Goal: Task Accomplishment & Management: Manage account settings

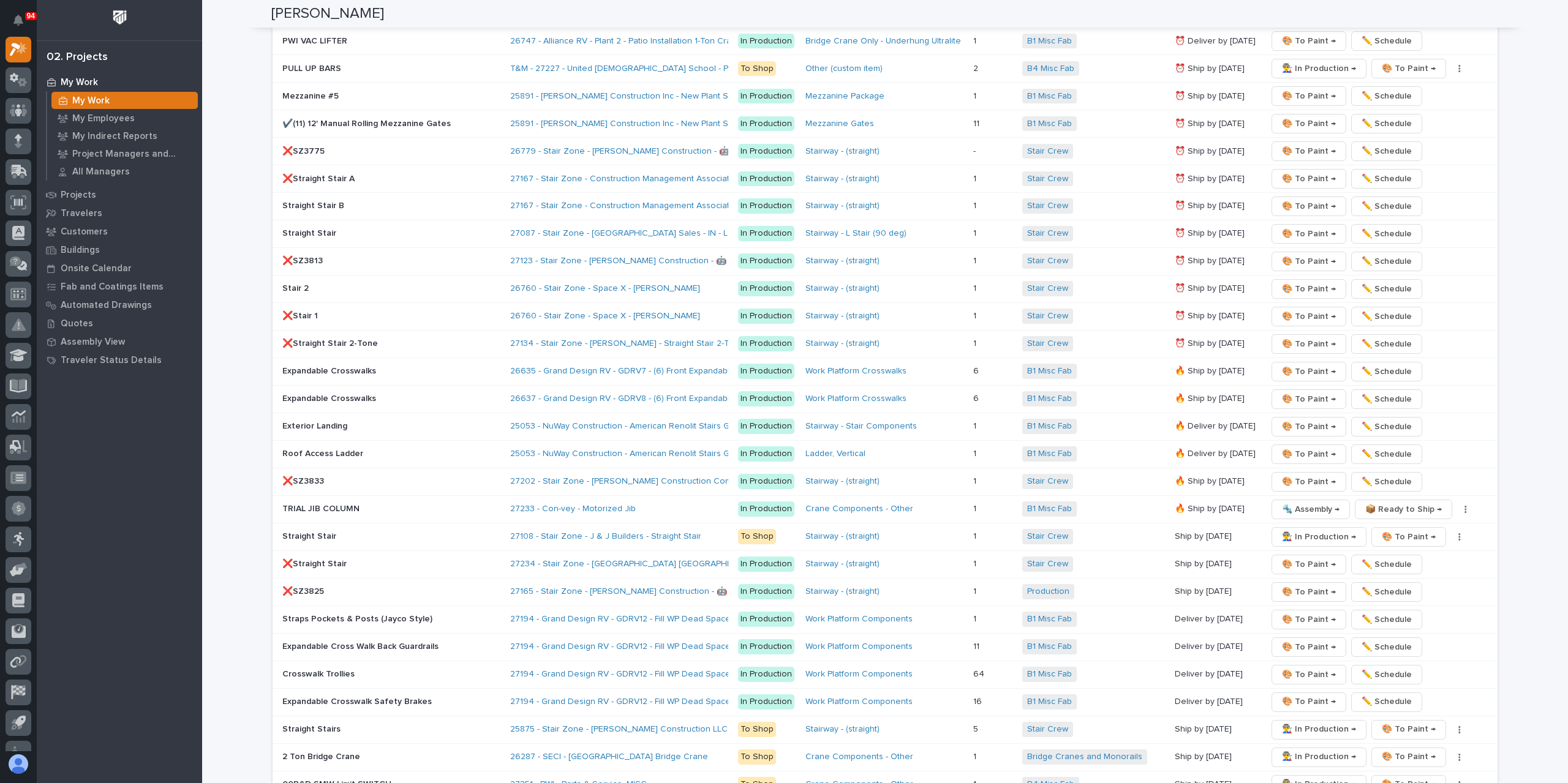
scroll to position [1959, 0]
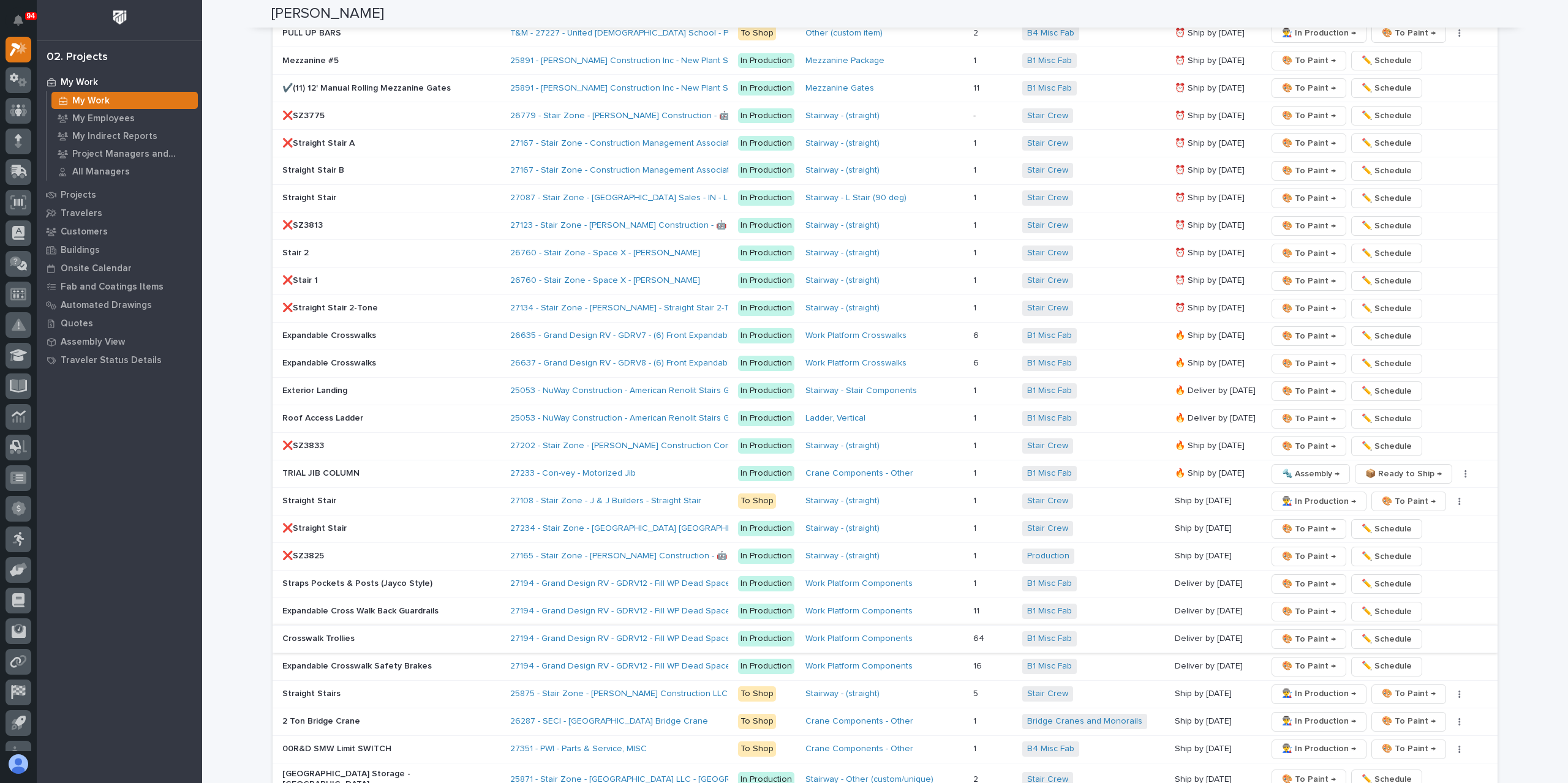
click at [1290, 632] on span "🎨 To Paint →" at bounding box center [1309, 639] width 54 height 14
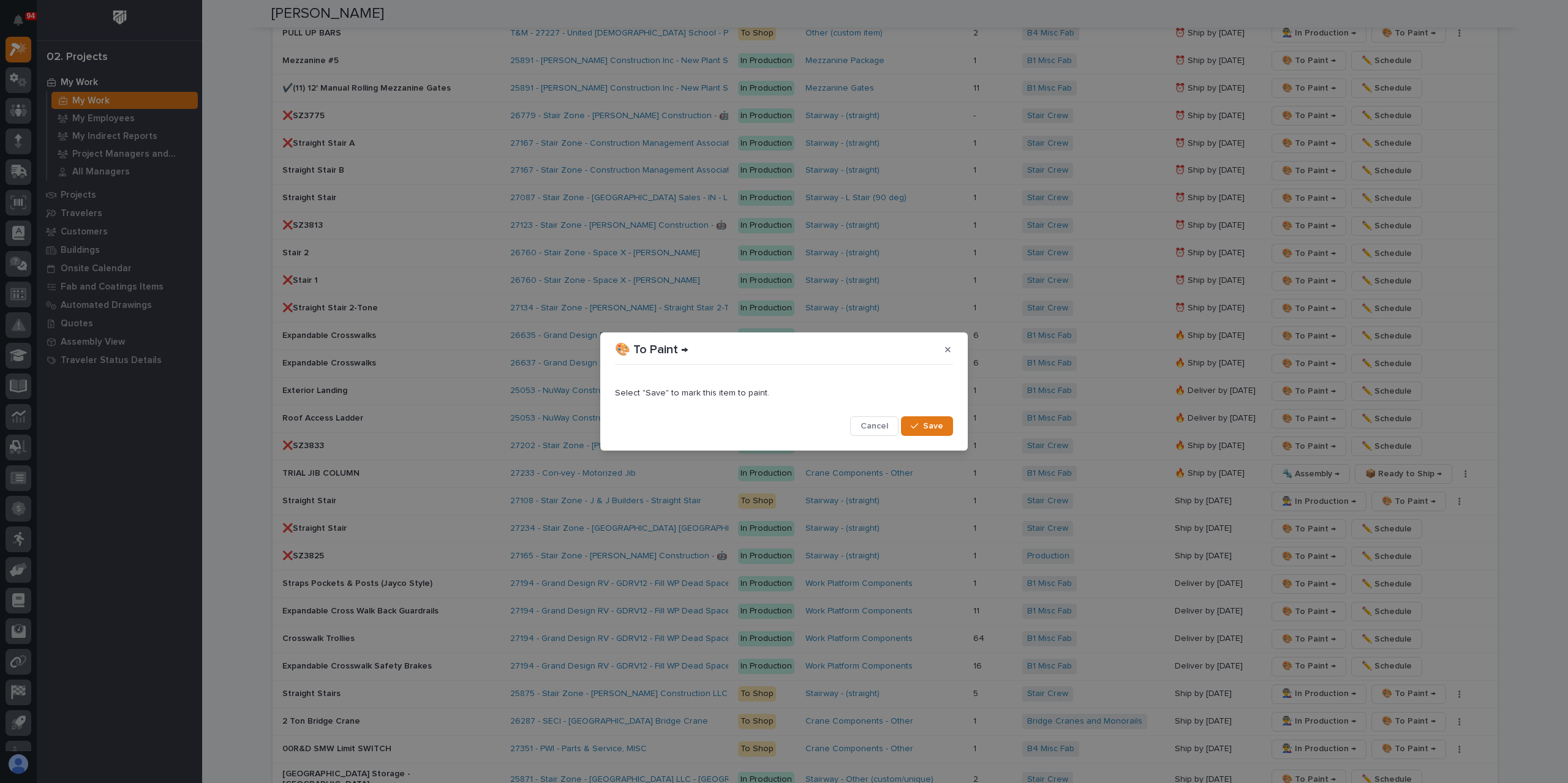
click at [933, 424] on span "Save" at bounding box center [933, 426] width 20 height 11
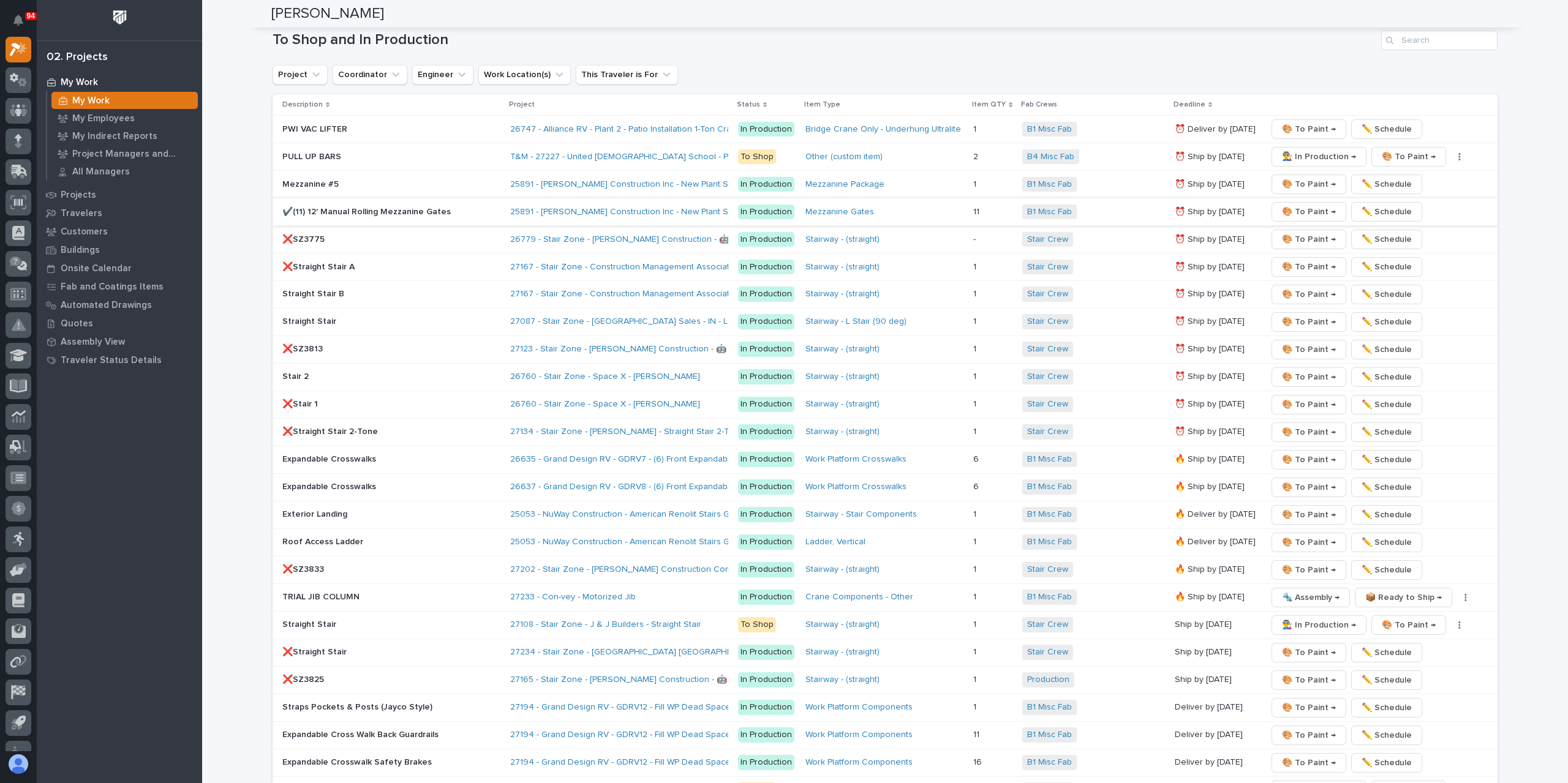
scroll to position [1791, 0]
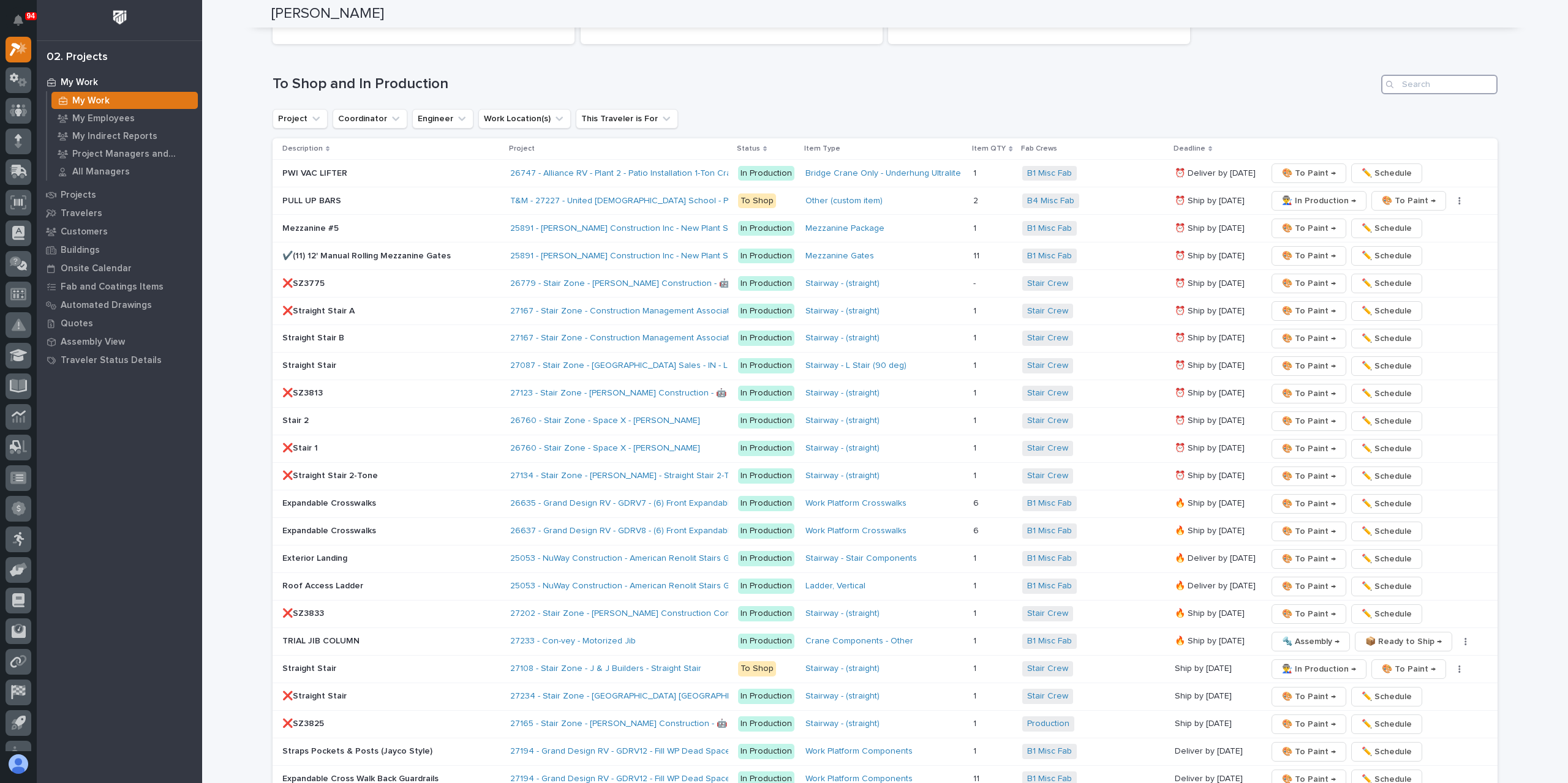
click at [1436, 75] on input "Search" at bounding box center [1439, 84] width 116 height 20
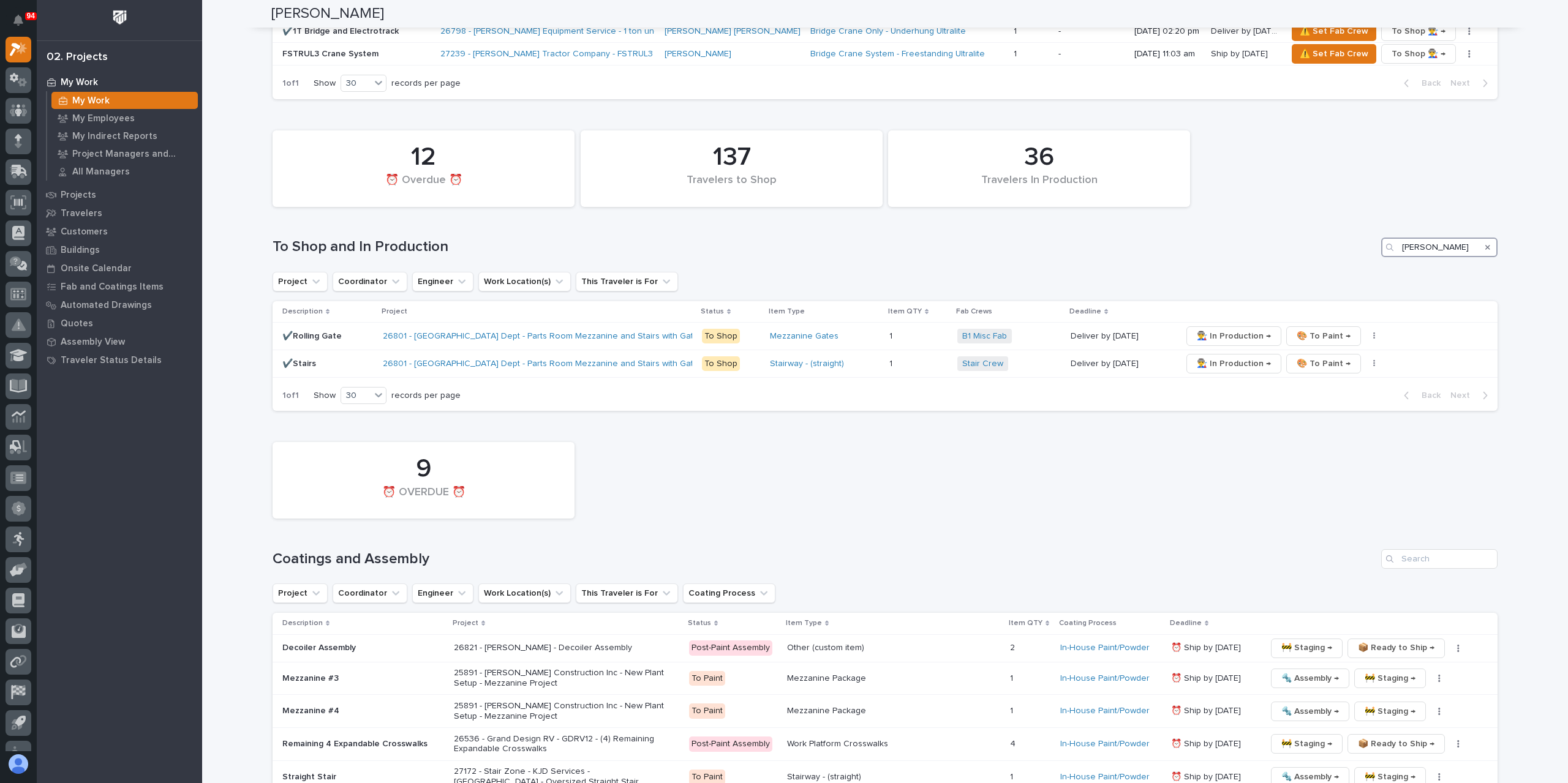
scroll to position [1592, 0]
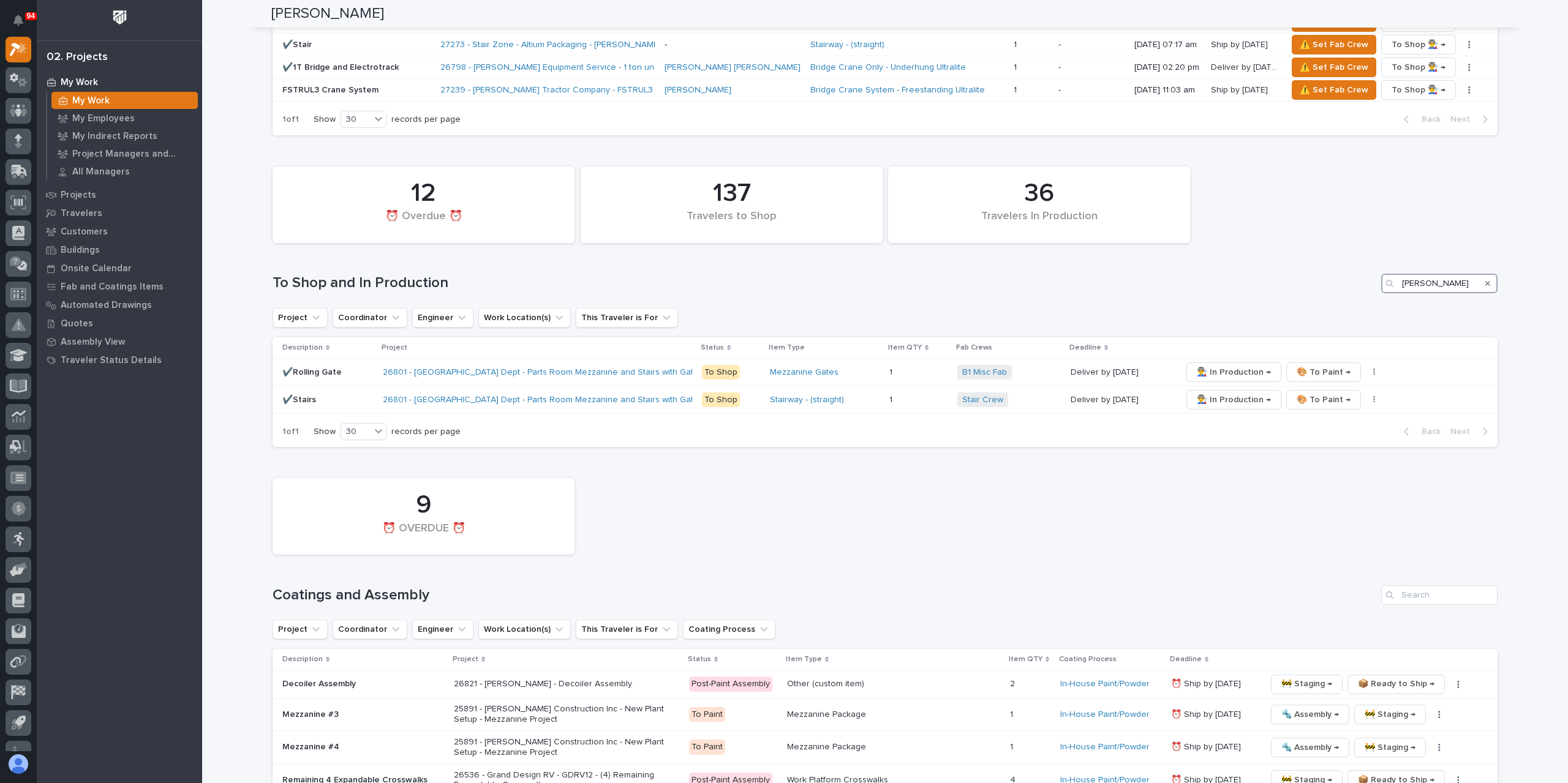
type input "porter"
click at [1486, 280] on icon "Search" at bounding box center [1488, 284] width 5 height 8
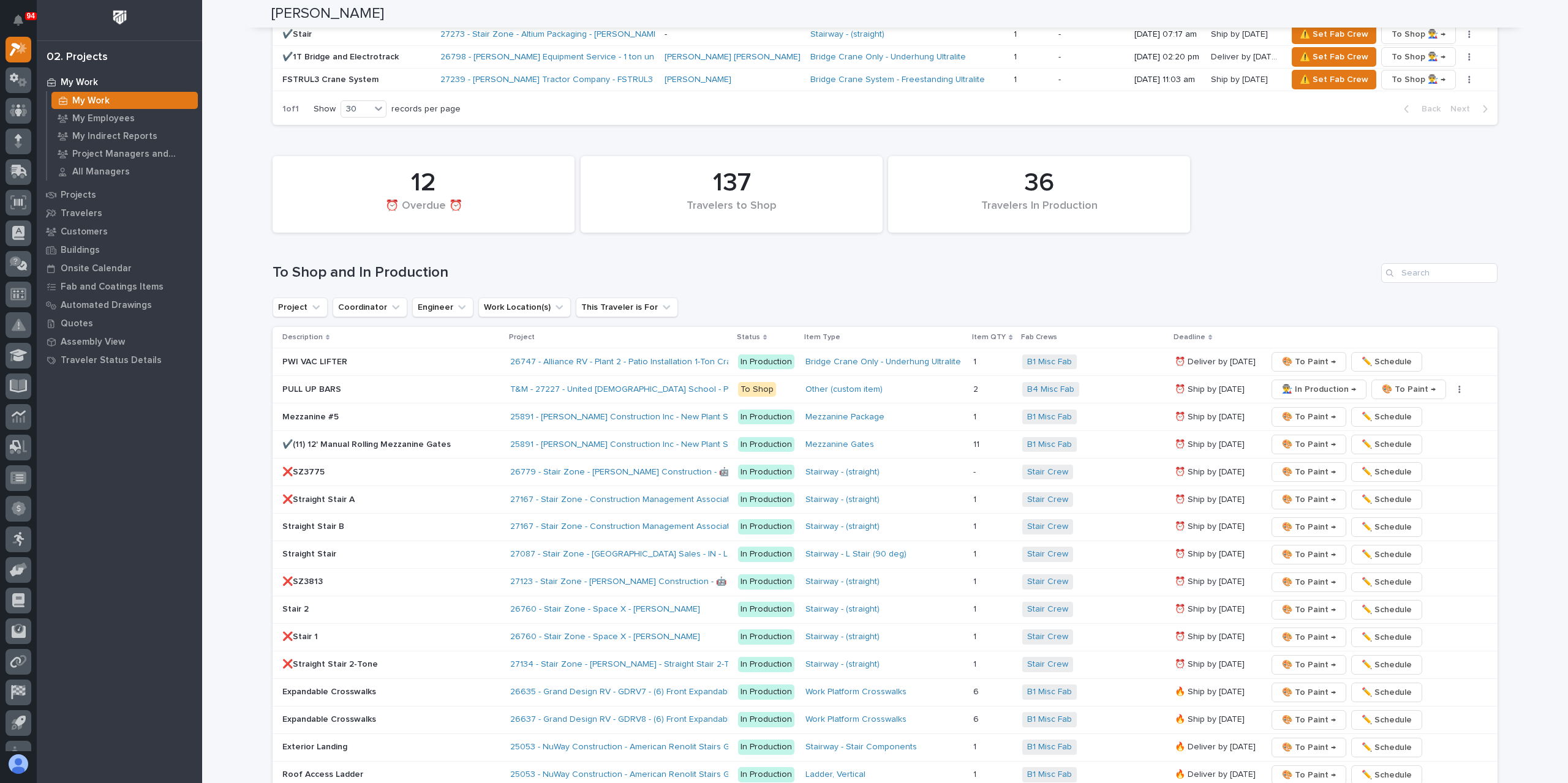
scroll to position [1730, 0]
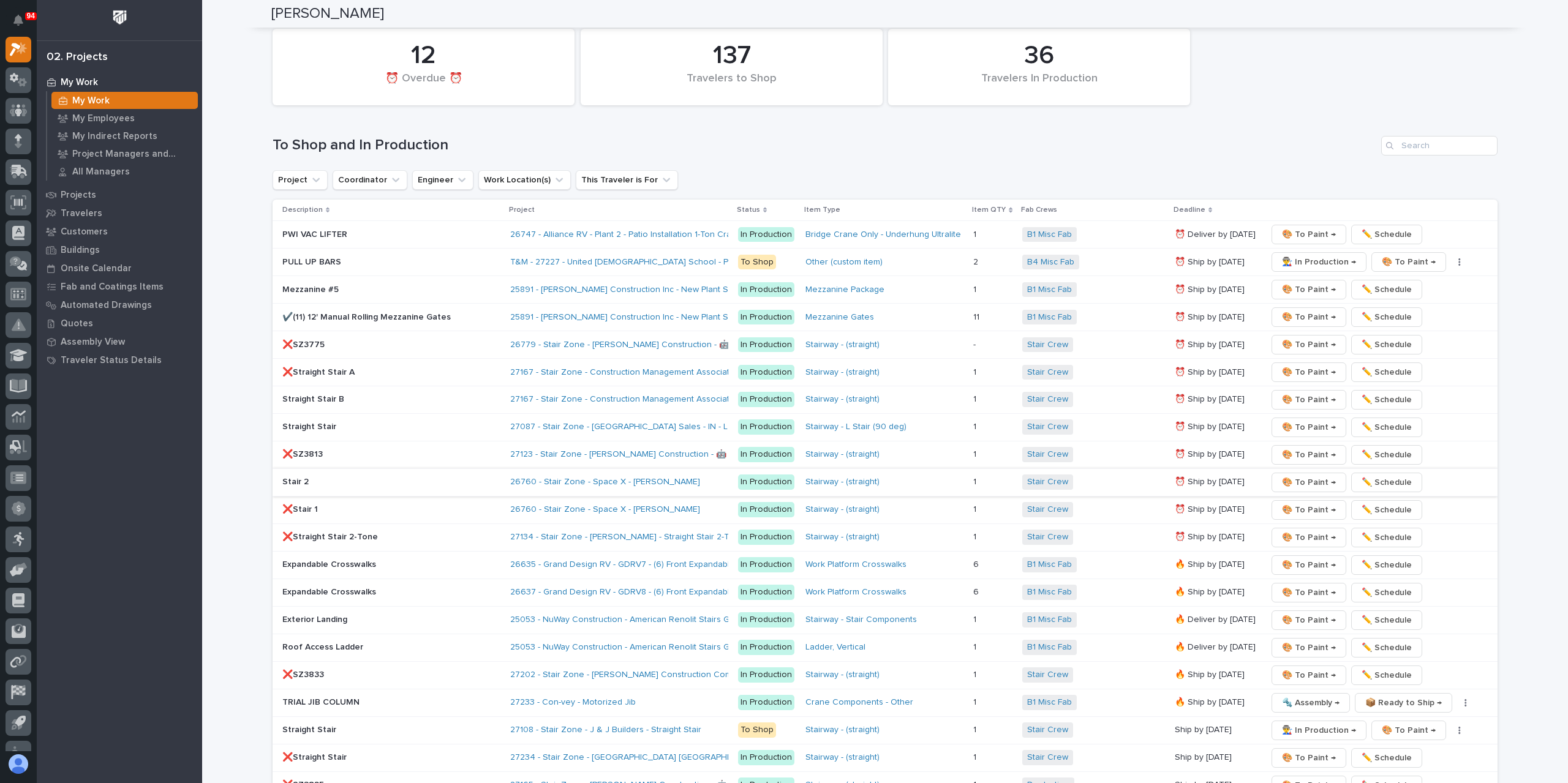
click at [1288, 475] on span "🎨 To Paint →" at bounding box center [1309, 482] width 54 height 14
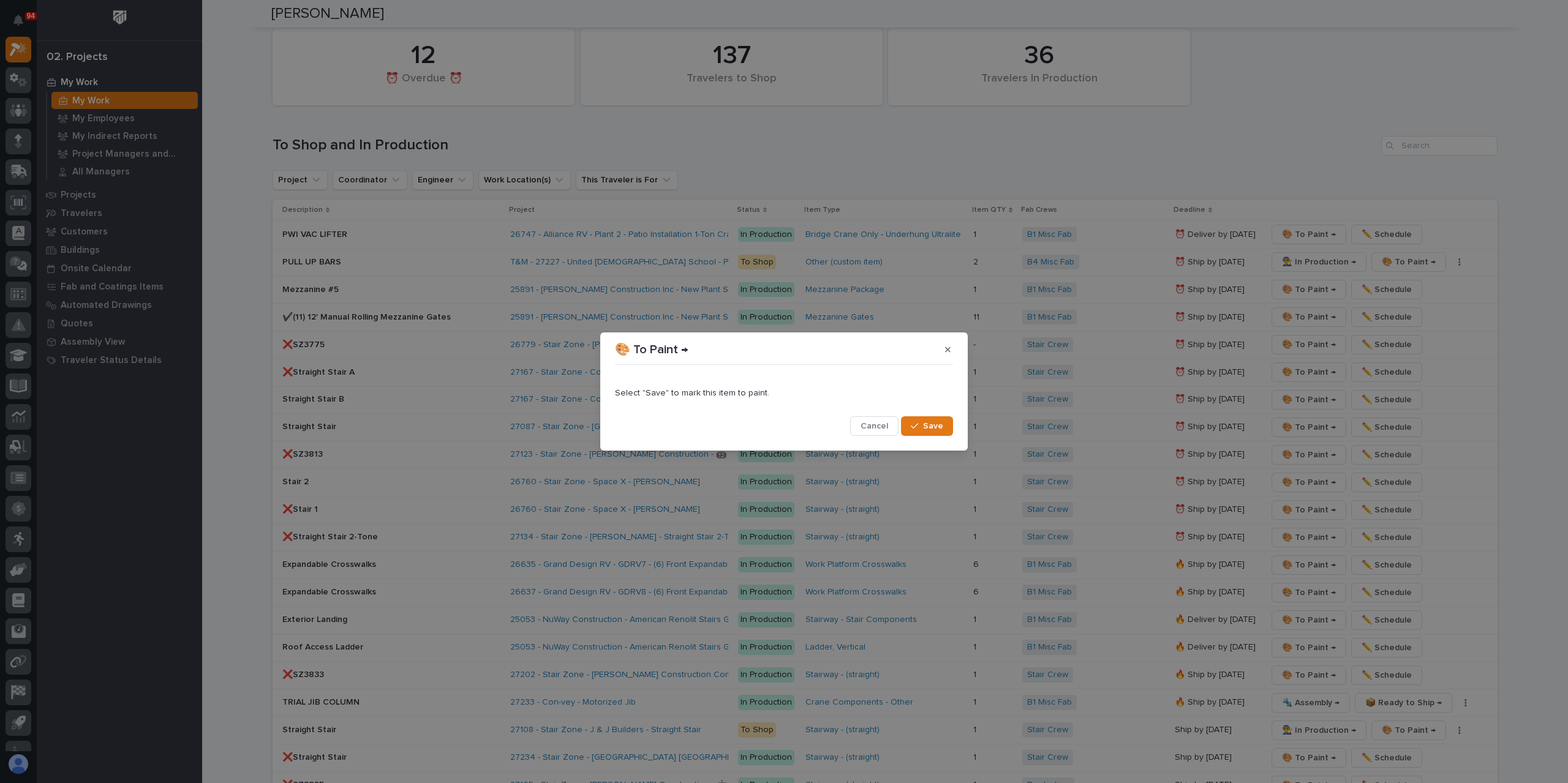
click at [928, 424] on span "Save" at bounding box center [933, 426] width 20 height 11
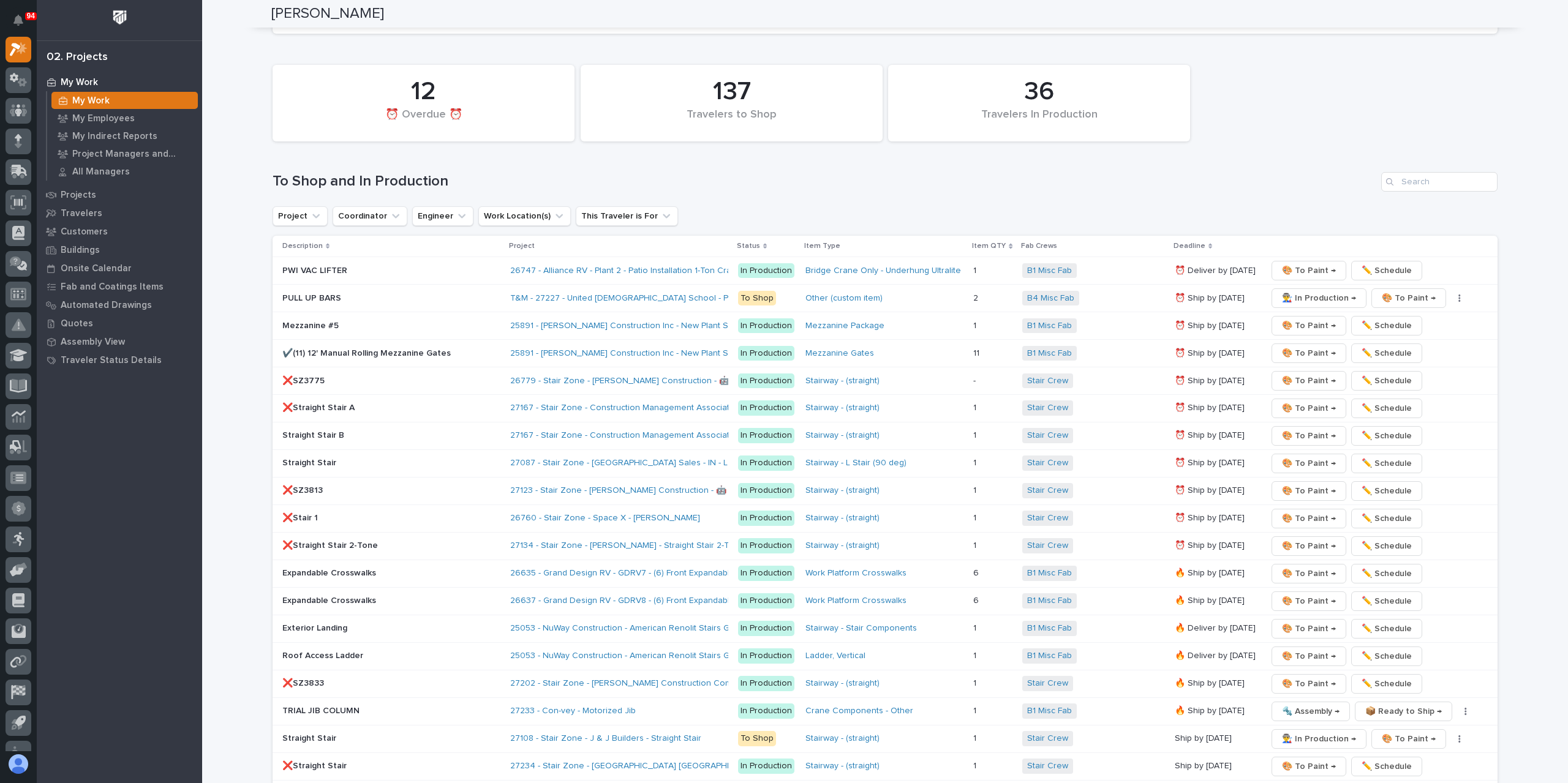
scroll to position [1755, 0]
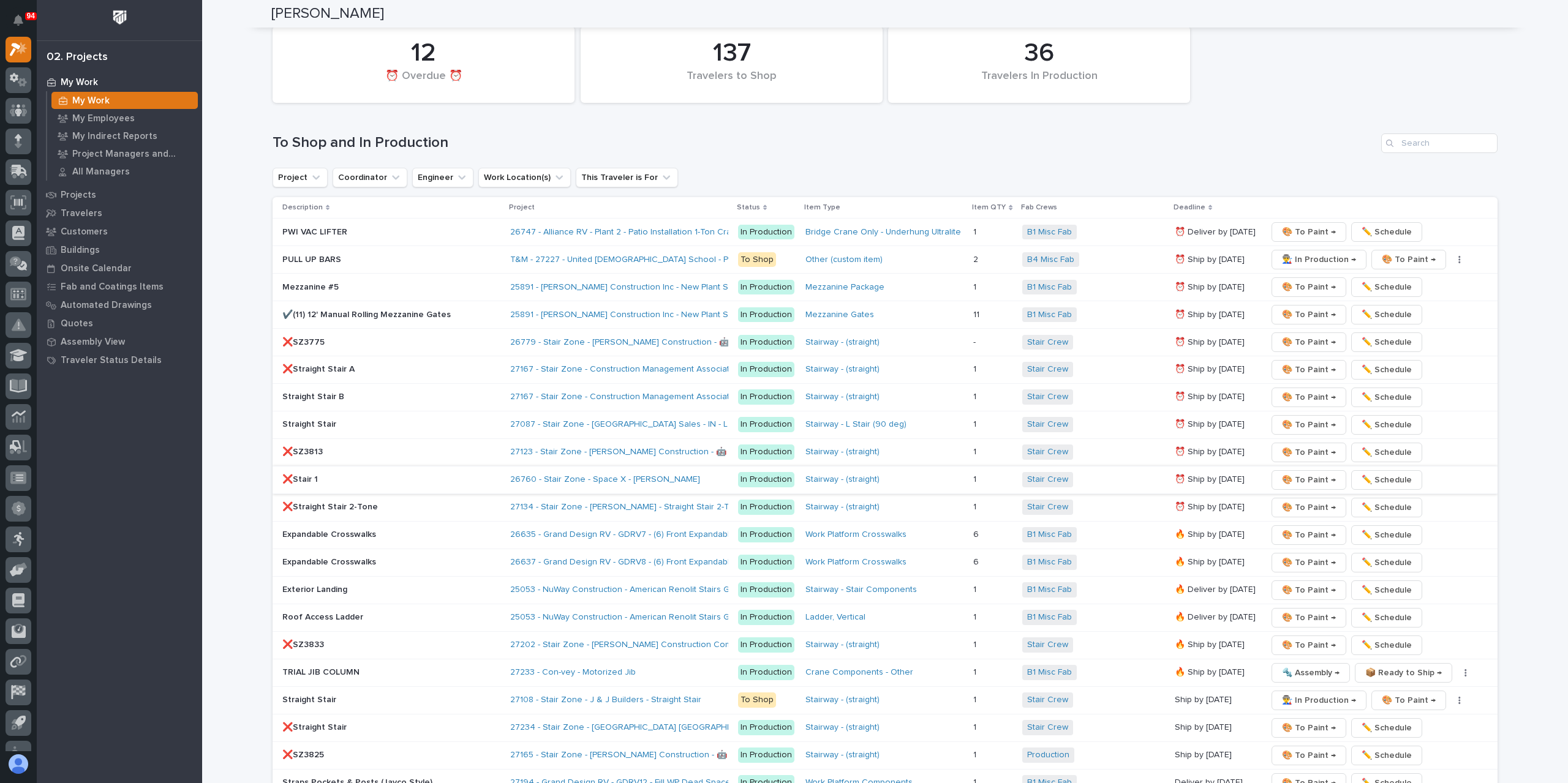
click at [1292, 473] on span "🎨 To Paint →" at bounding box center [1309, 480] width 54 height 14
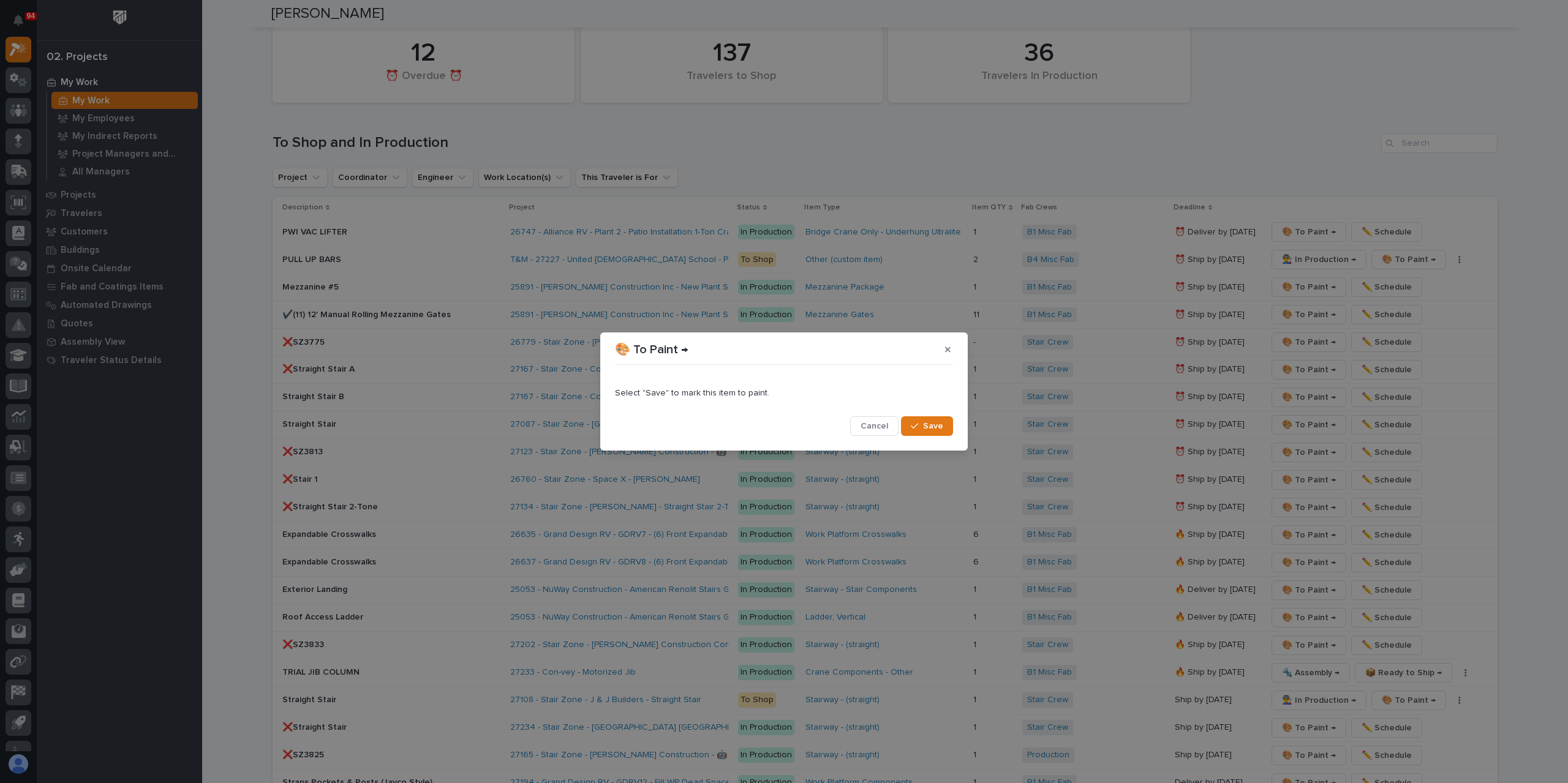
click at [932, 425] on span "Save" at bounding box center [933, 426] width 20 height 11
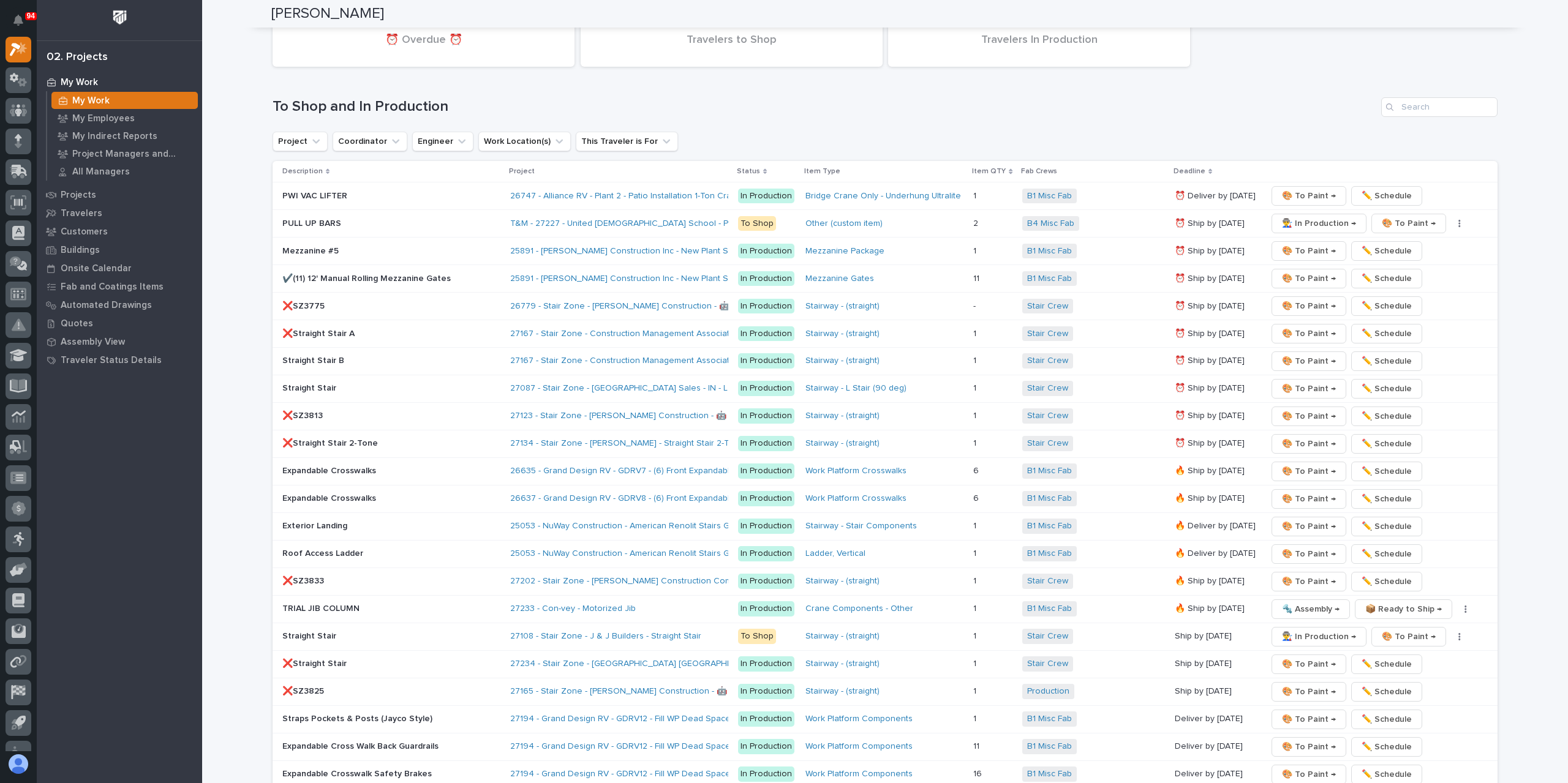
scroll to position [1758, 0]
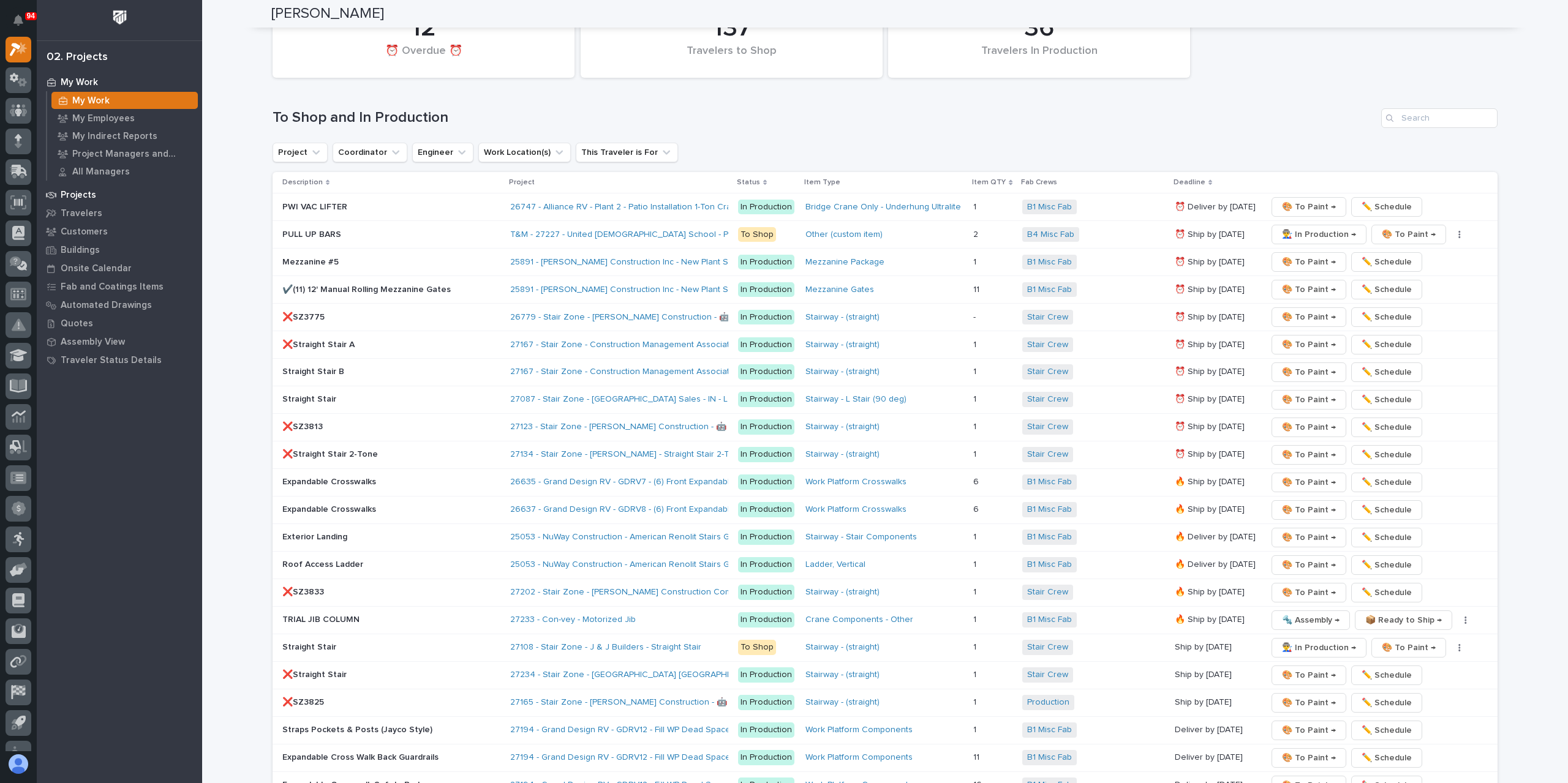
click at [85, 188] on div "Projects" at bounding box center [119, 194] width 159 height 17
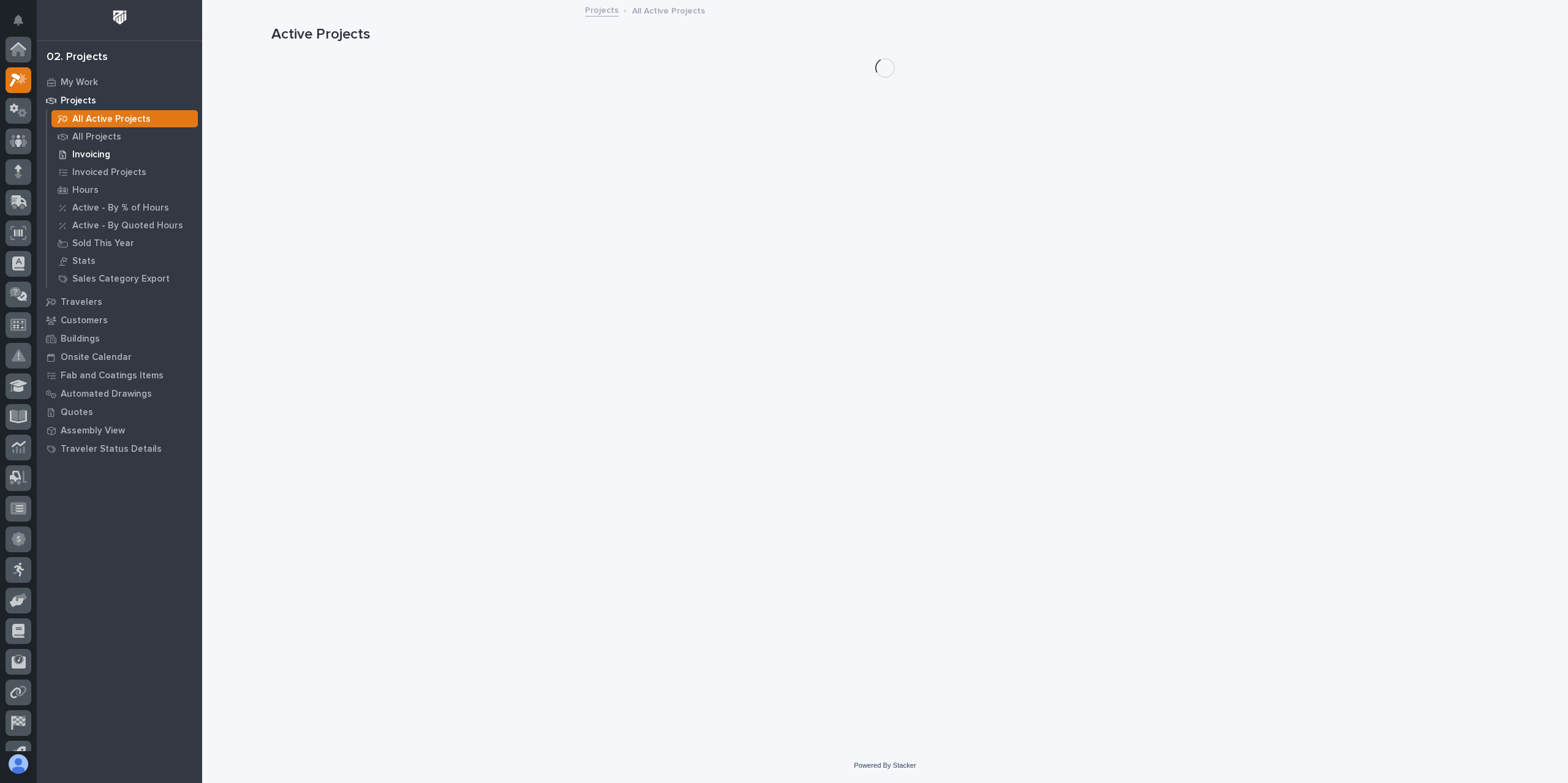
scroll to position [31, 0]
click at [92, 138] on p "All Projects" at bounding box center [97, 137] width 49 height 11
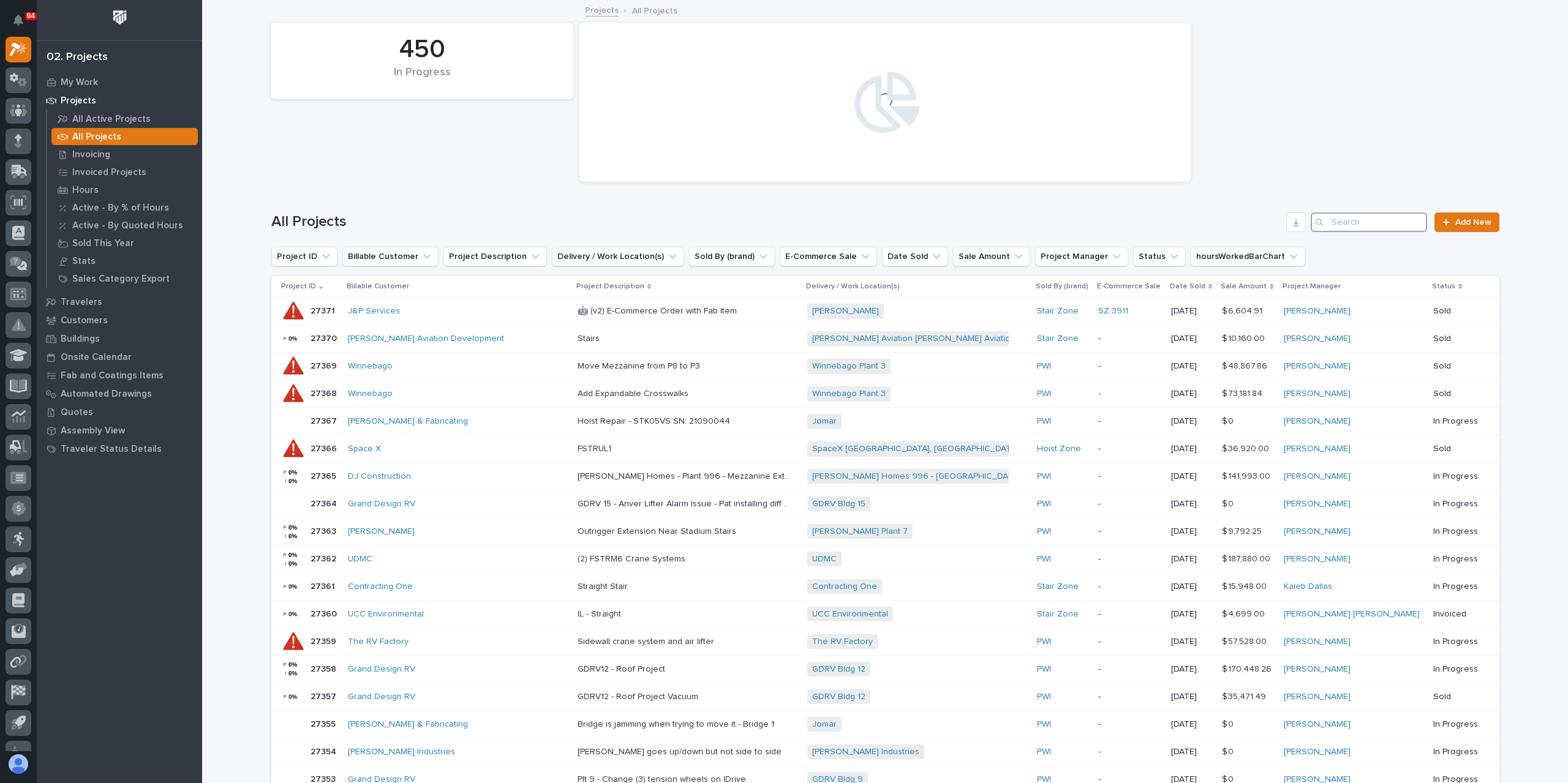
click at [1369, 218] on input "Search" at bounding box center [1369, 222] width 116 height 20
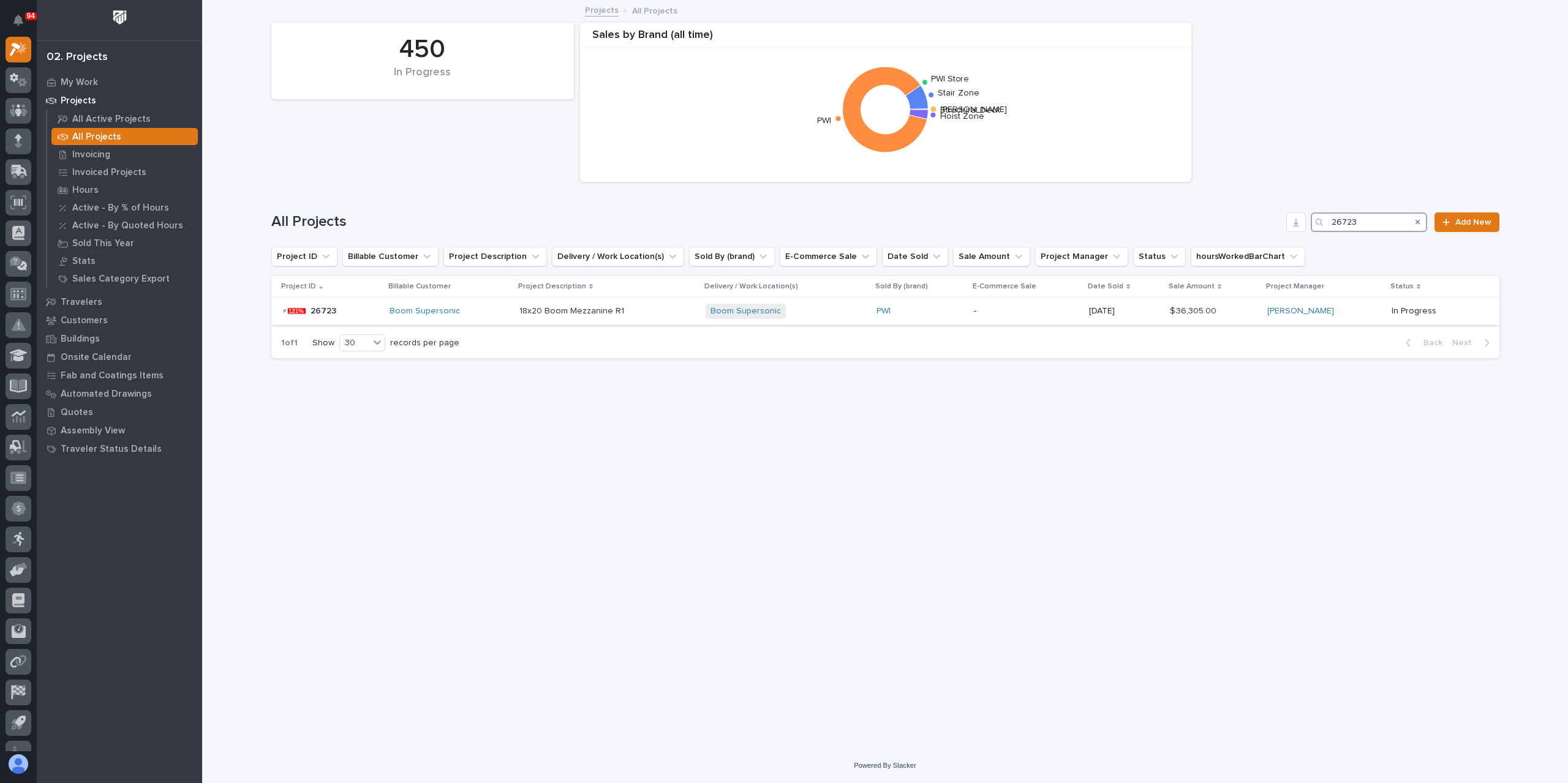
type input "26723"
click at [572, 310] on p "18x20 Boom Mezzanine R1" at bounding box center [573, 310] width 107 height 13
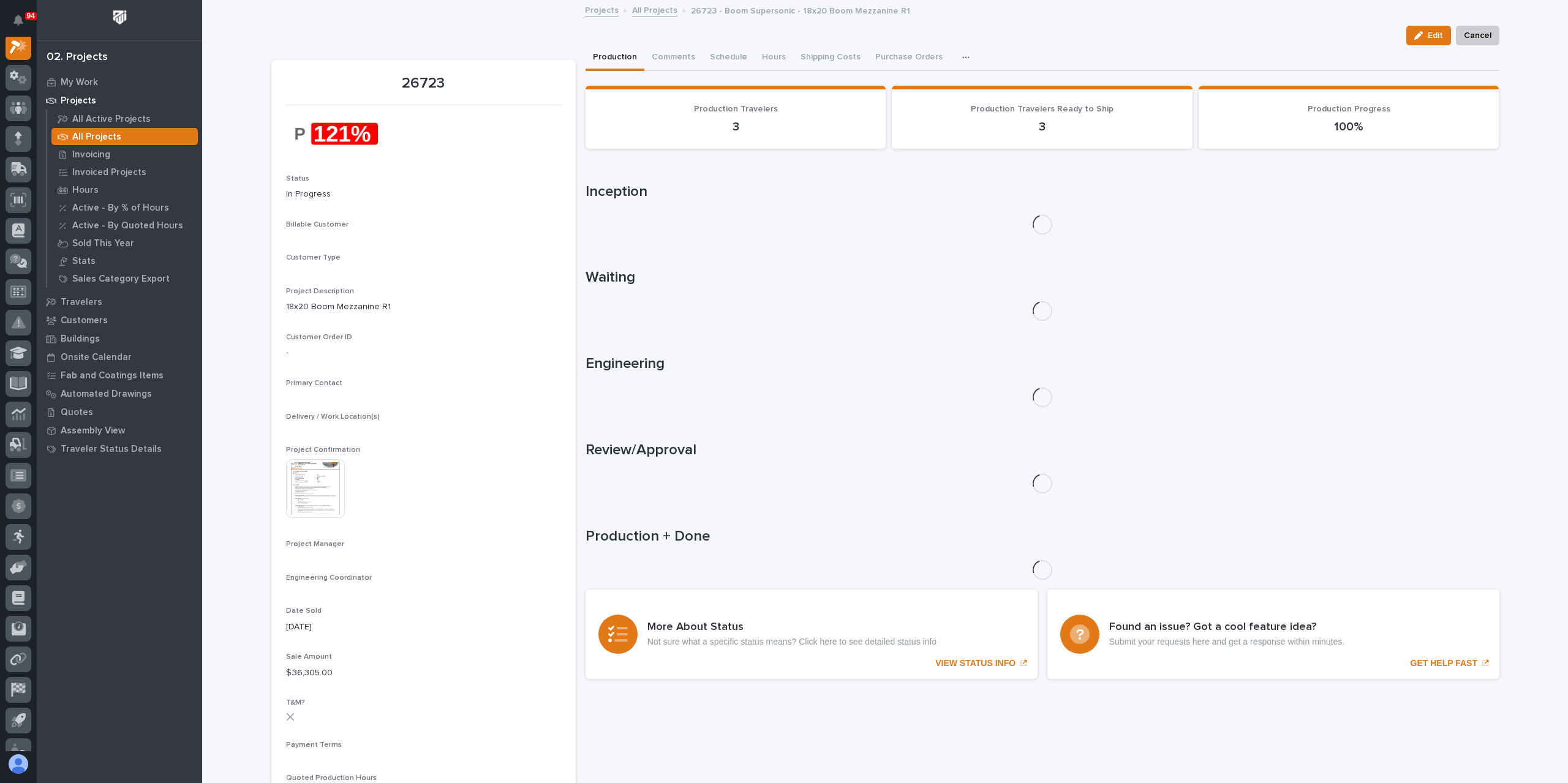
scroll to position [31, 0]
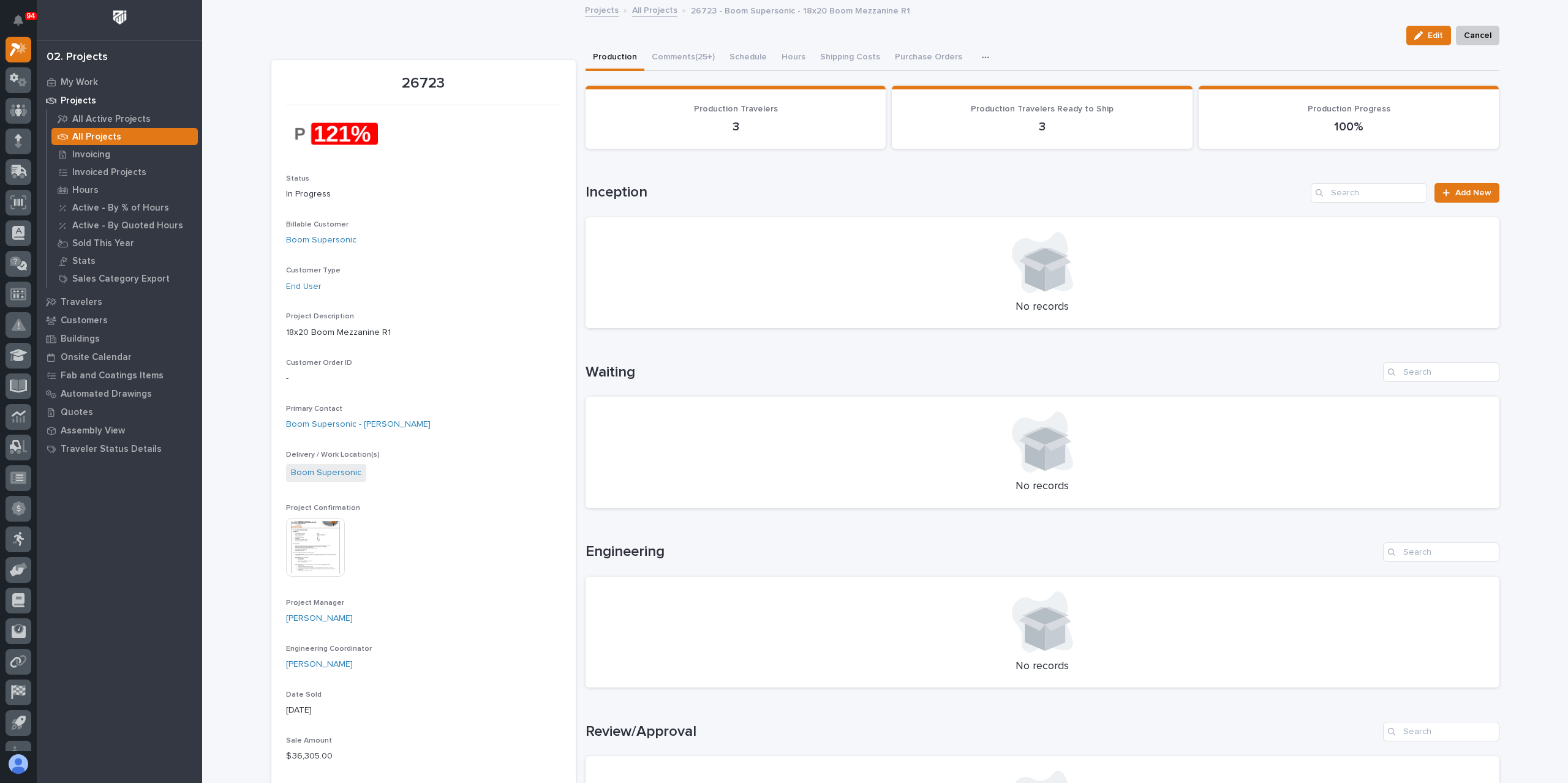
click at [975, 52] on button "button" at bounding box center [988, 57] width 27 height 25
click at [792, 59] on button "Hours" at bounding box center [793, 58] width 38 height 26
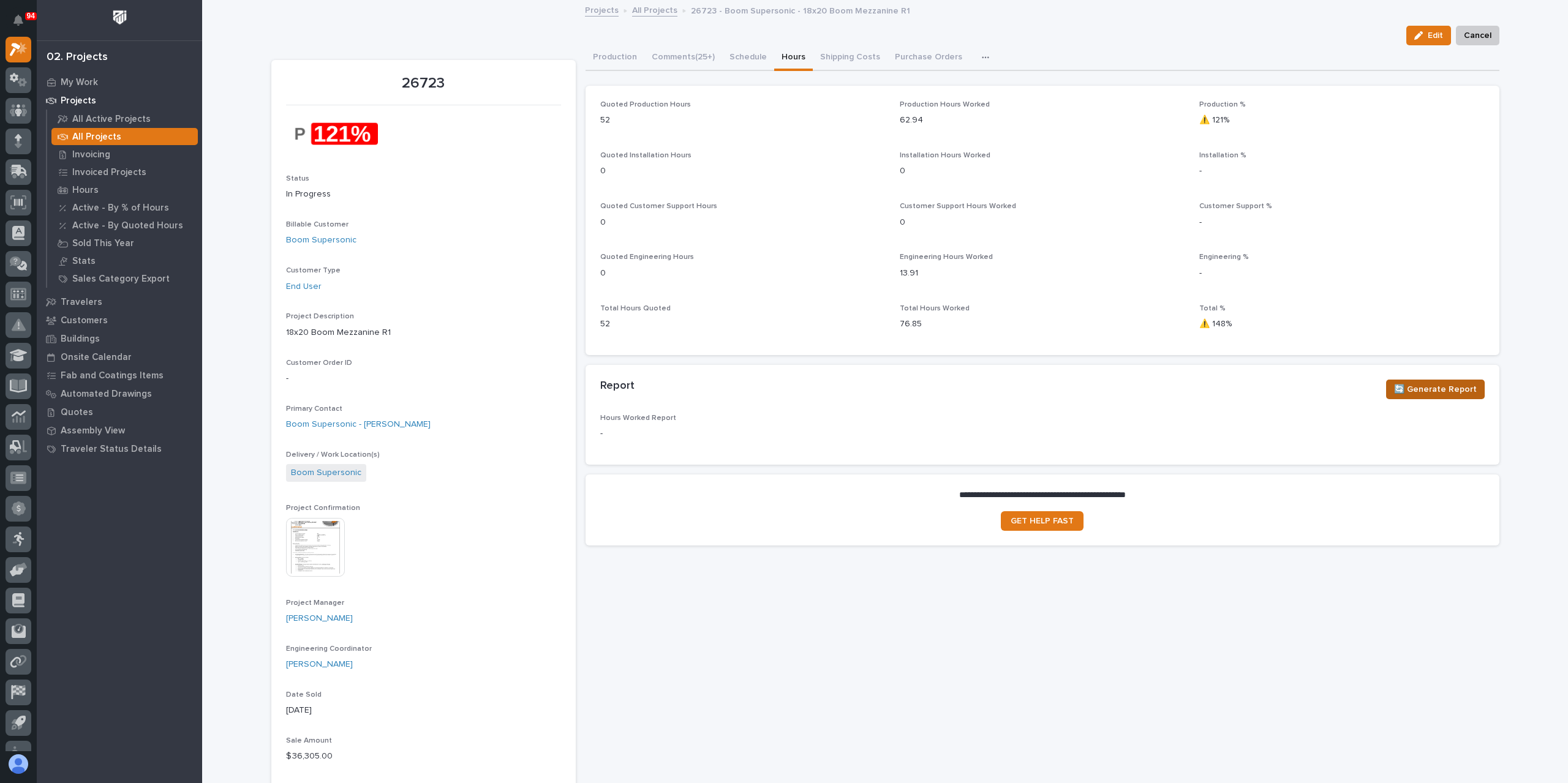
click at [1406, 383] on span "🔄 Generate Report" at bounding box center [1435, 389] width 82 height 14
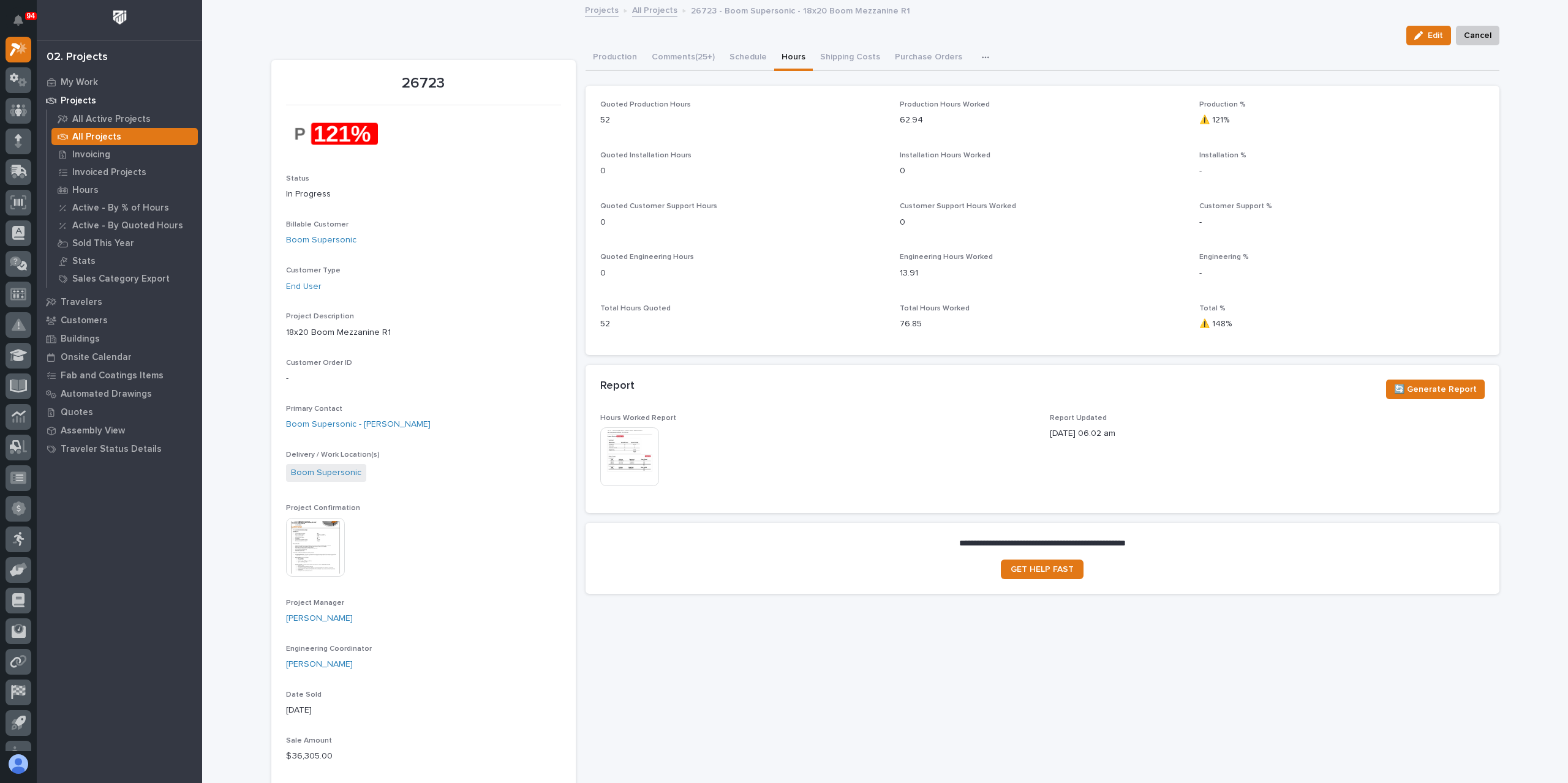
click at [627, 449] on img at bounding box center [629, 456] width 59 height 59
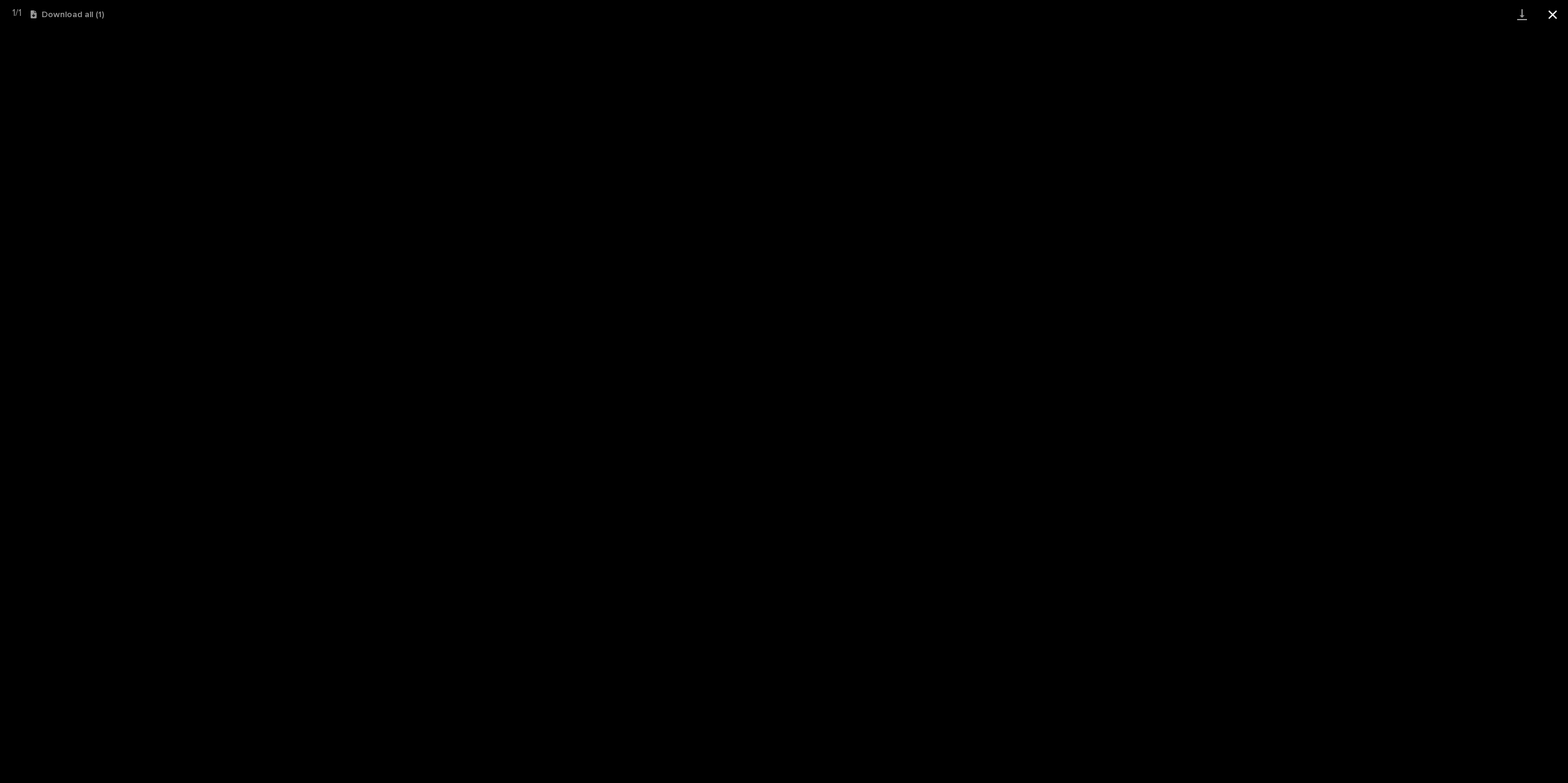
click at [1552, 24] on button "Close gallery" at bounding box center [1553, 14] width 31 height 29
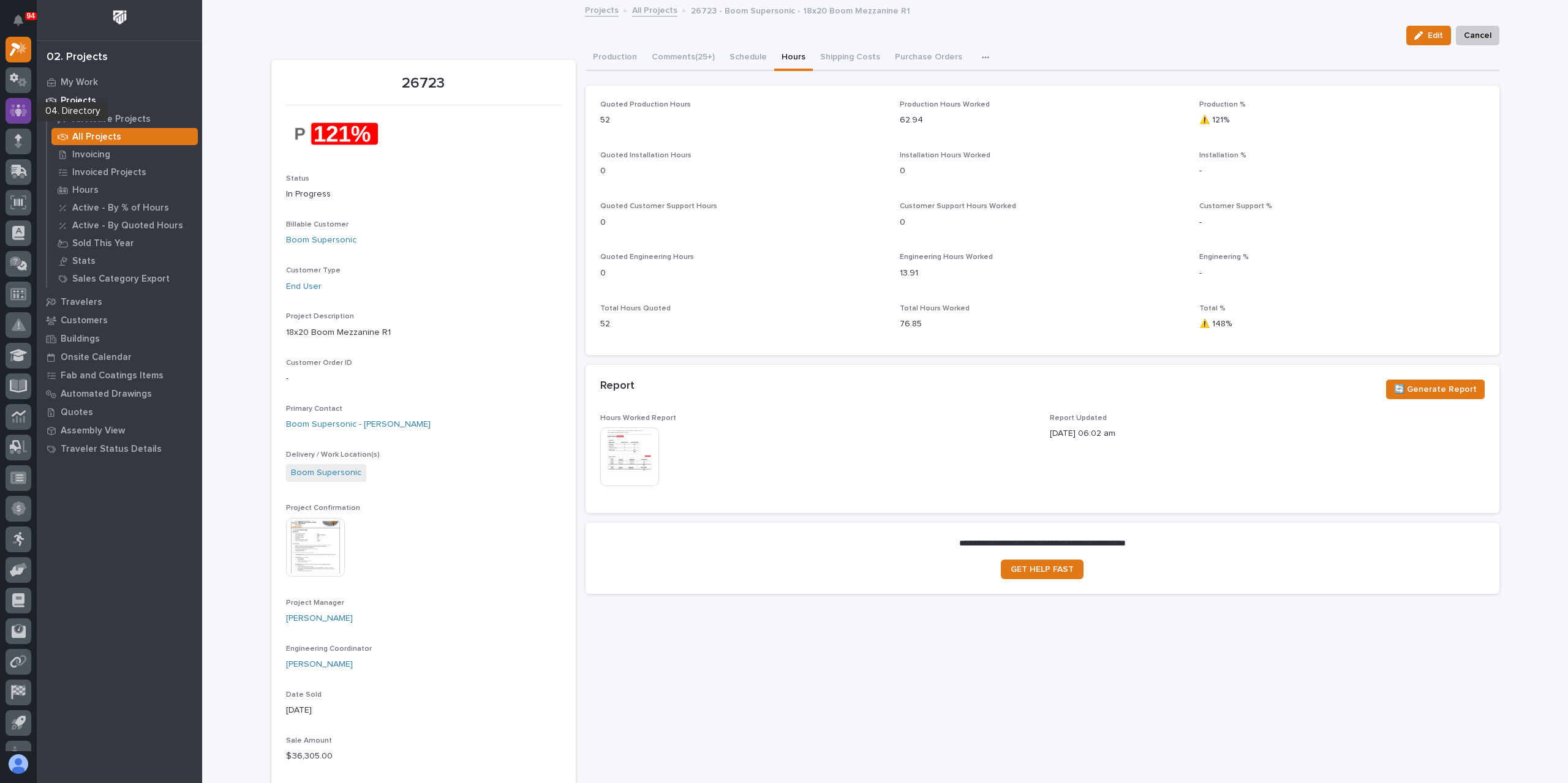
click at [18, 121] on div at bounding box center [18, 111] width 26 height 26
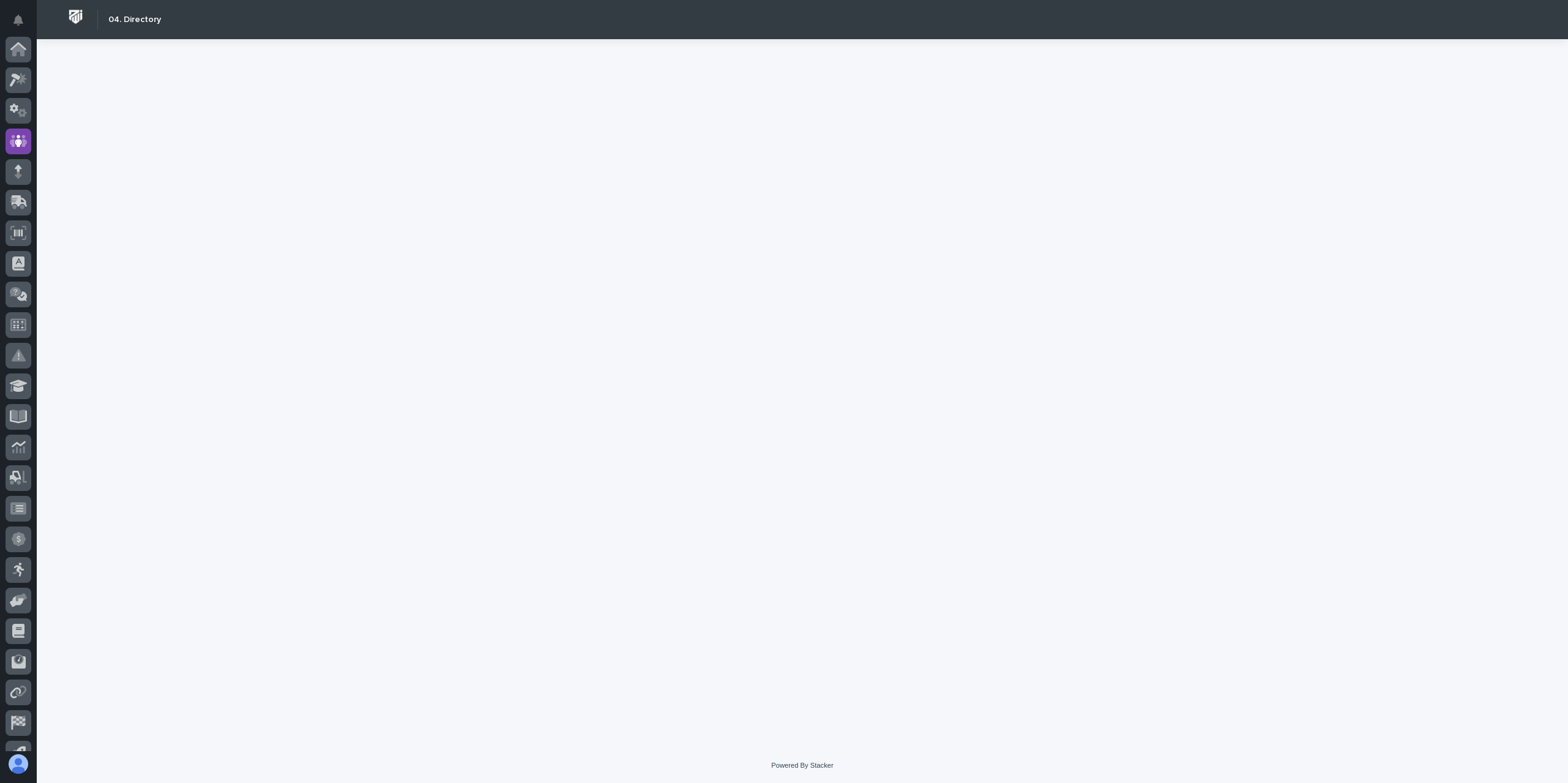
scroll to position [81, 0]
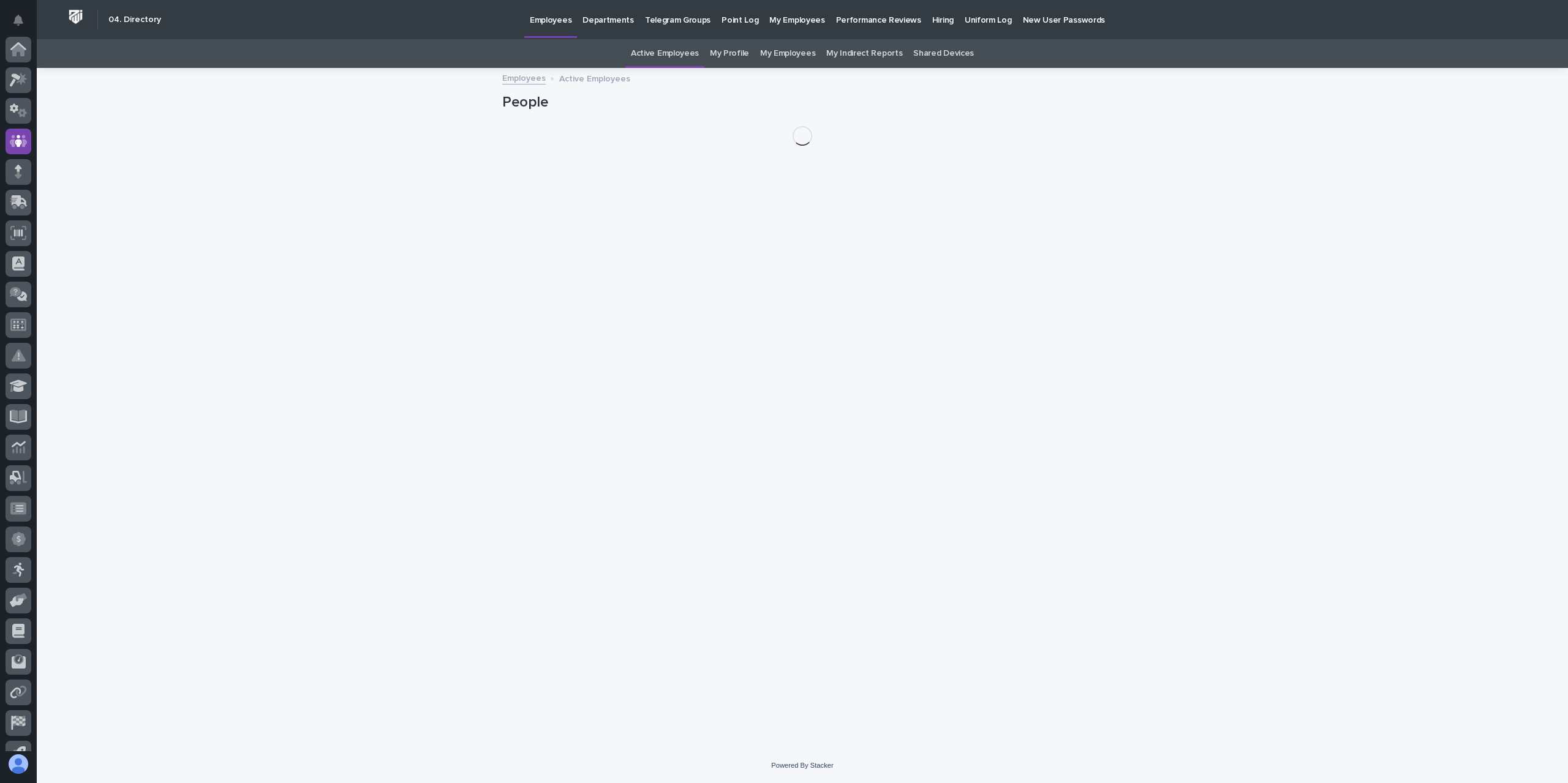
scroll to position [81, 0]
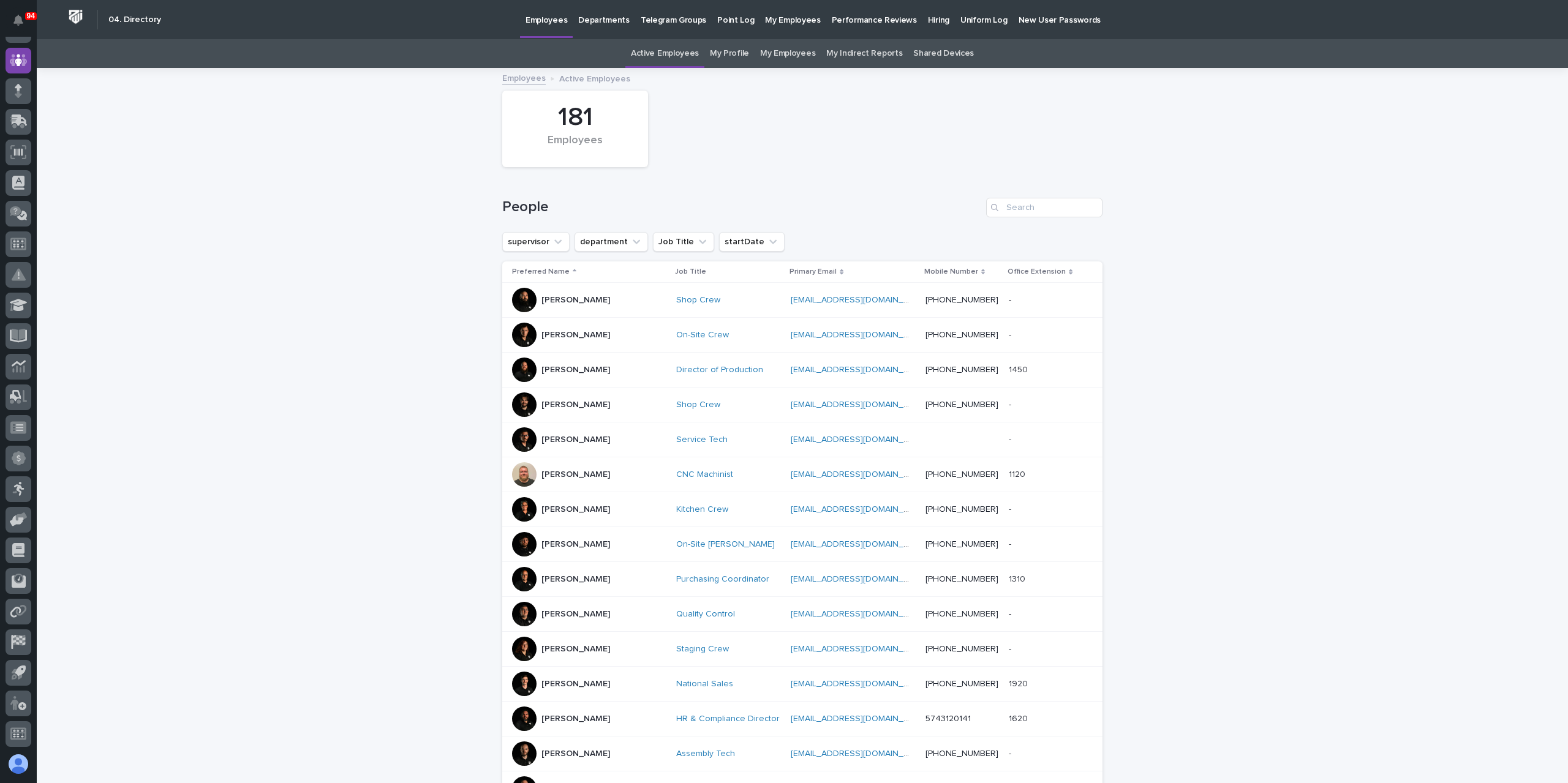
click at [734, 54] on link "My Profile" at bounding box center [729, 54] width 39 height 29
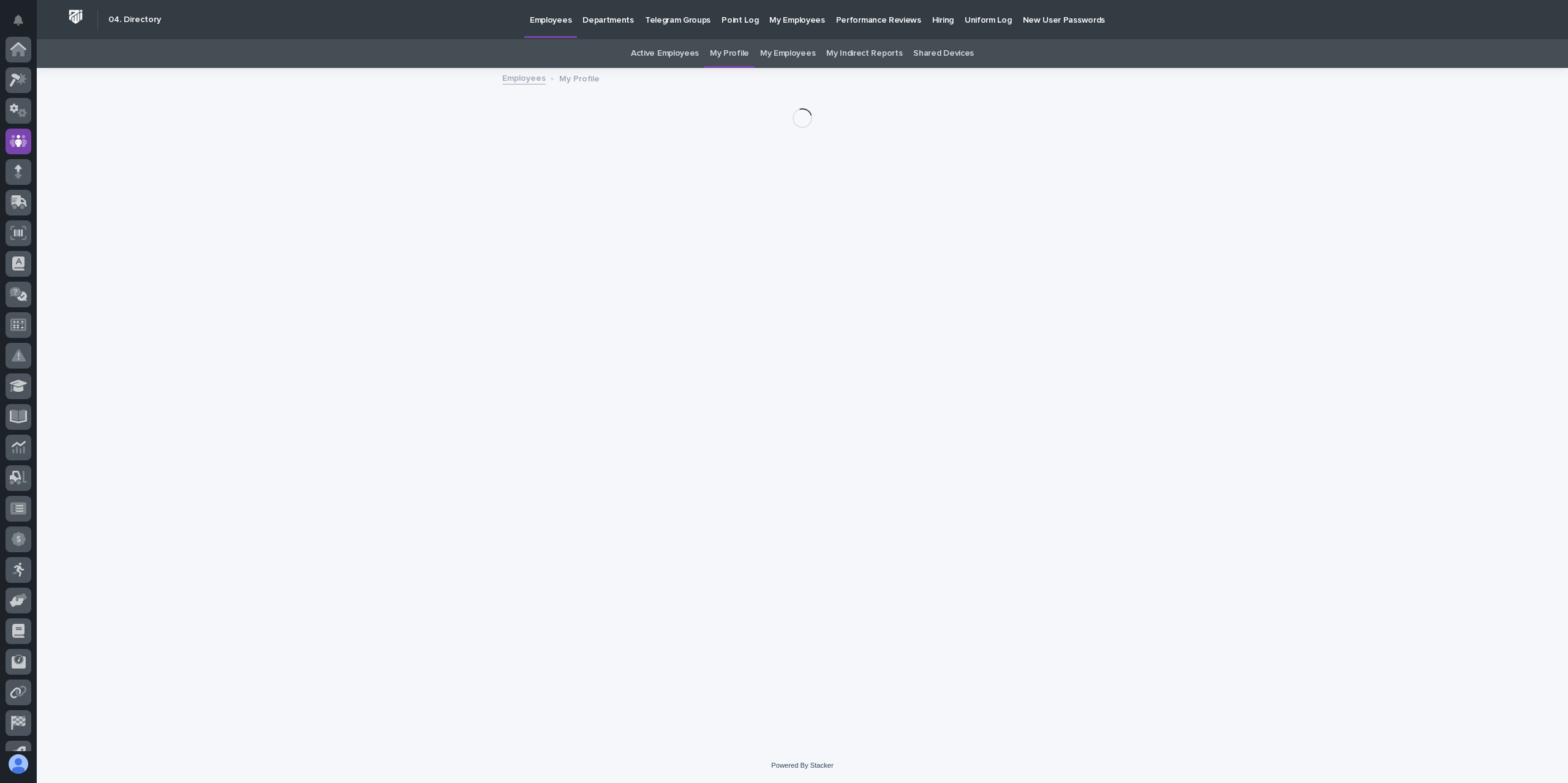
scroll to position [81, 0]
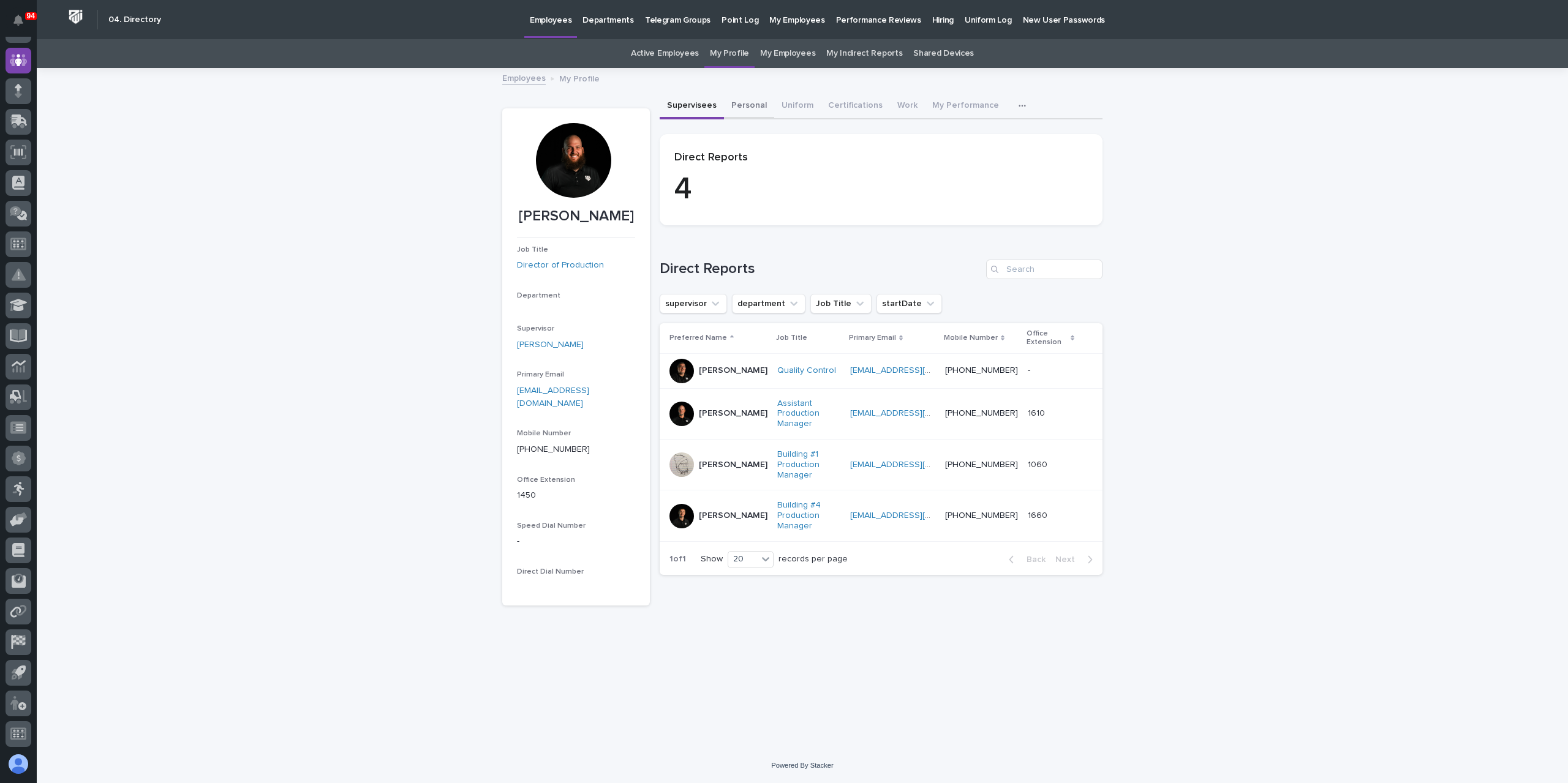
click at [744, 108] on button "Personal" at bounding box center [749, 106] width 50 height 26
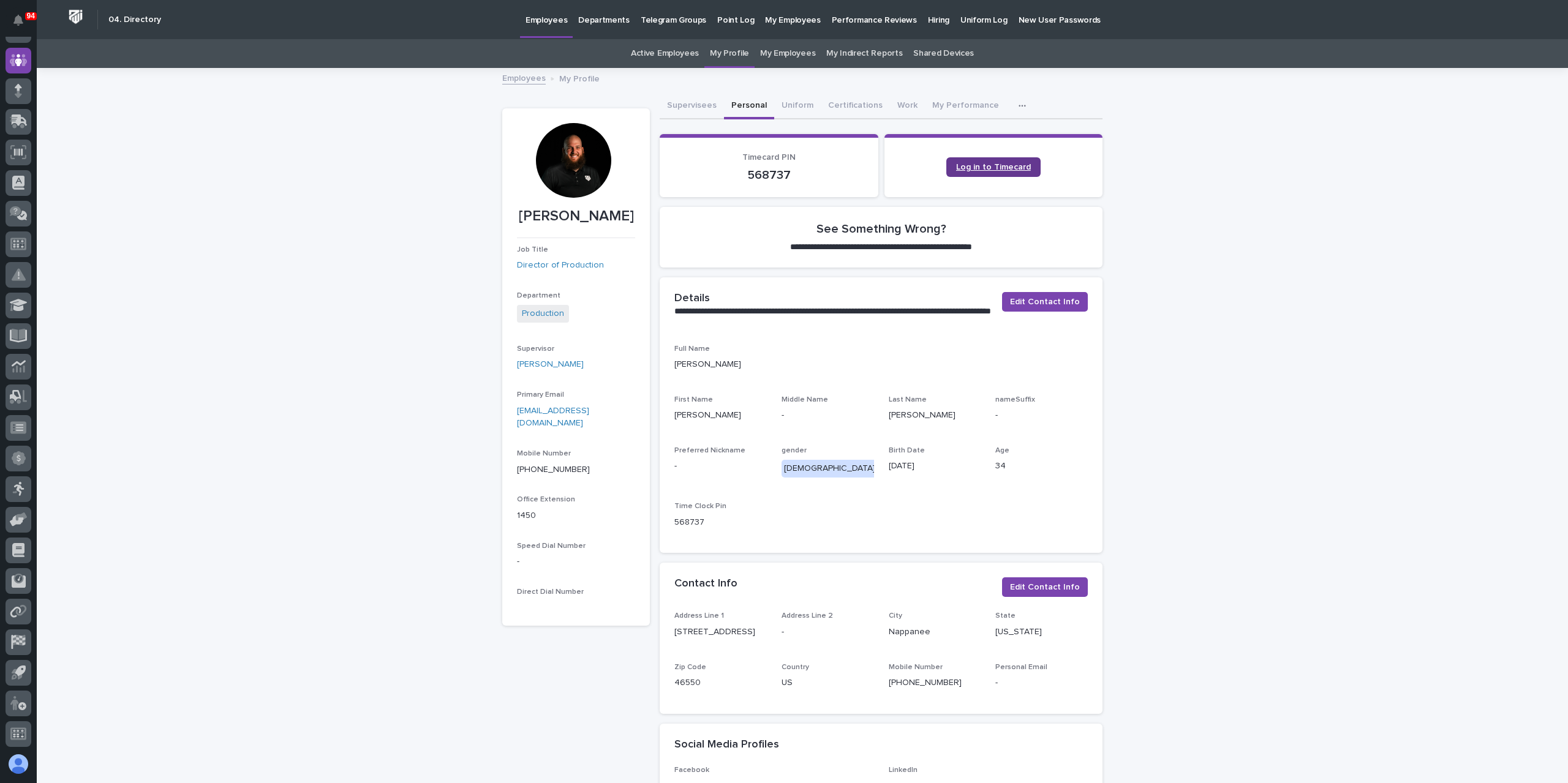
click at [986, 164] on span "Log in to Timecard" at bounding box center [993, 167] width 75 height 9
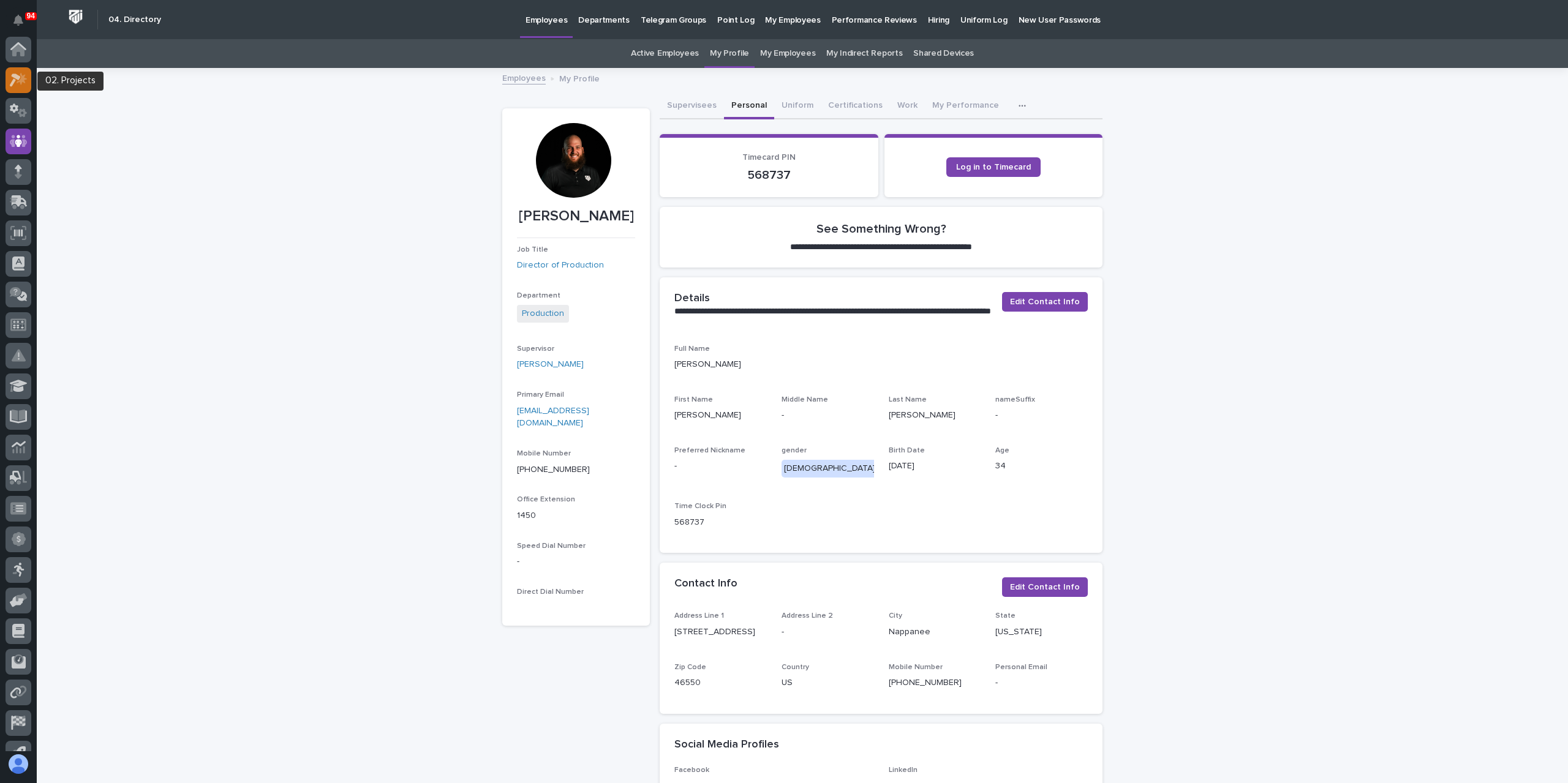
click at [21, 70] on div at bounding box center [18, 80] width 26 height 26
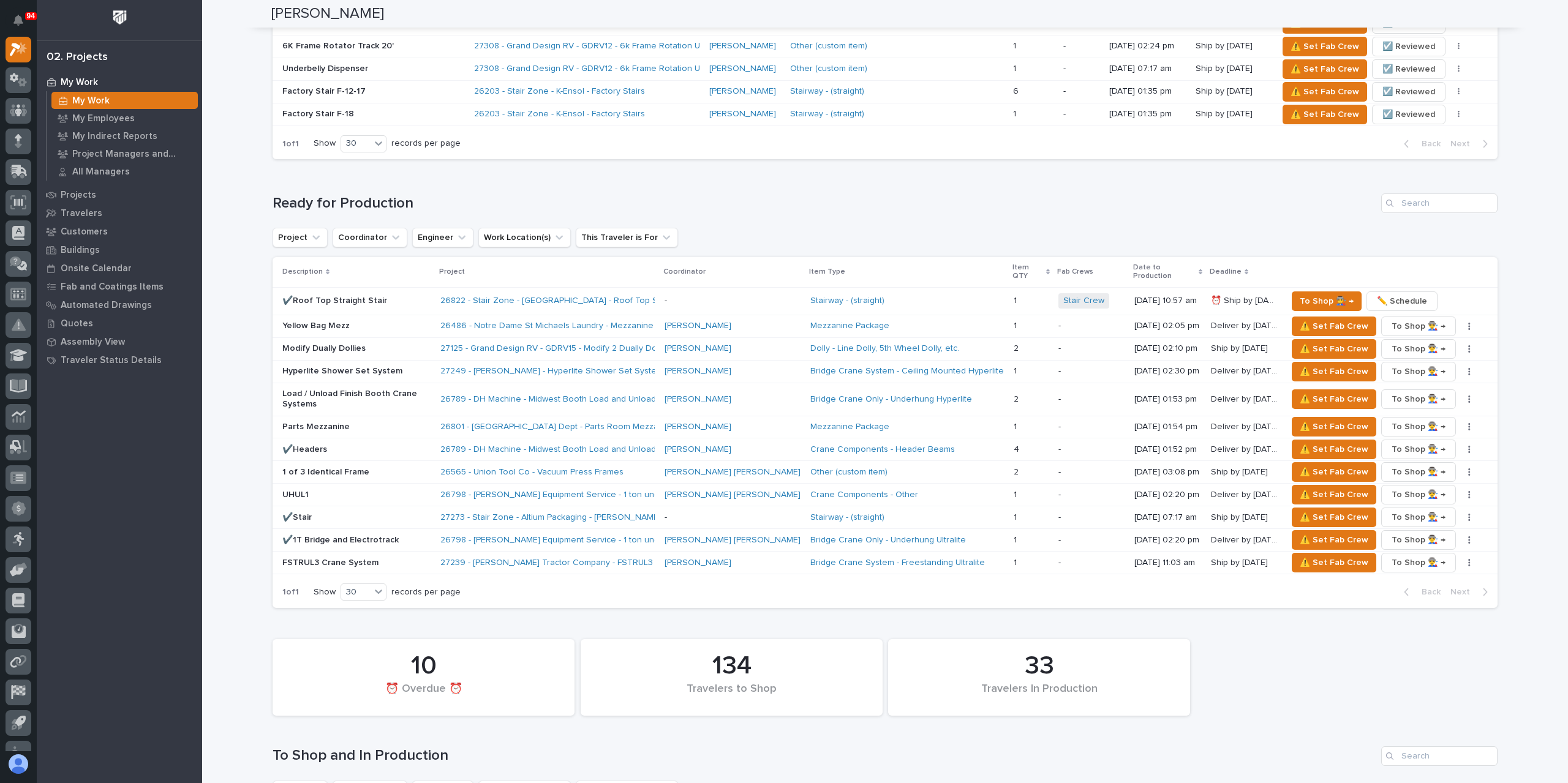
scroll to position [1163, 0]
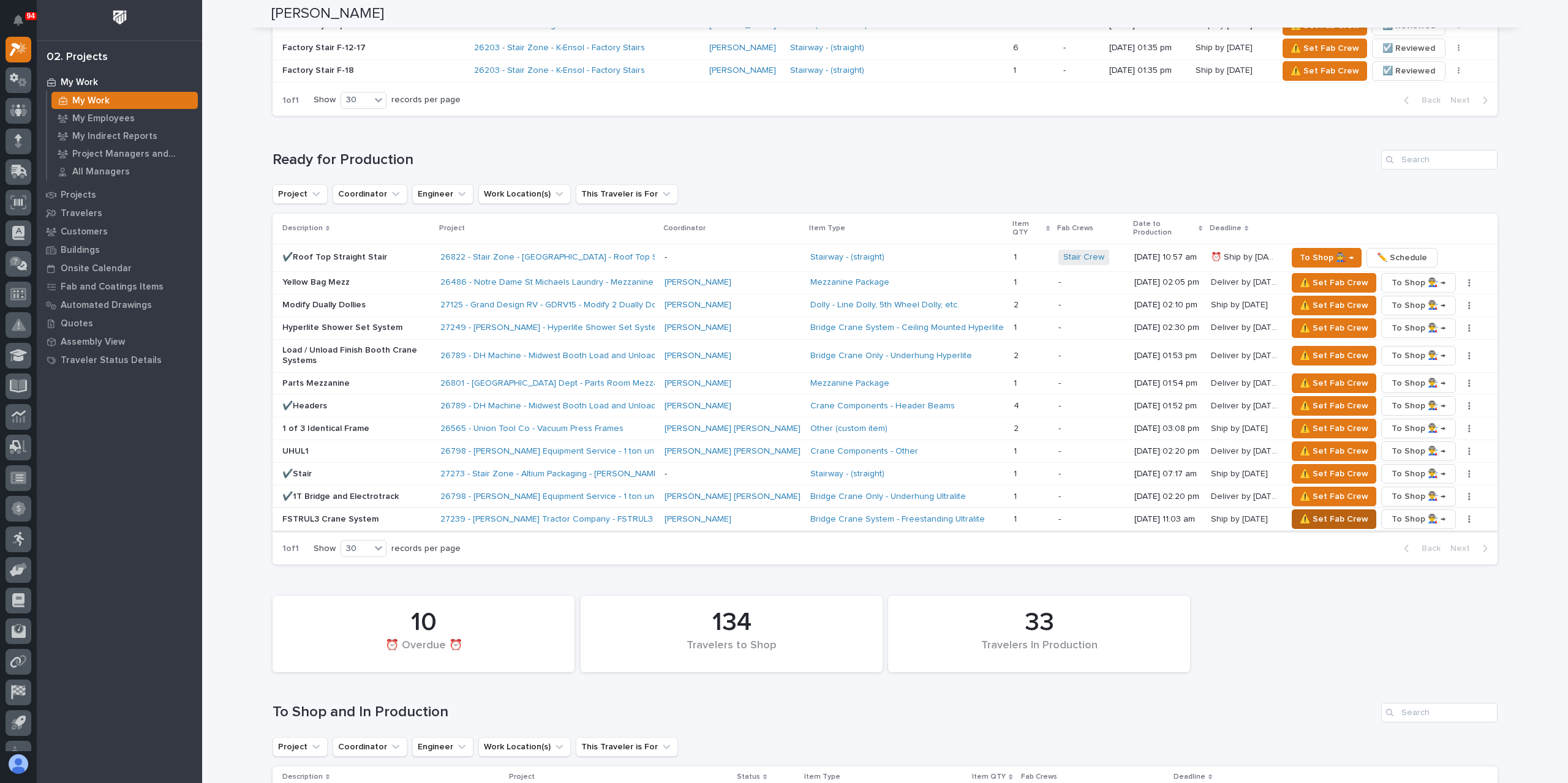
click at [1341, 512] on span "⚠️ Set Fab Crew" at bounding box center [1334, 519] width 69 height 14
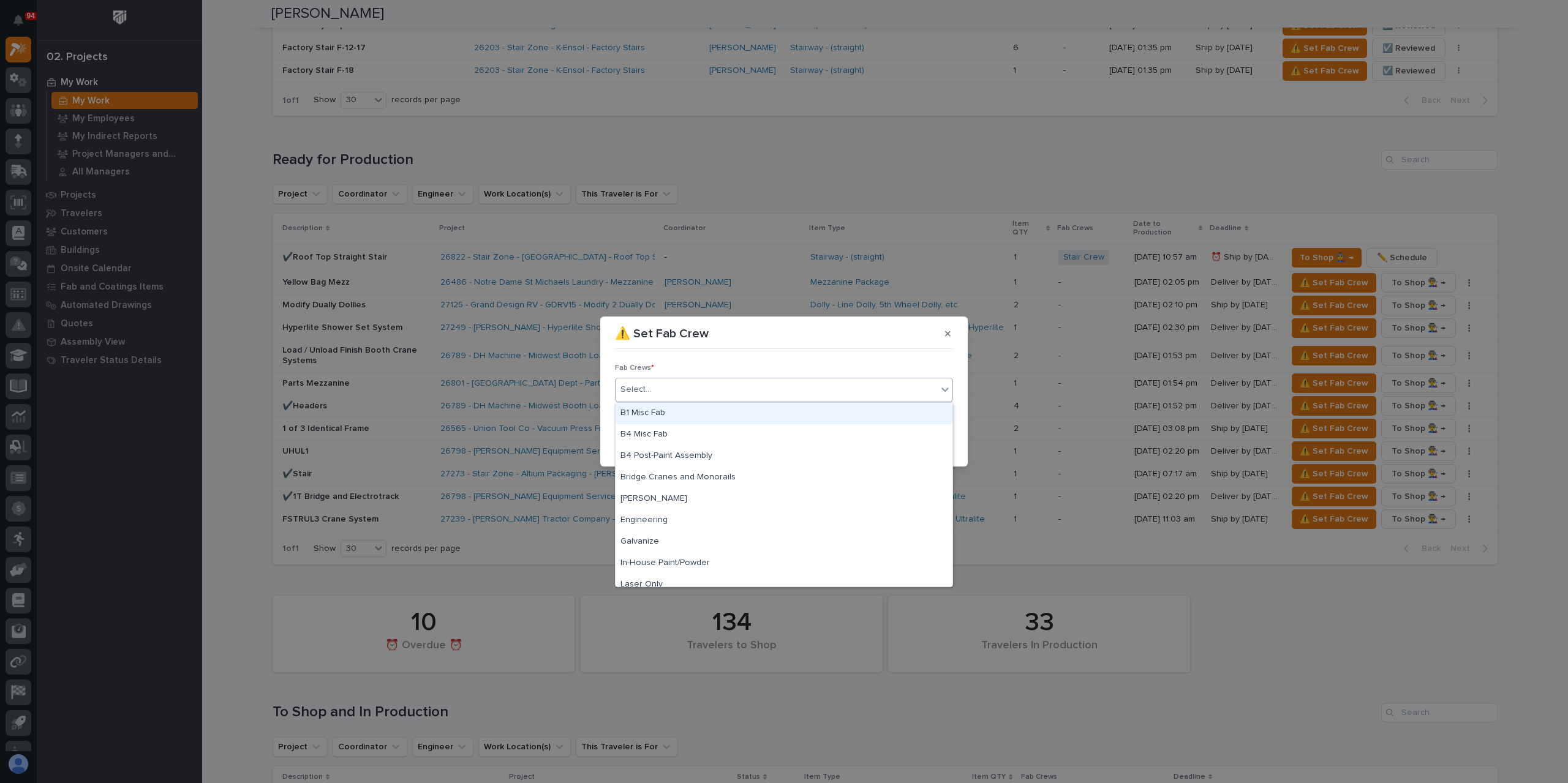
click at [662, 386] on div "Select..." at bounding box center [776, 390] width 322 height 20
click at [683, 478] on div "Bridge Cranes and Monorails" at bounding box center [784, 478] width 337 height 21
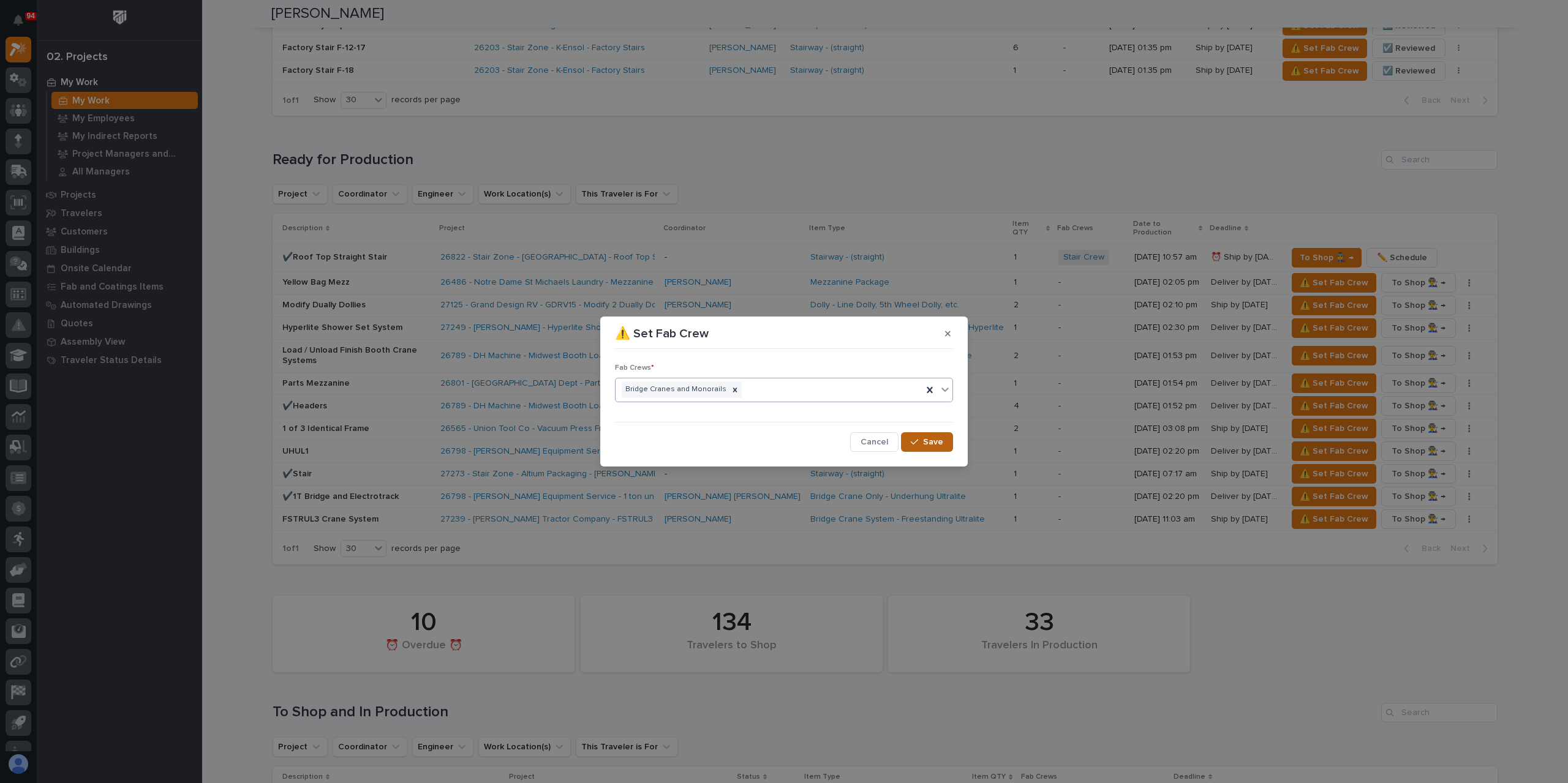
click at [951, 446] on button "Save" at bounding box center [927, 442] width 52 height 20
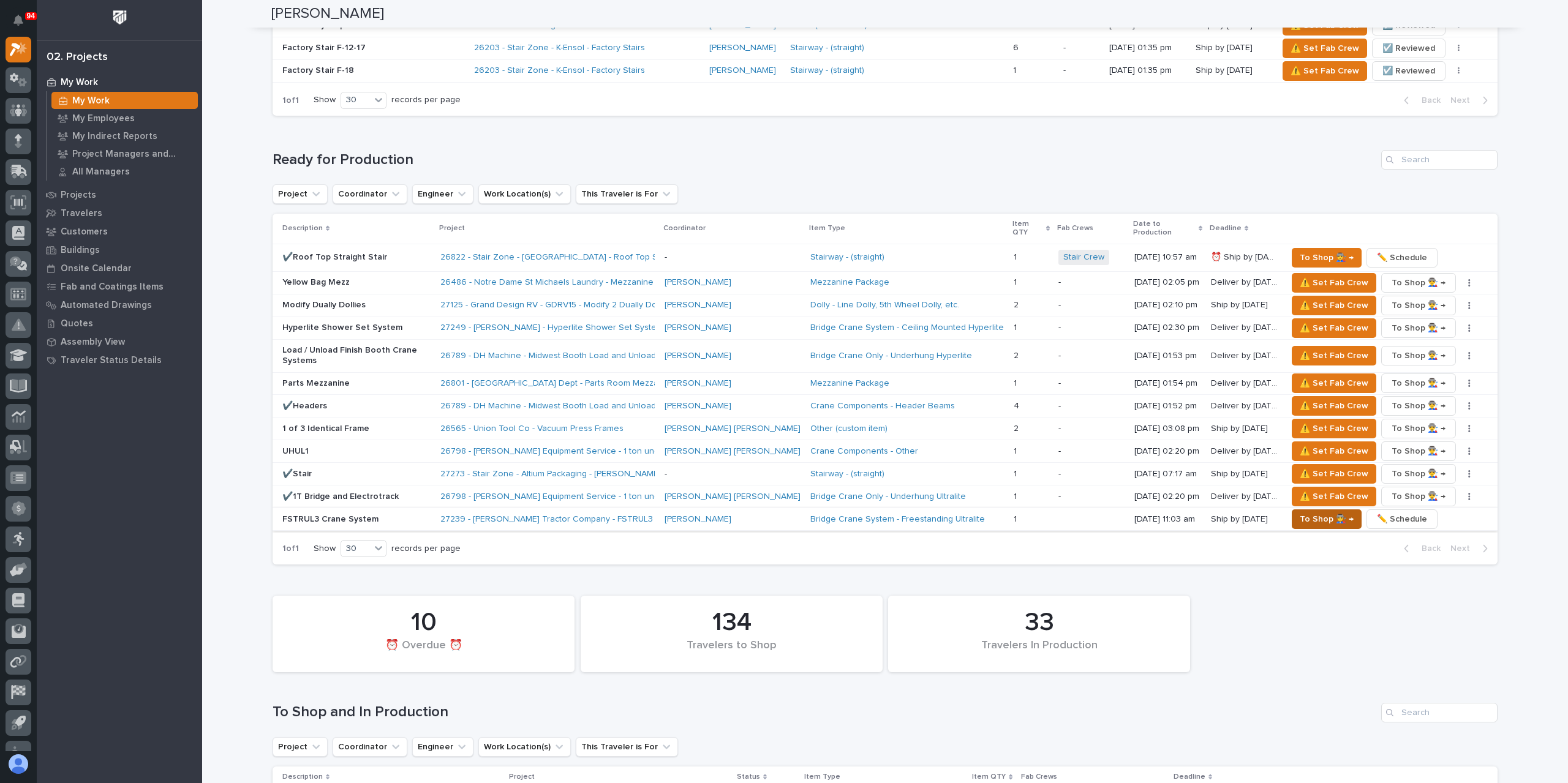
click at [1323, 512] on span "To Shop 👨‍🏭 →" at bounding box center [1327, 519] width 54 height 14
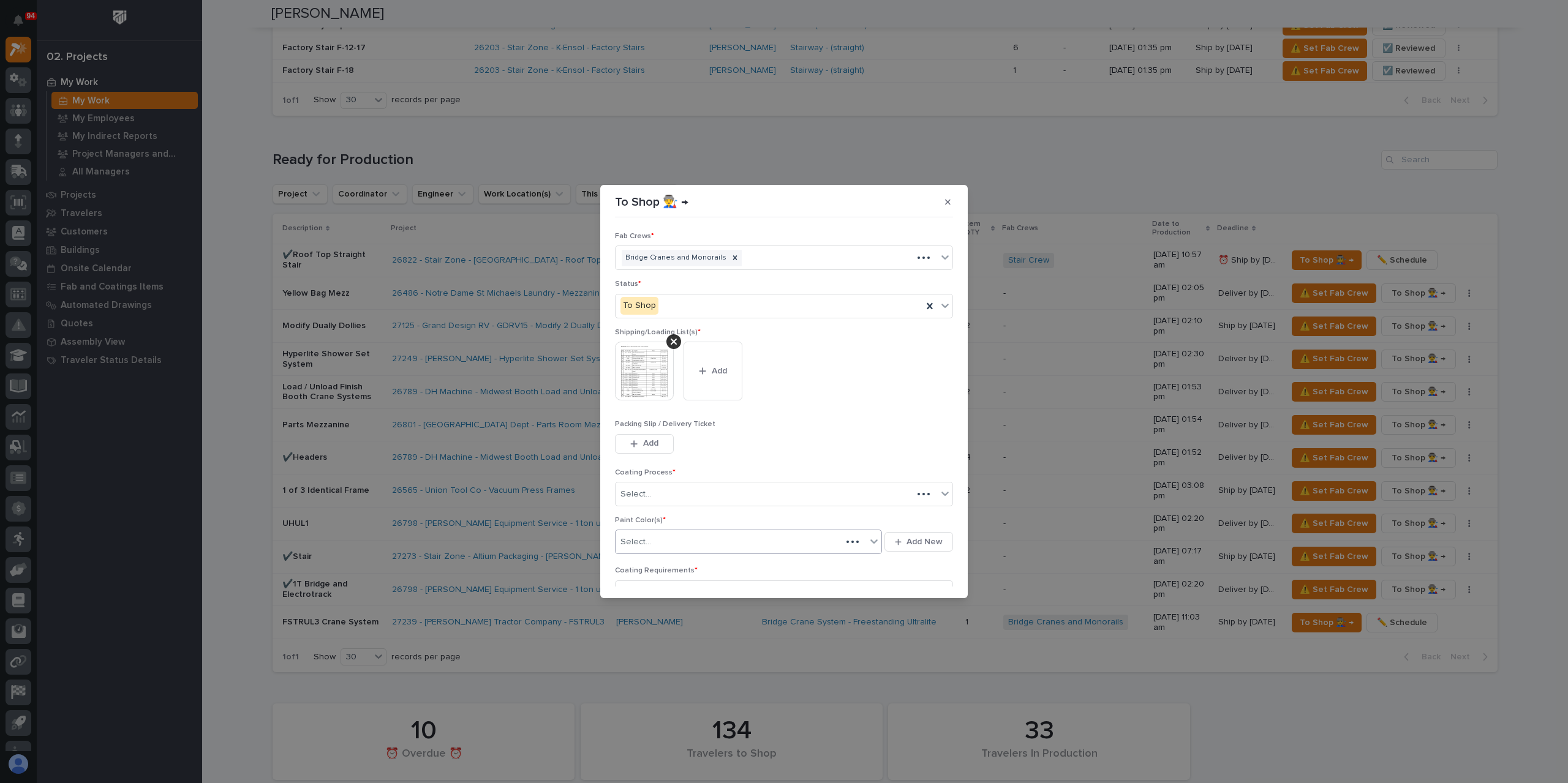
click at [656, 536] on div "Select..." at bounding box center [729, 542] width 226 height 20
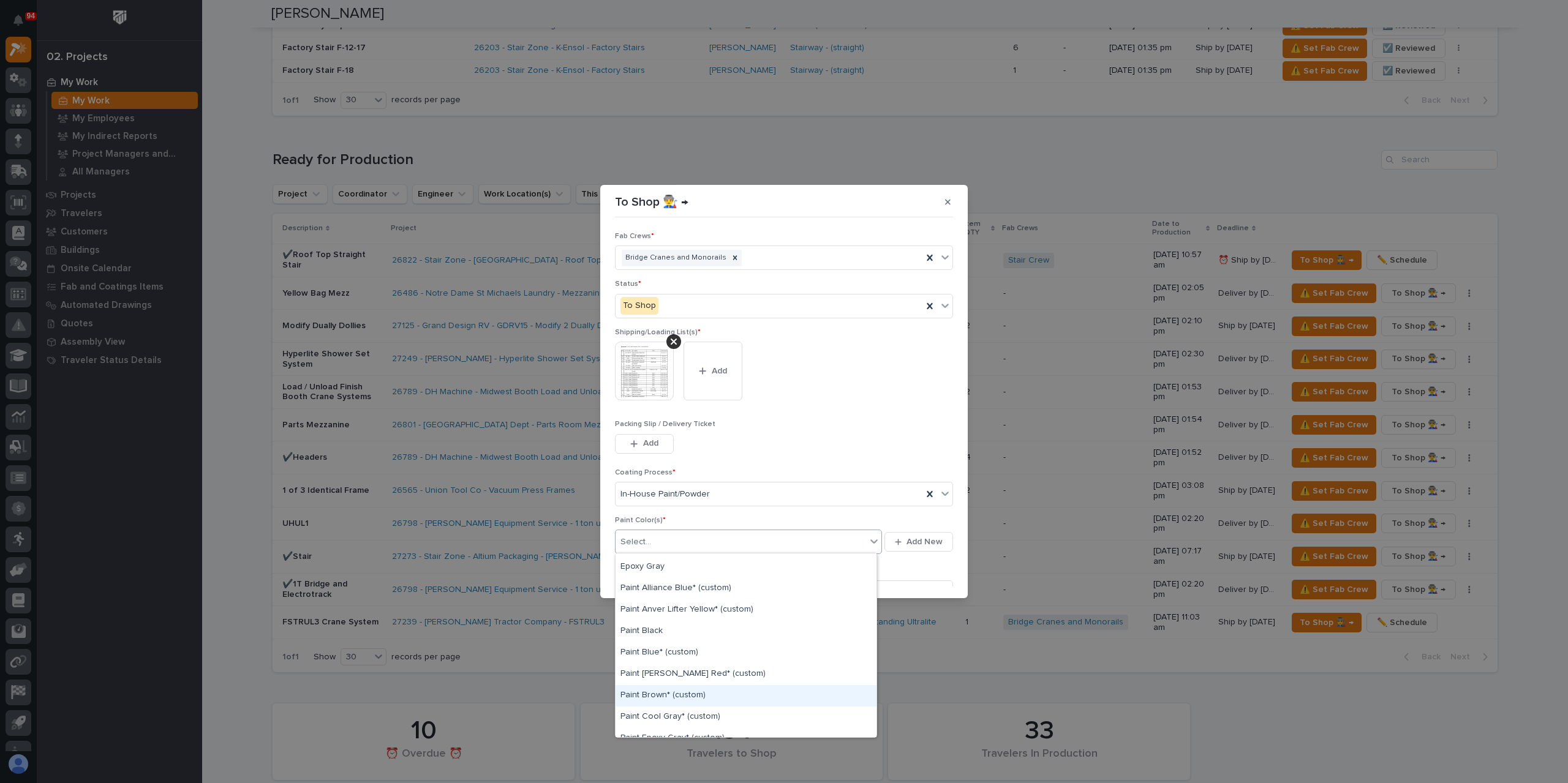
scroll to position [123, 0]
click at [668, 718] on div "Paint Gray" at bounding box center [746, 720] width 261 height 21
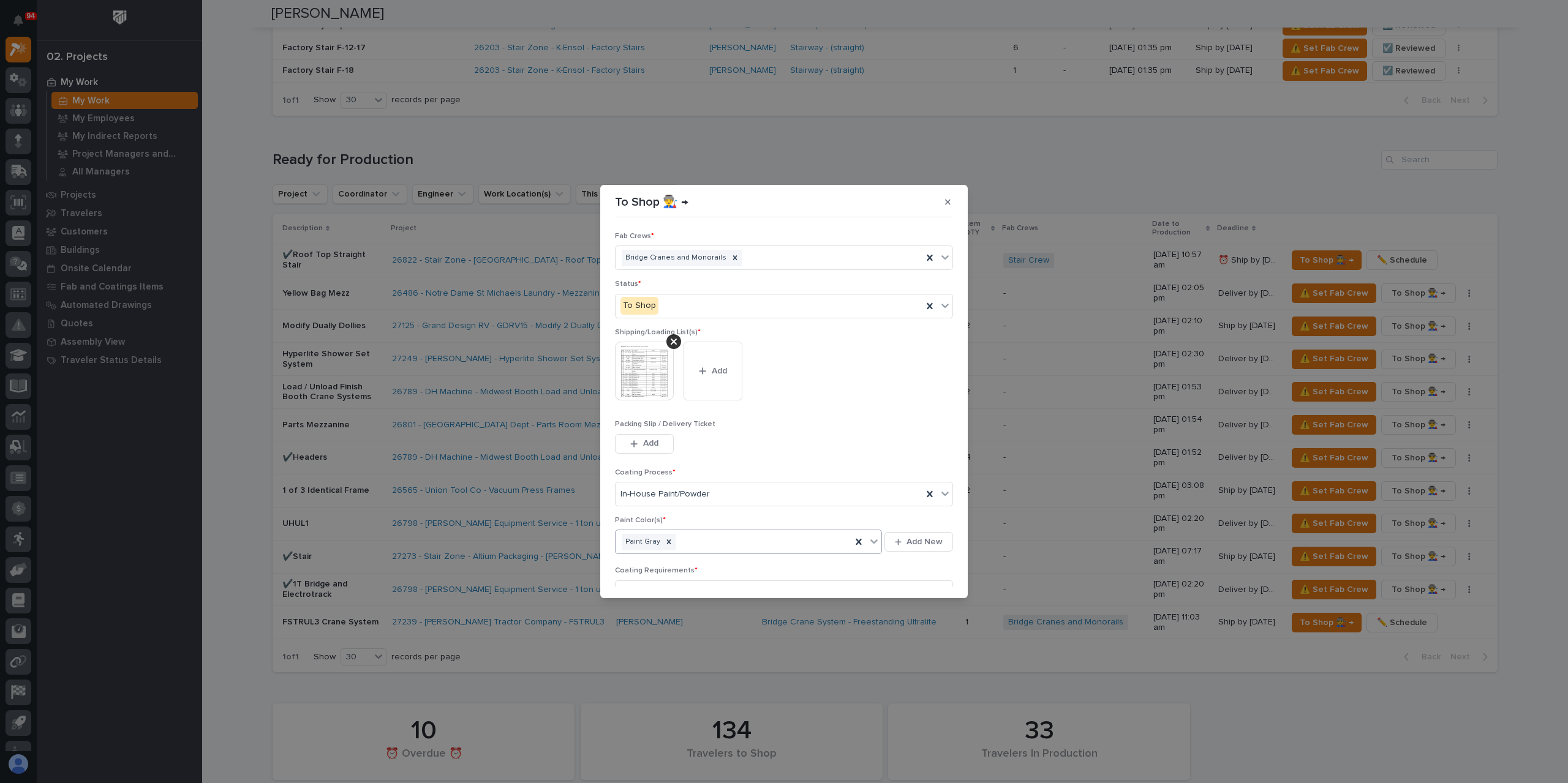
click at [727, 536] on div "Paint Gray" at bounding box center [734, 542] width 236 height 21
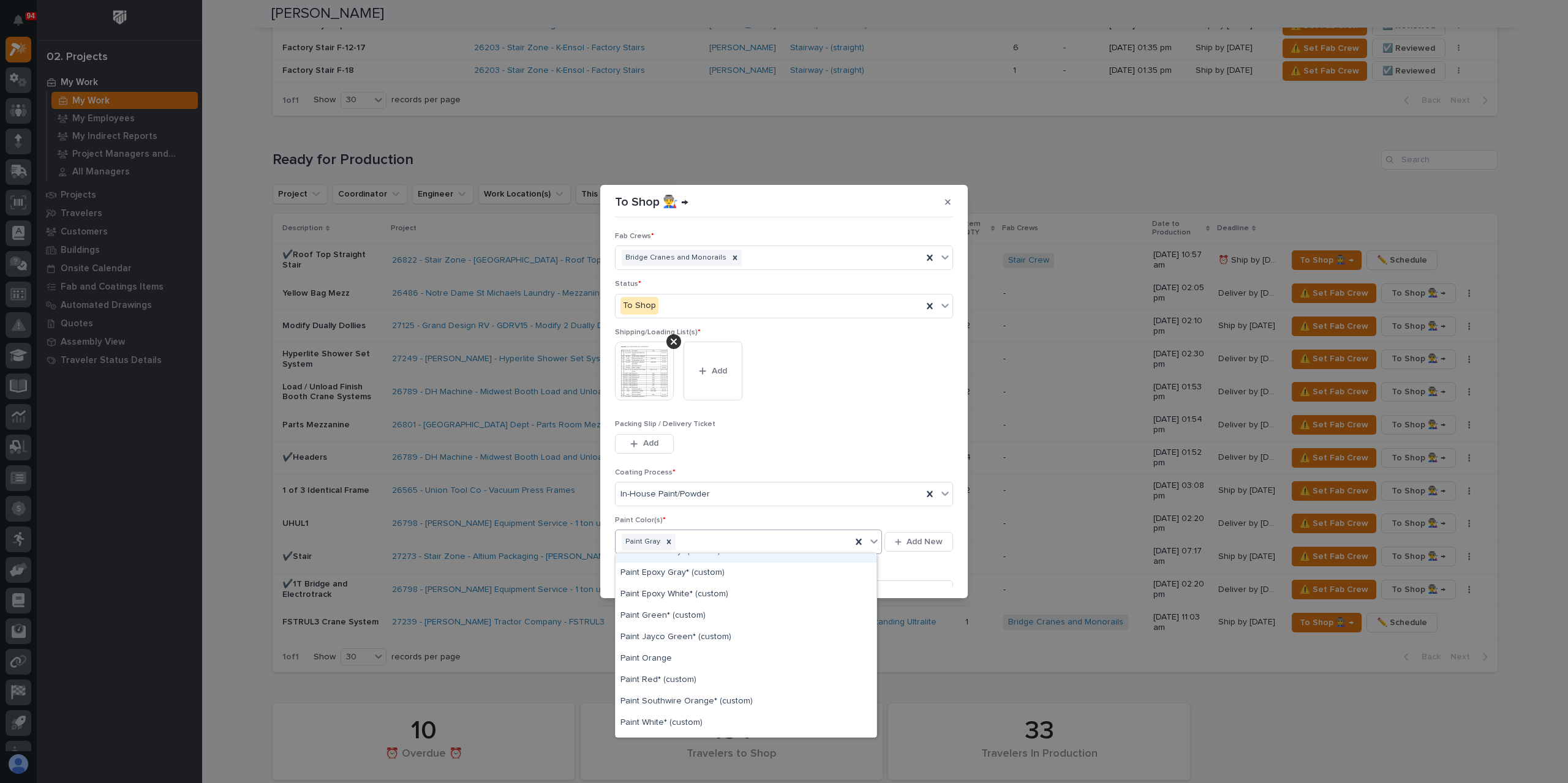
scroll to position [245, 0]
click at [662, 646] on div "Paint Orange" at bounding box center [746, 641] width 261 height 21
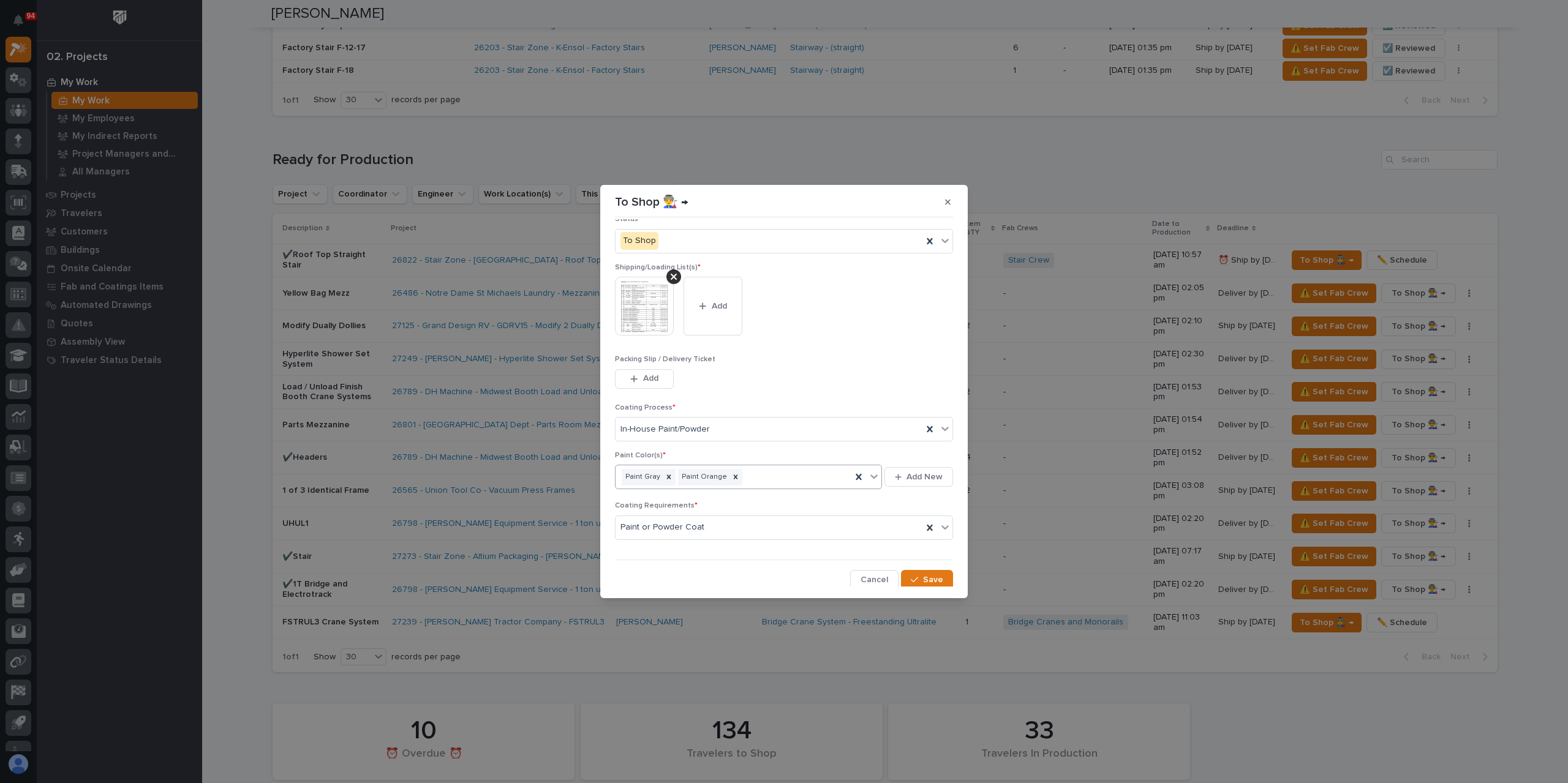
scroll to position [65, 0]
click at [916, 570] on button "Save" at bounding box center [927, 579] width 52 height 20
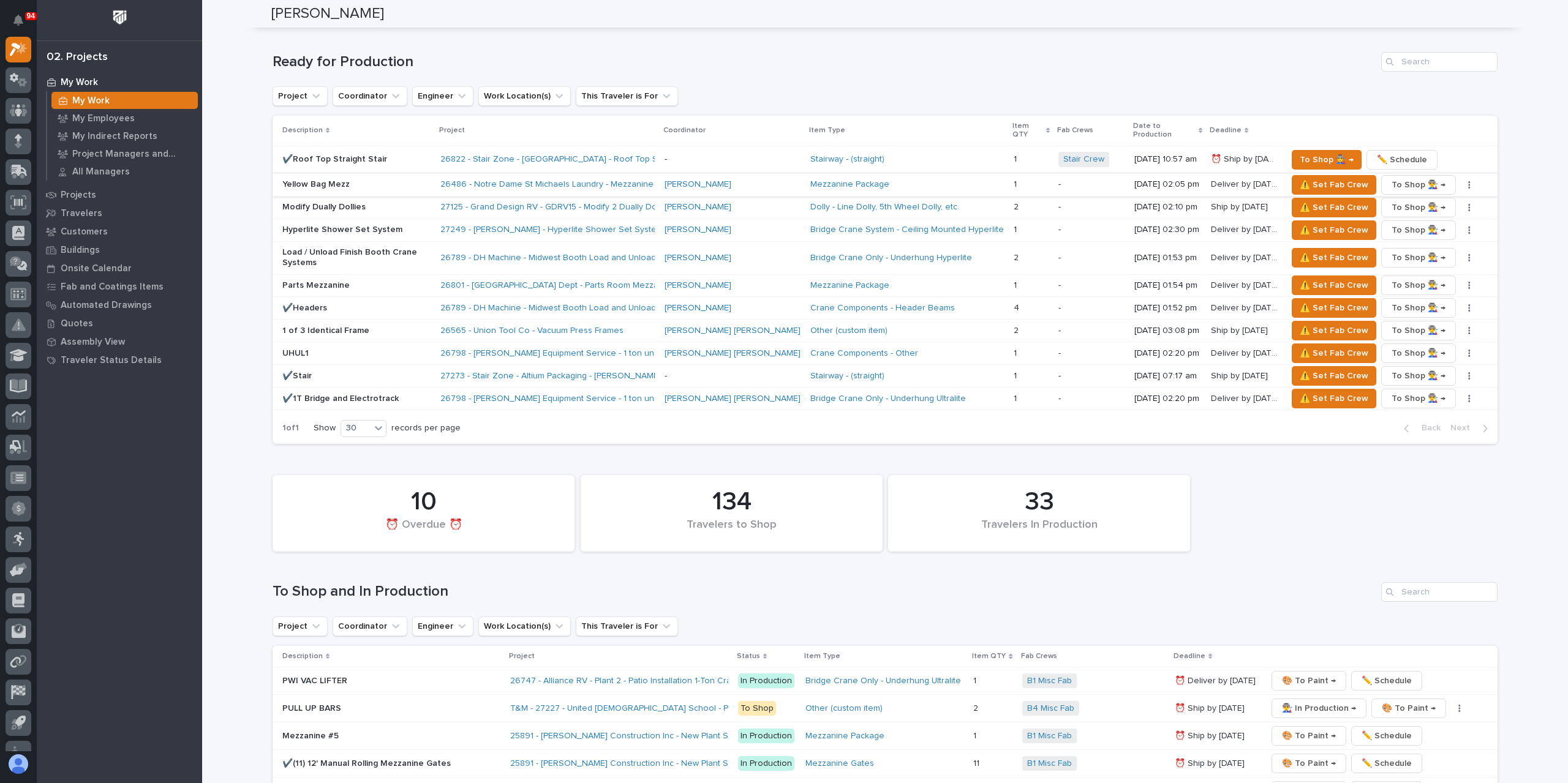
scroll to position [1163, 0]
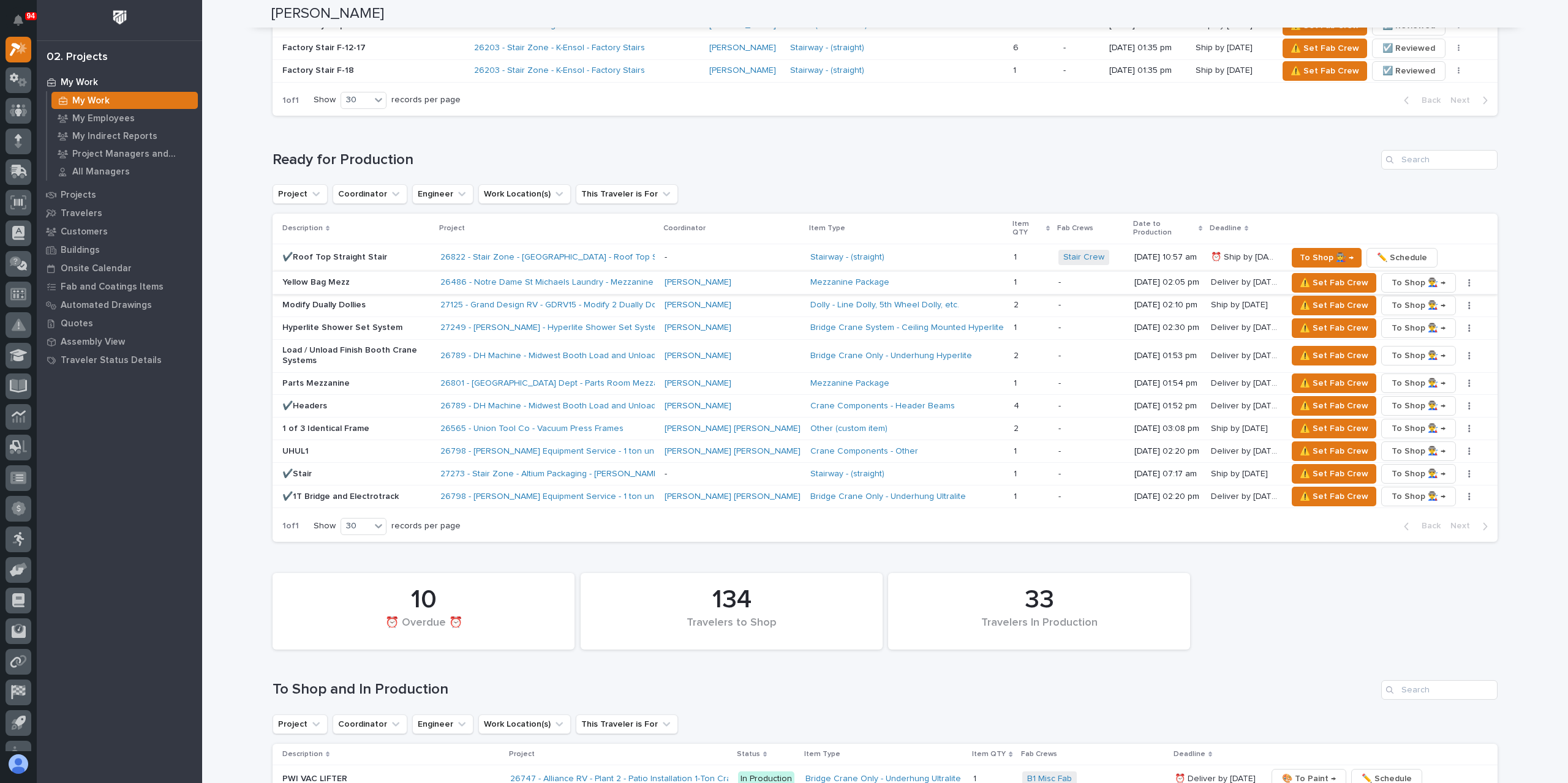
click at [1461, 279] on button "button" at bounding box center [1469, 283] width 17 height 9
click at [1416, 291] on span "✏️ Schedule" at bounding box center [1417, 298] width 50 height 14
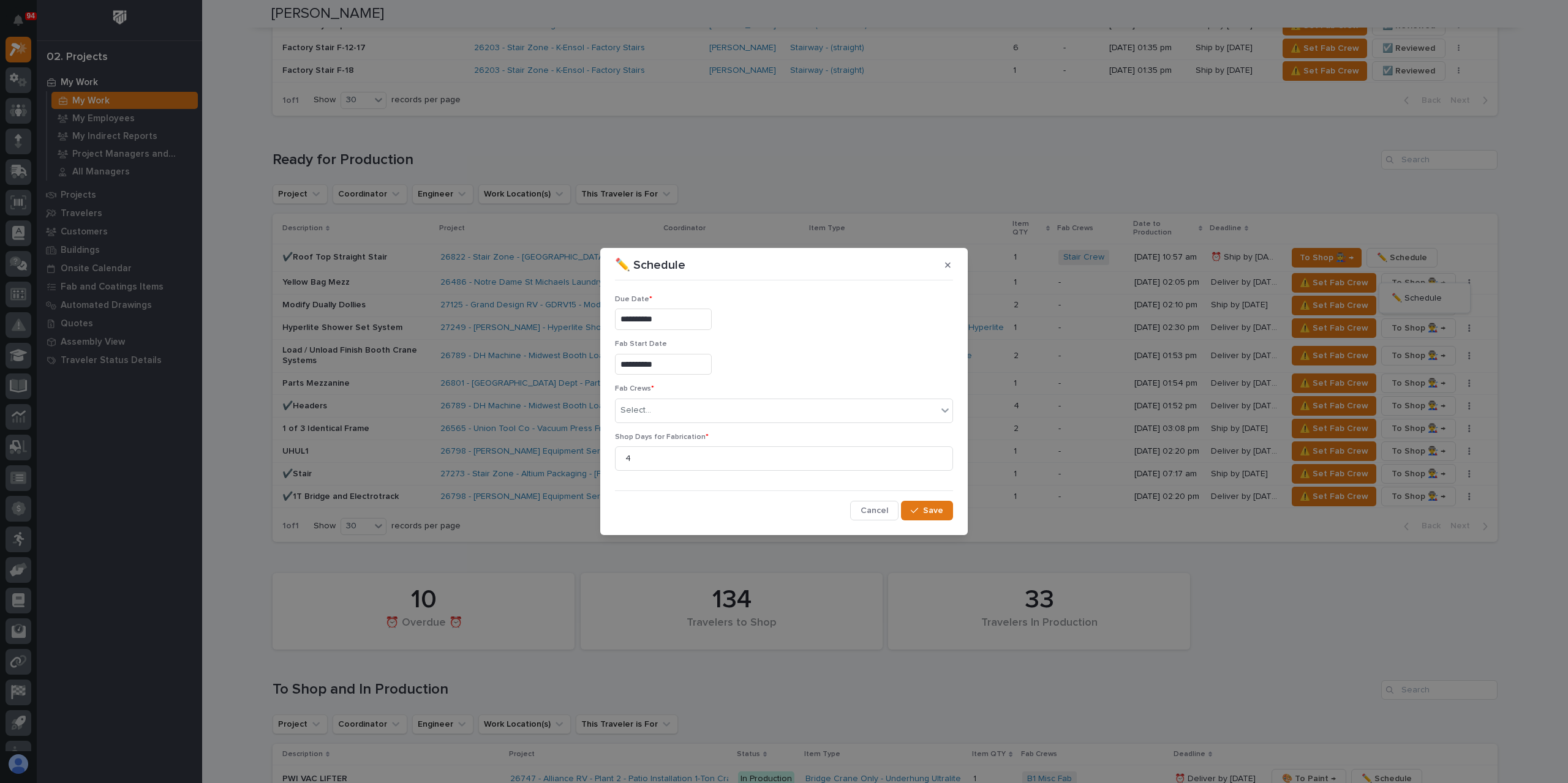
click at [678, 329] on input "**********" at bounding box center [664, 319] width 97 height 21
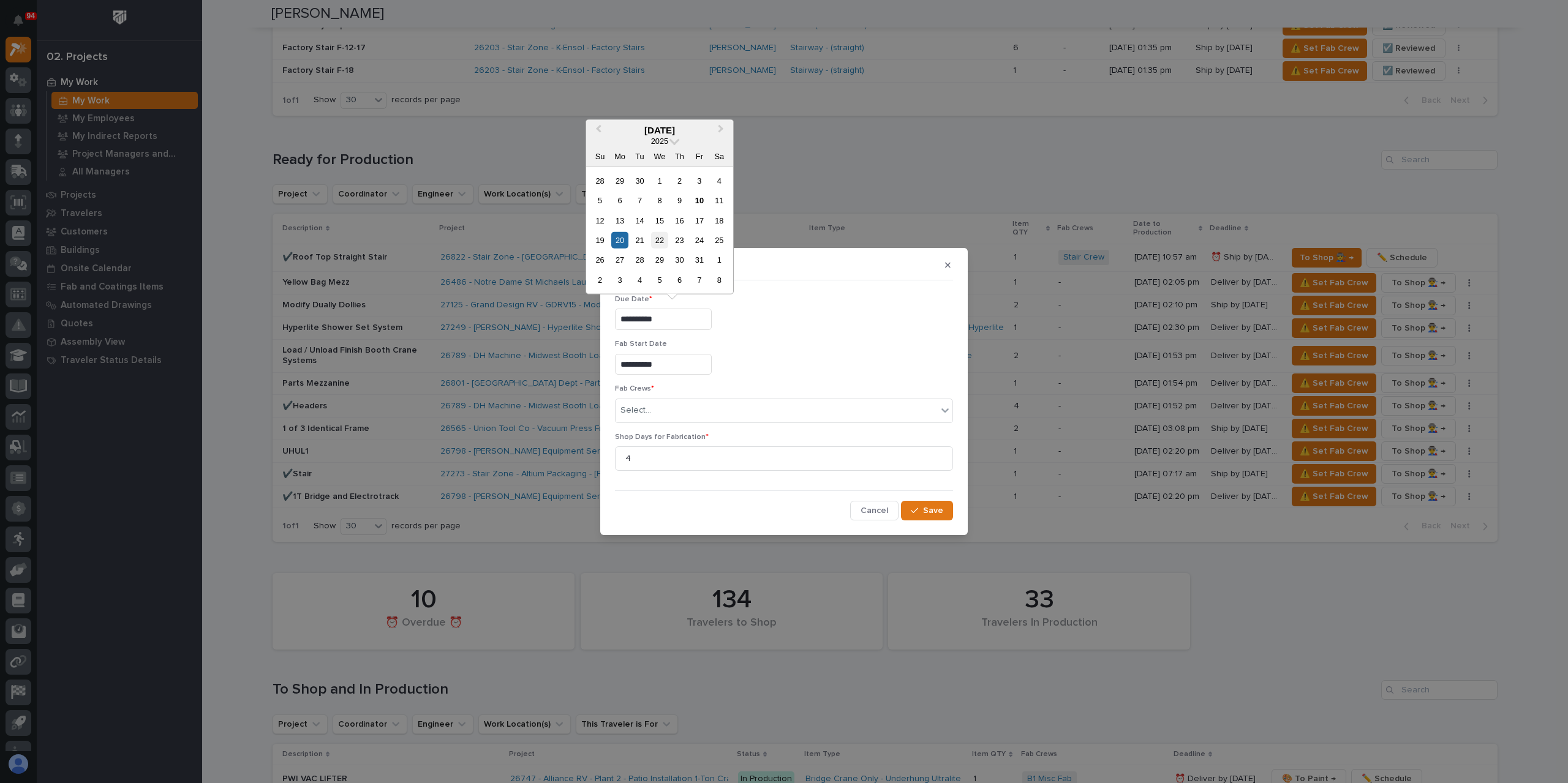
click at [653, 236] on div "22" at bounding box center [659, 240] width 16 height 16
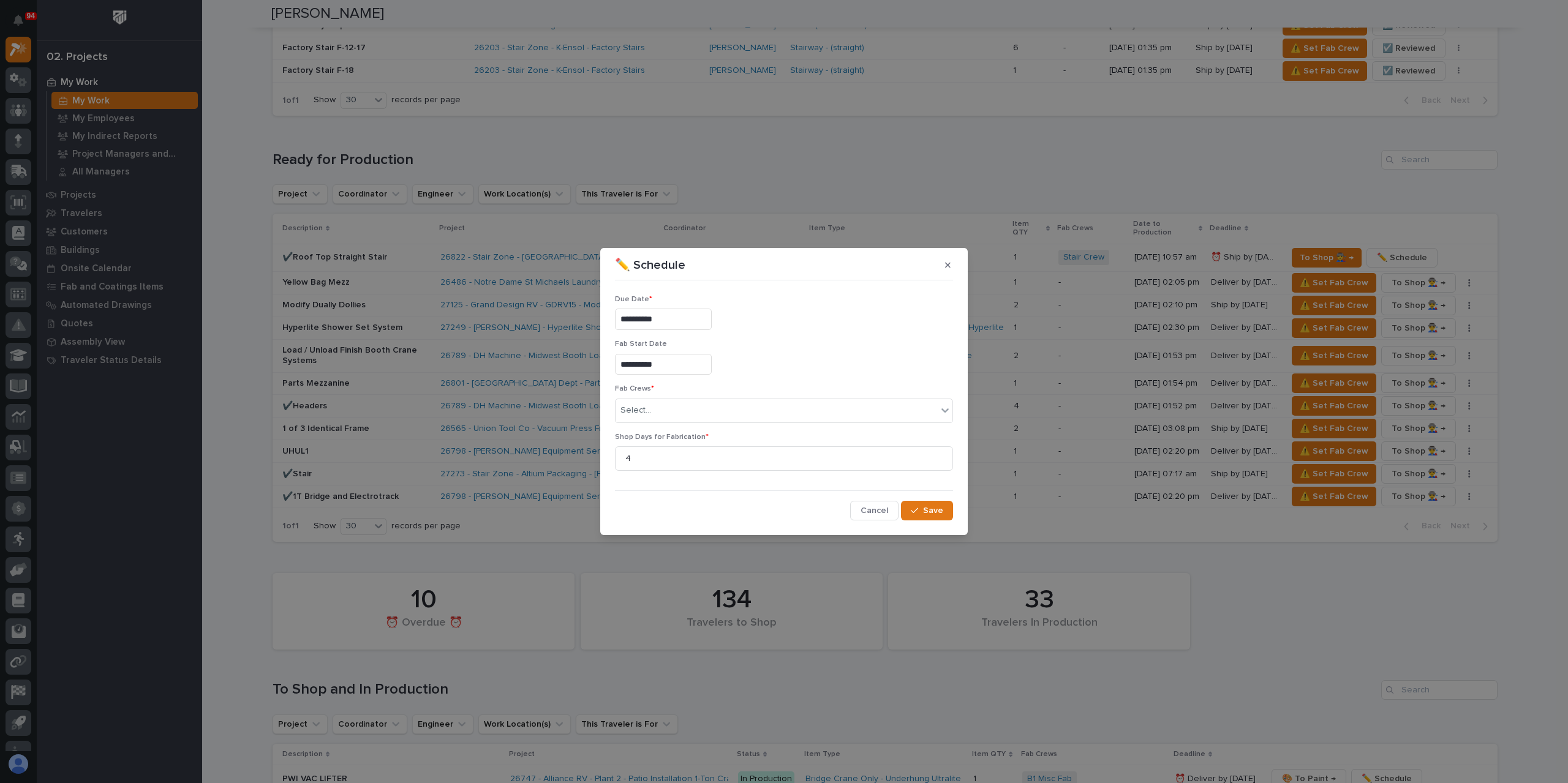
type input "**********"
click at [665, 406] on div "Select..." at bounding box center [776, 410] width 322 height 20
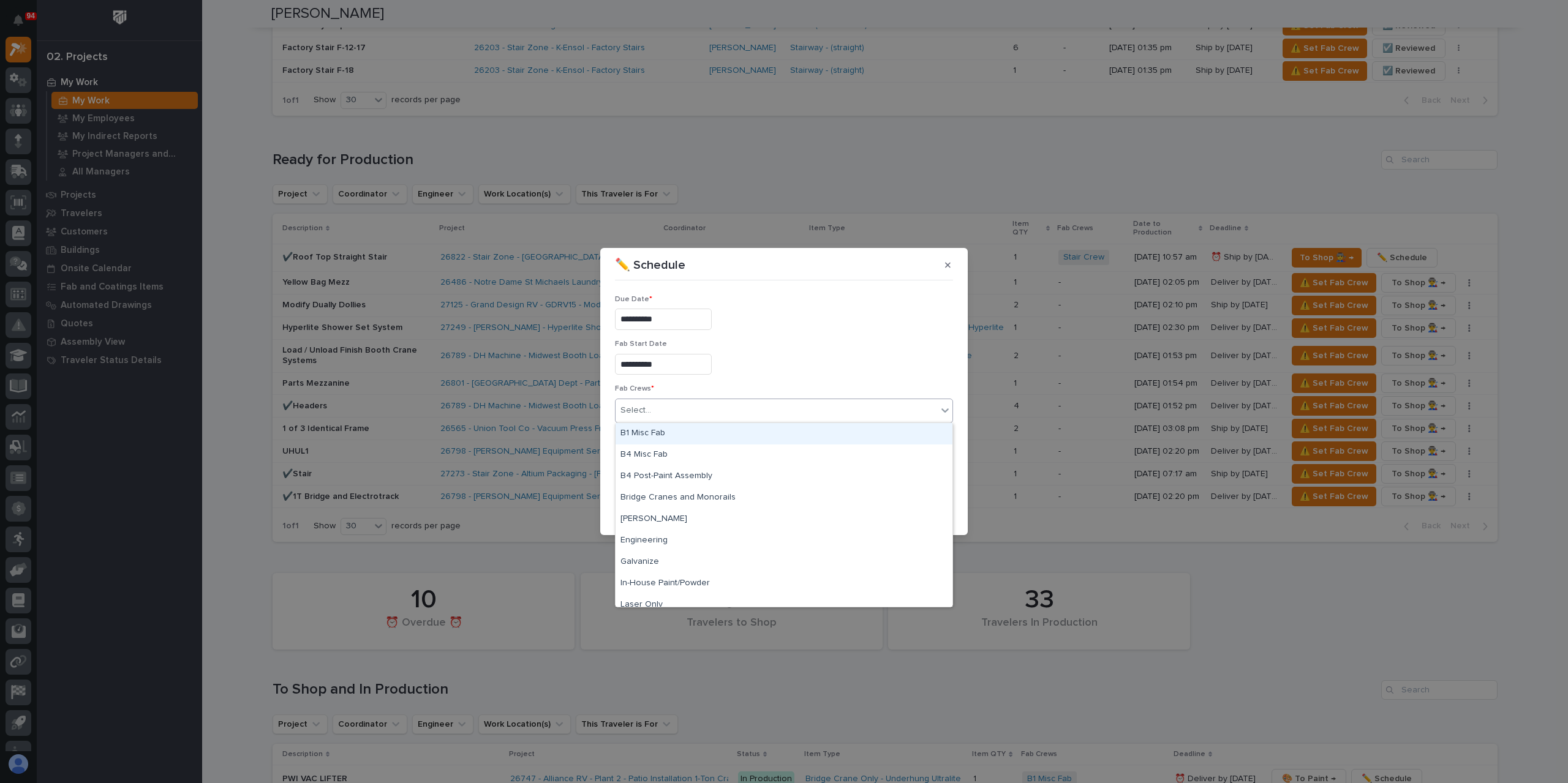
click at [664, 431] on div "B1 Misc Fab" at bounding box center [784, 434] width 337 height 21
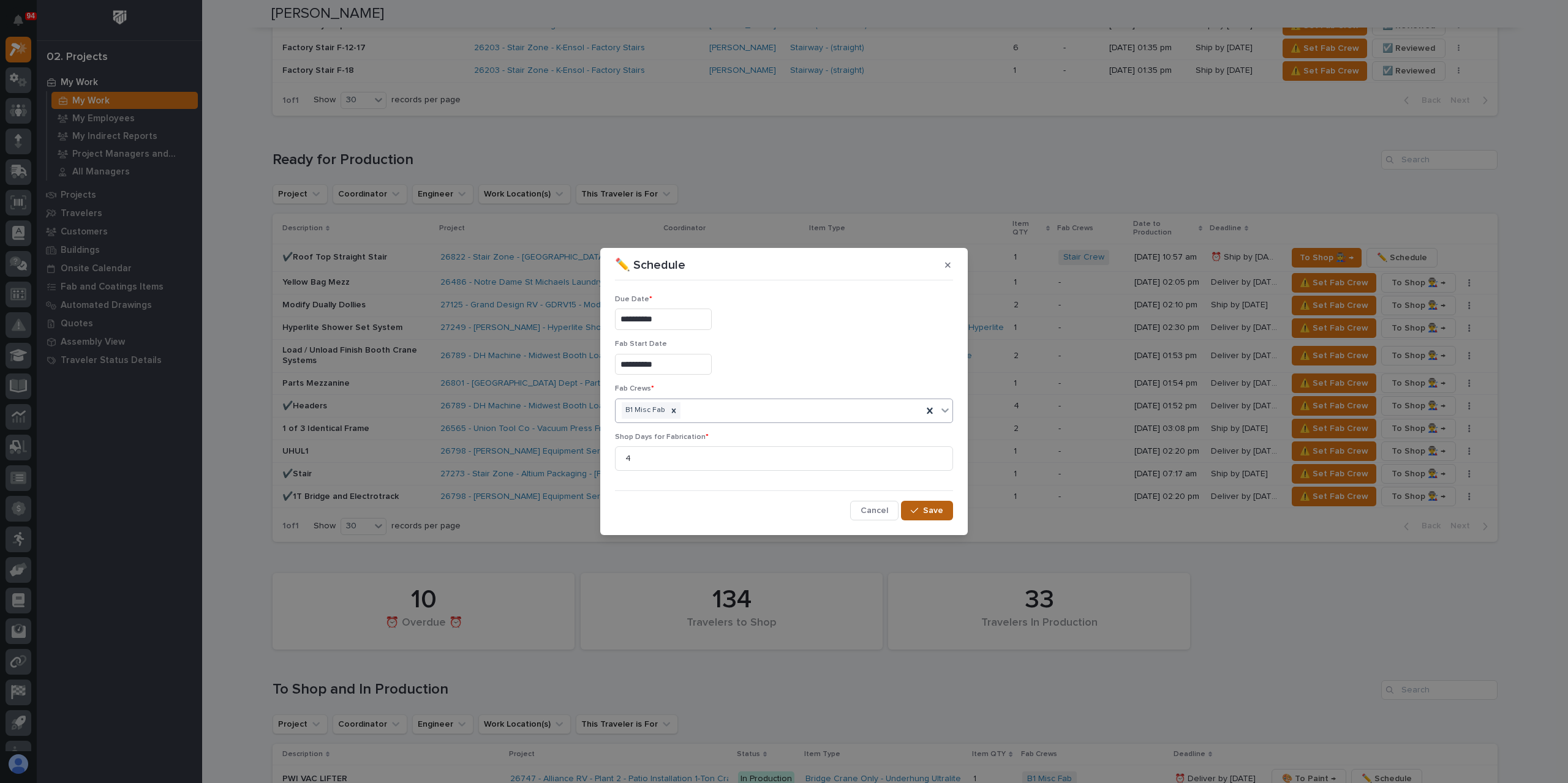
click at [937, 509] on span "Save" at bounding box center [933, 510] width 20 height 11
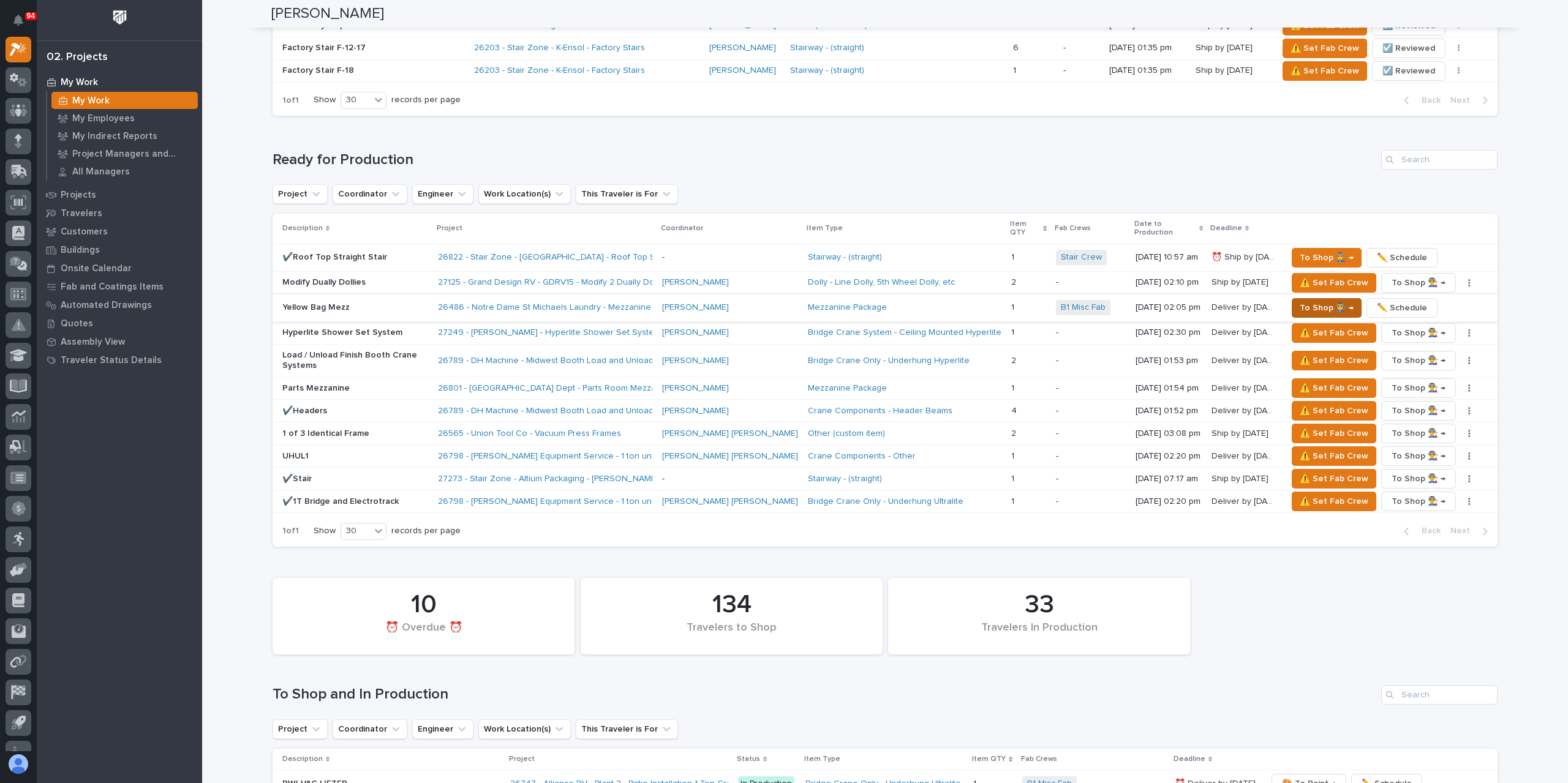
click at [1339, 301] on span "To Shop 👨‍🏭 →" at bounding box center [1327, 308] width 54 height 14
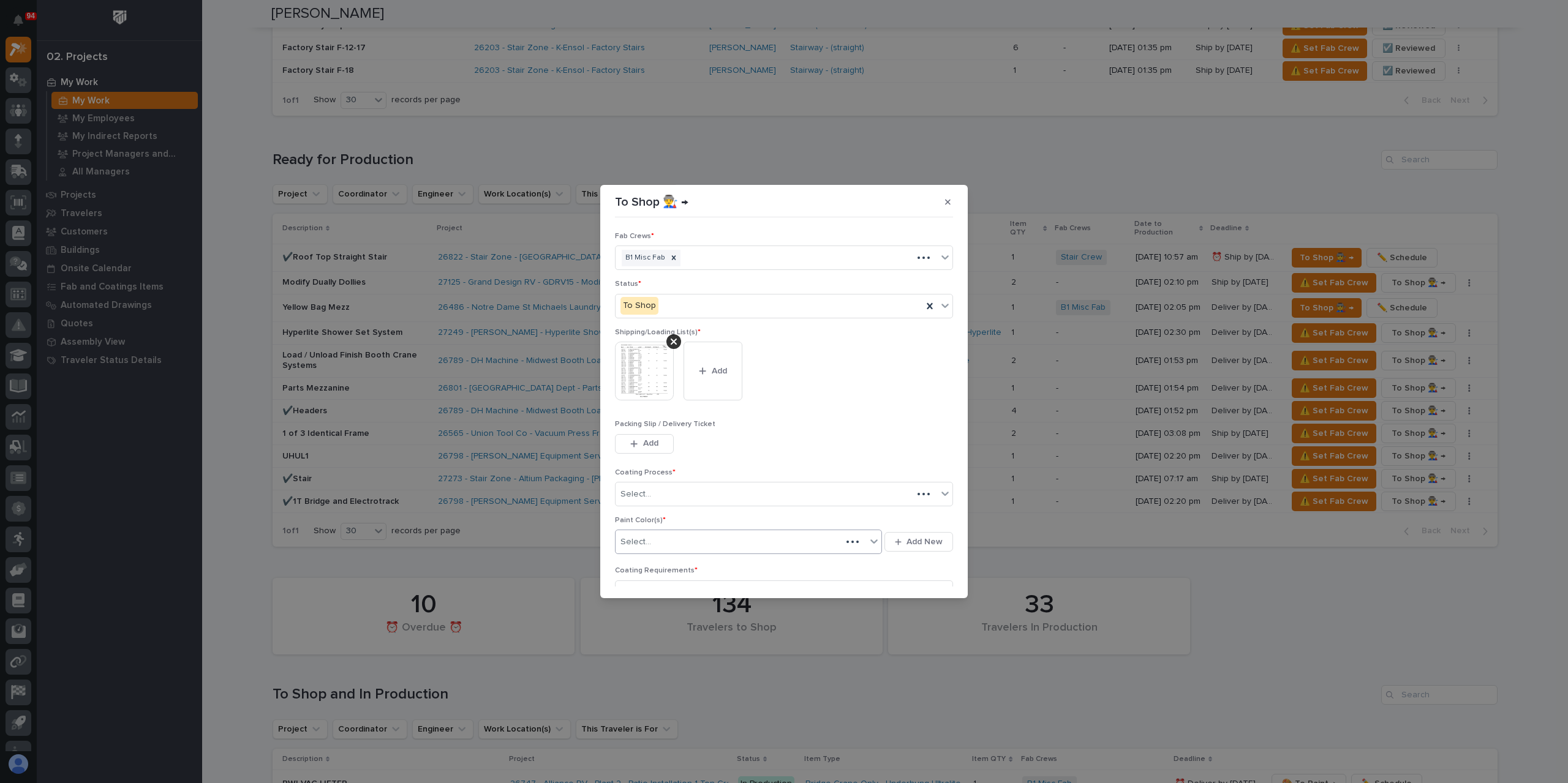
click at [668, 551] on div "Select..." at bounding box center [749, 541] width 267 height 25
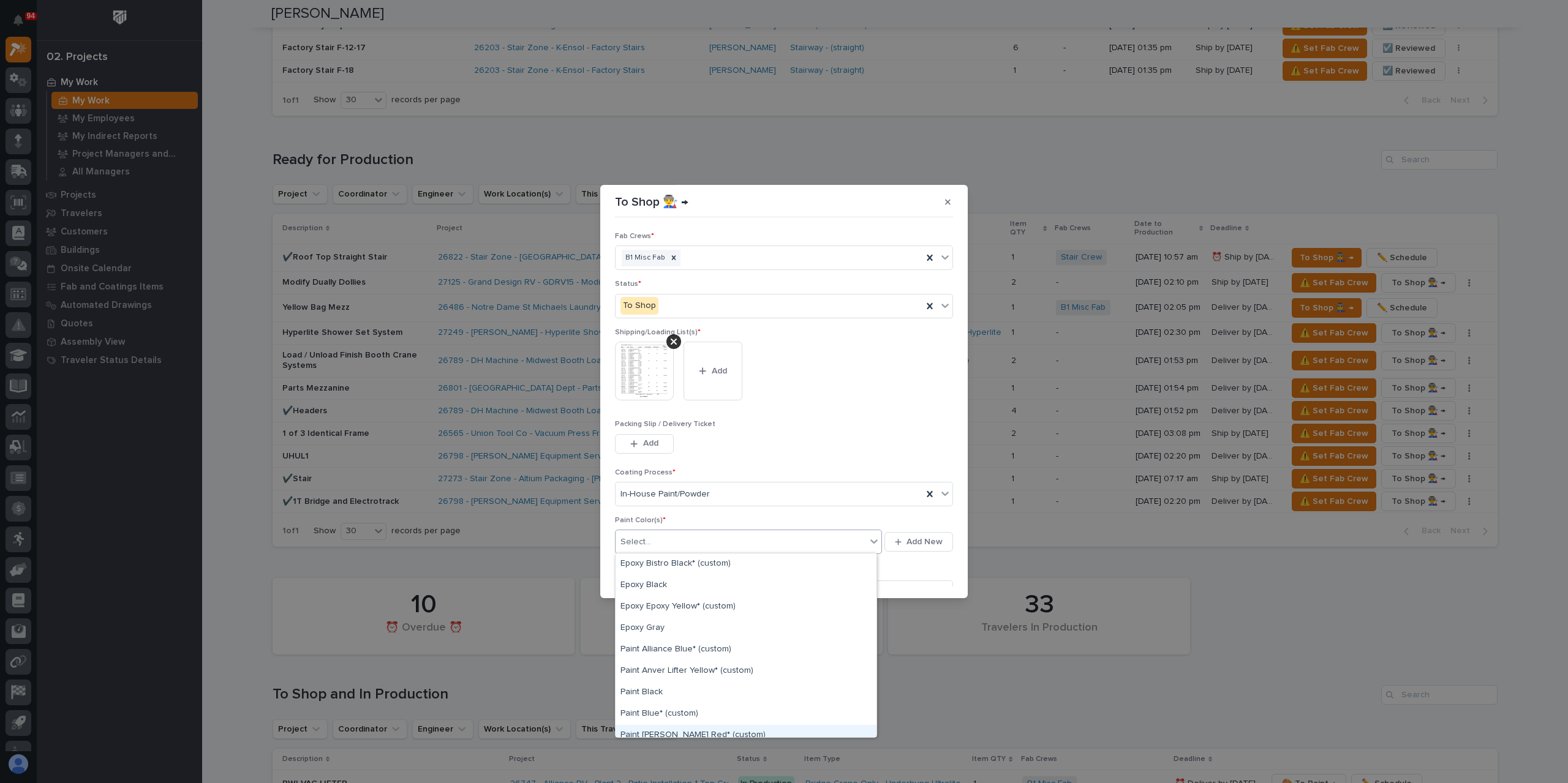
scroll to position [61, 0]
click at [699, 659] on div "Paint Blue* (custom)" at bounding box center [746, 653] width 261 height 21
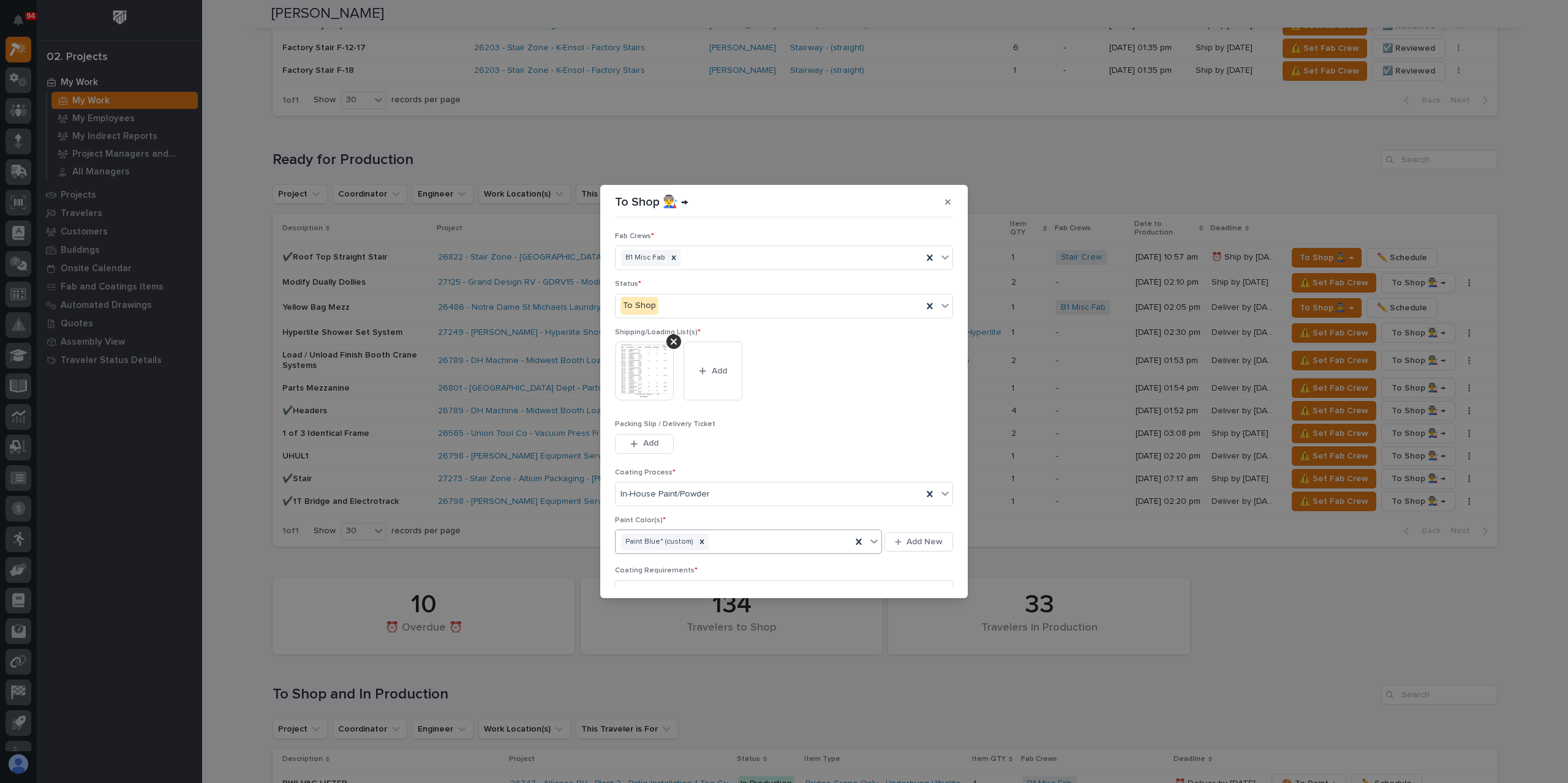
click at [732, 548] on div "Paint Blue* (custom)" at bounding box center [734, 542] width 236 height 21
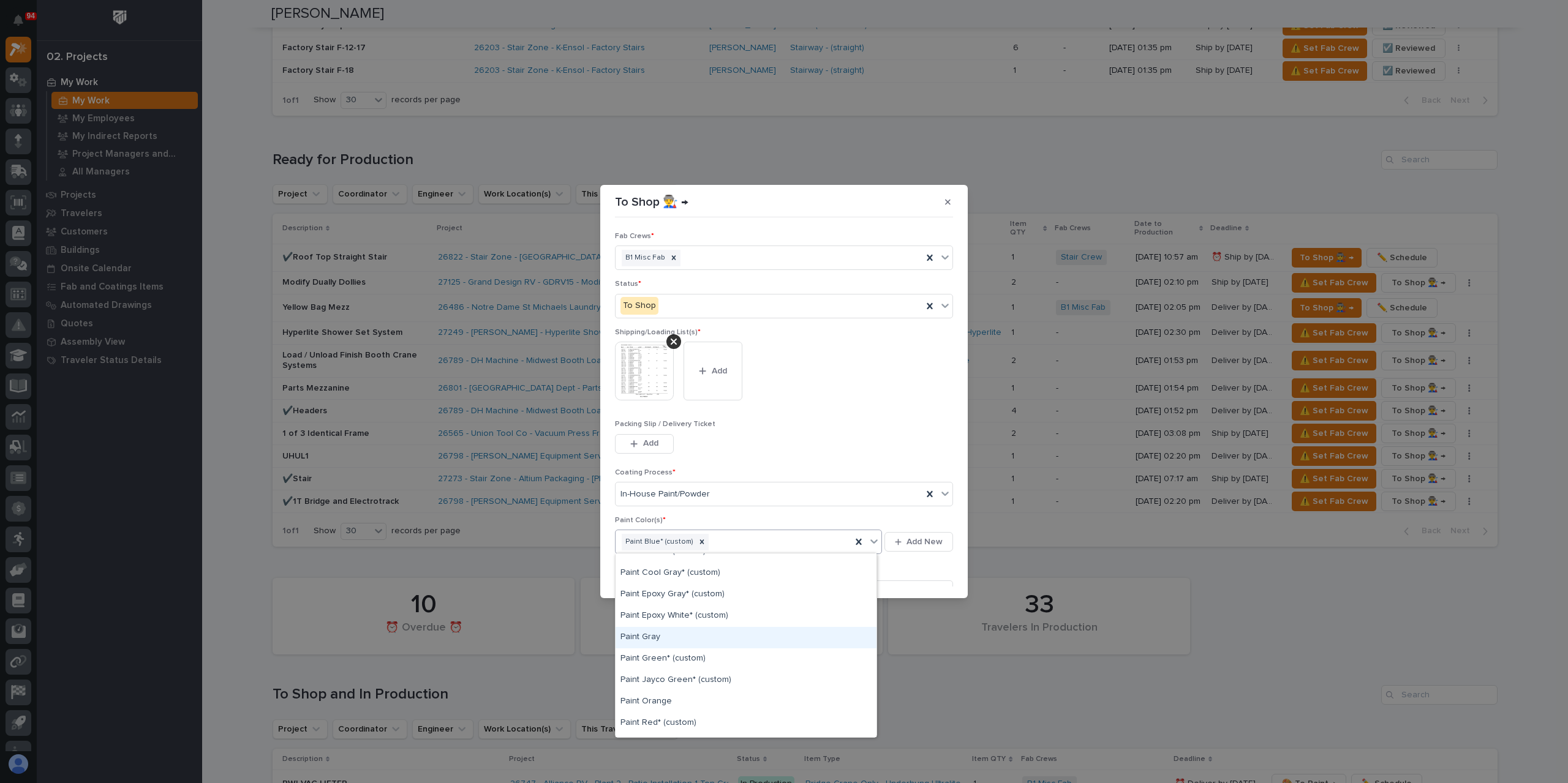
scroll to position [306, 0]
click at [675, 686] on div "Paint Yellow* (custom)" at bounding box center [746, 687] width 261 height 21
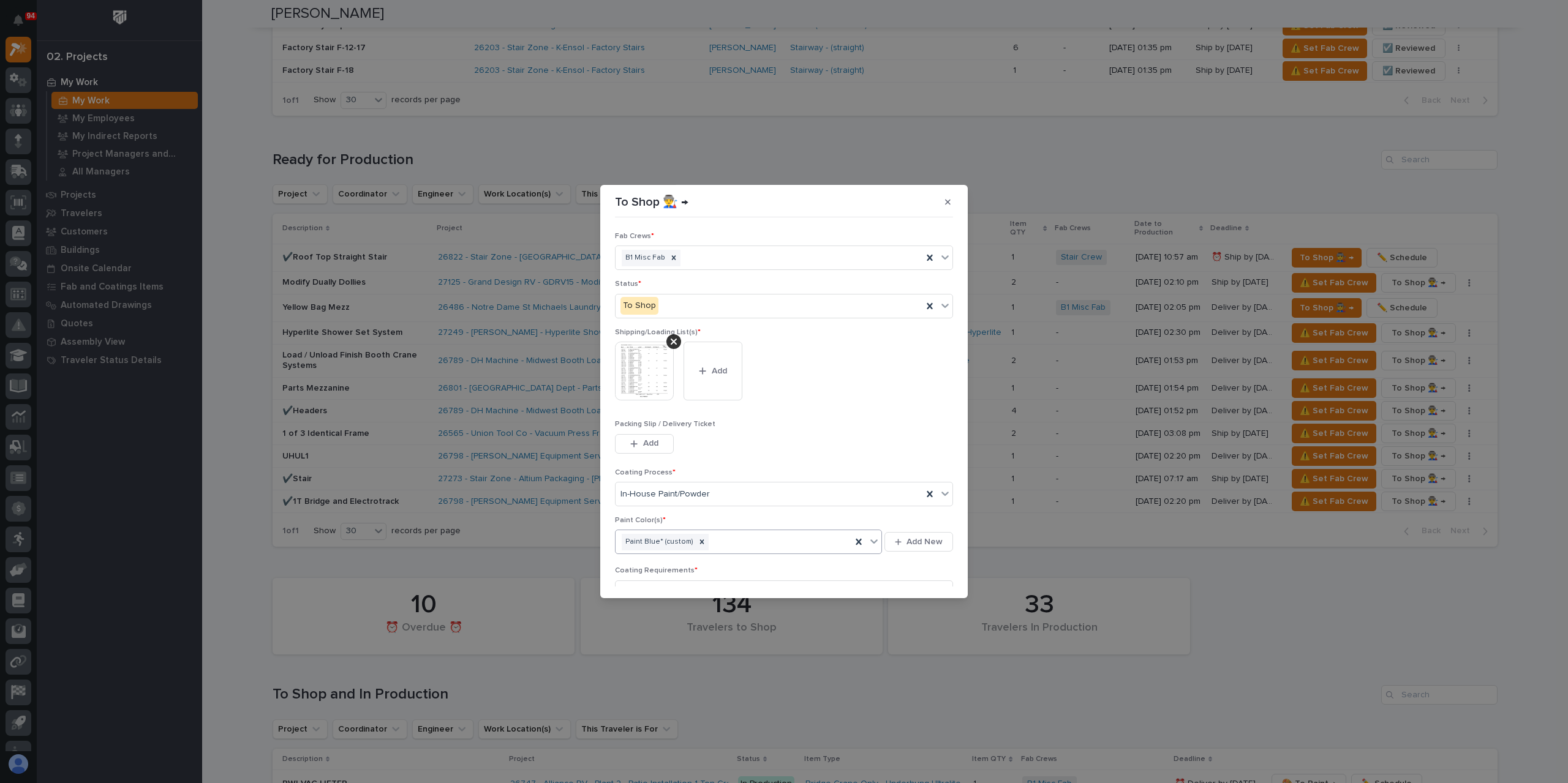
scroll to position [65, 0]
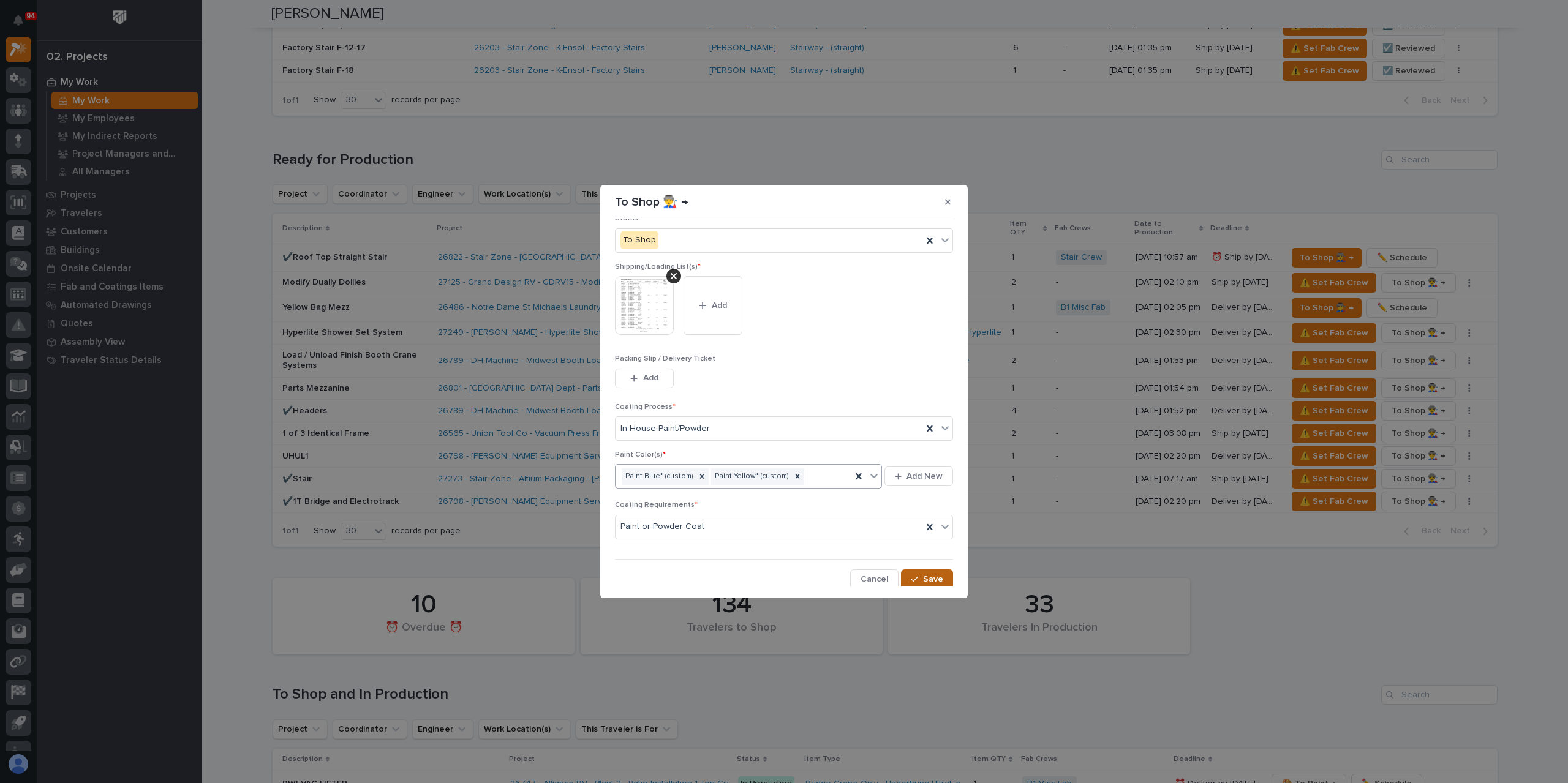
click at [914, 570] on div "Fab Crews * B1 Misc Fab Status * To Shop Shipping/Loading List(s) * This file c…" at bounding box center [784, 403] width 344 height 368
click at [912, 575] on icon "button" at bounding box center [914, 579] width 8 height 9
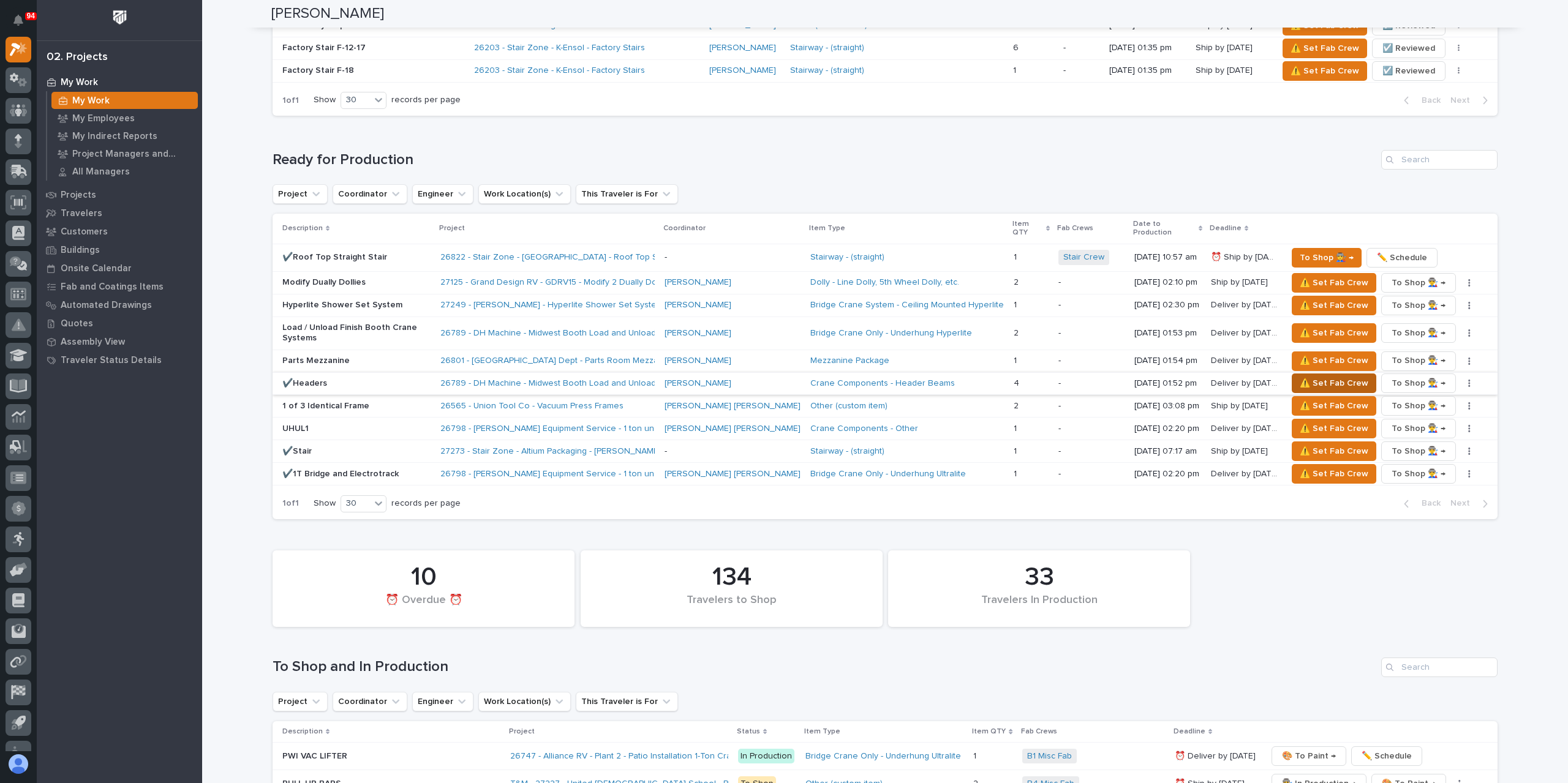
click at [1300, 376] on span "⚠️ Set Fab Crew" at bounding box center [1334, 383] width 69 height 14
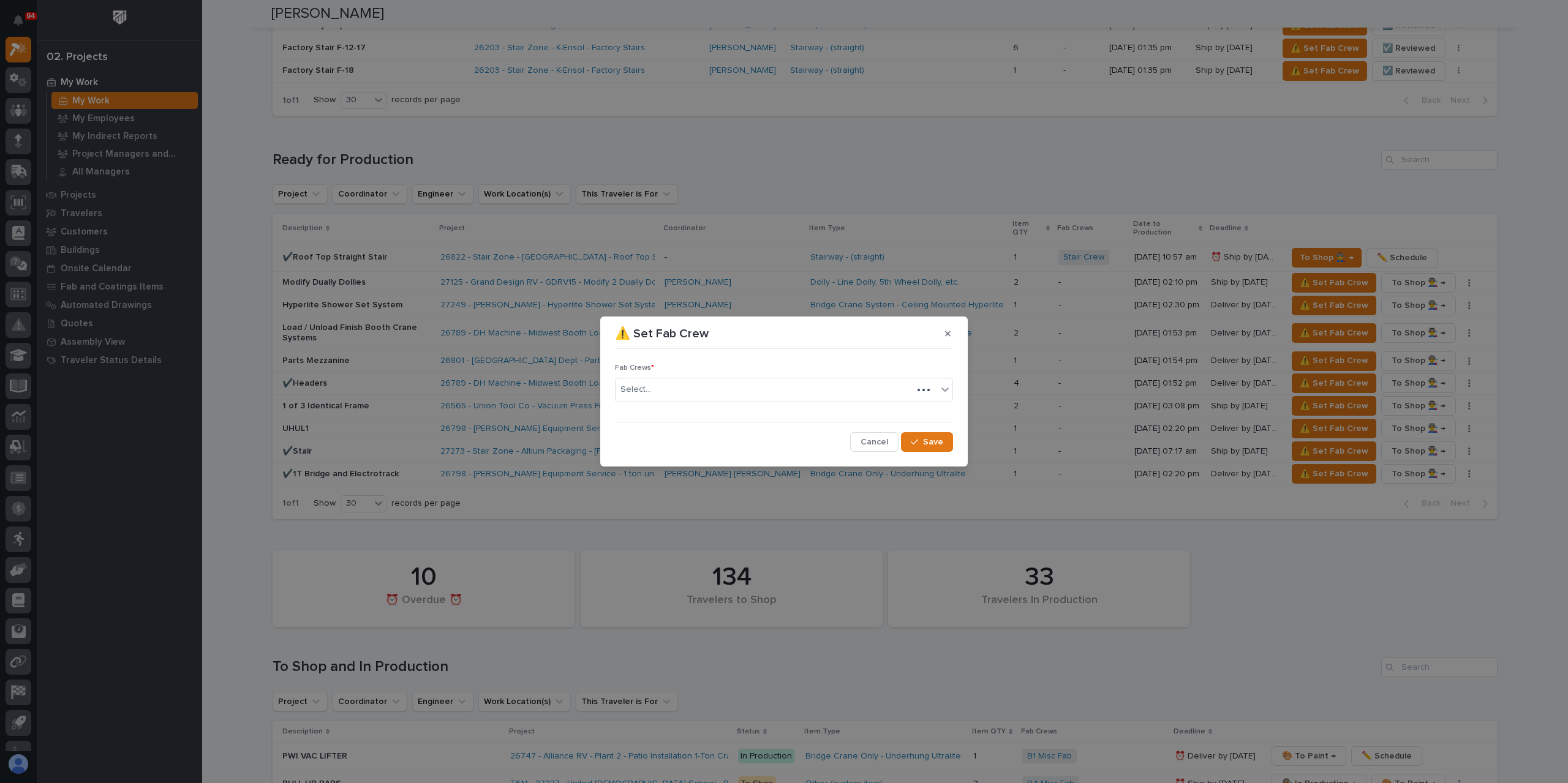
click at [666, 395] on div "Select..." at bounding box center [764, 390] width 297 height 20
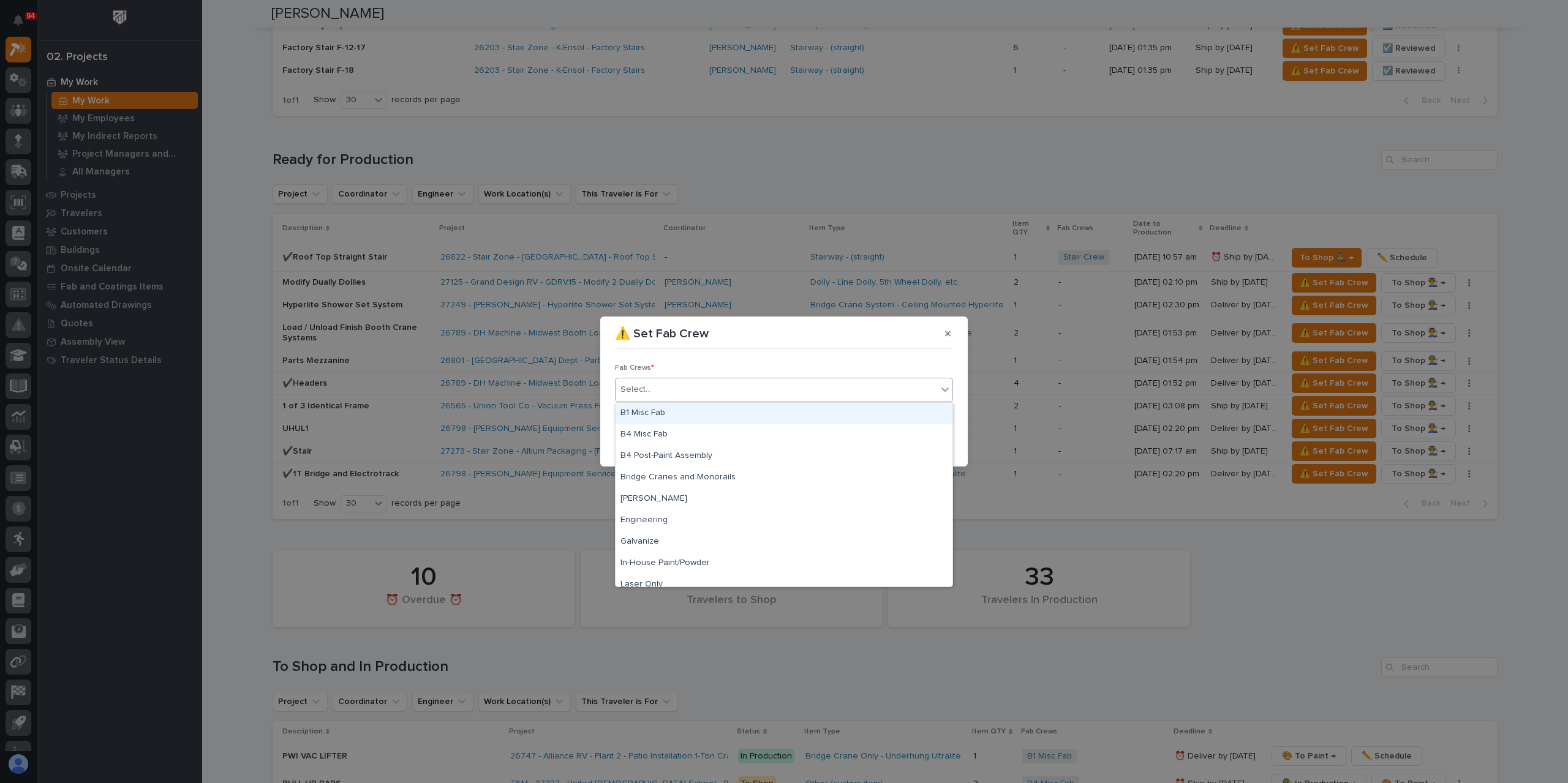
click at [665, 414] on div "B1 Misc Fab" at bounding box center [784, 414] width 337 height 21
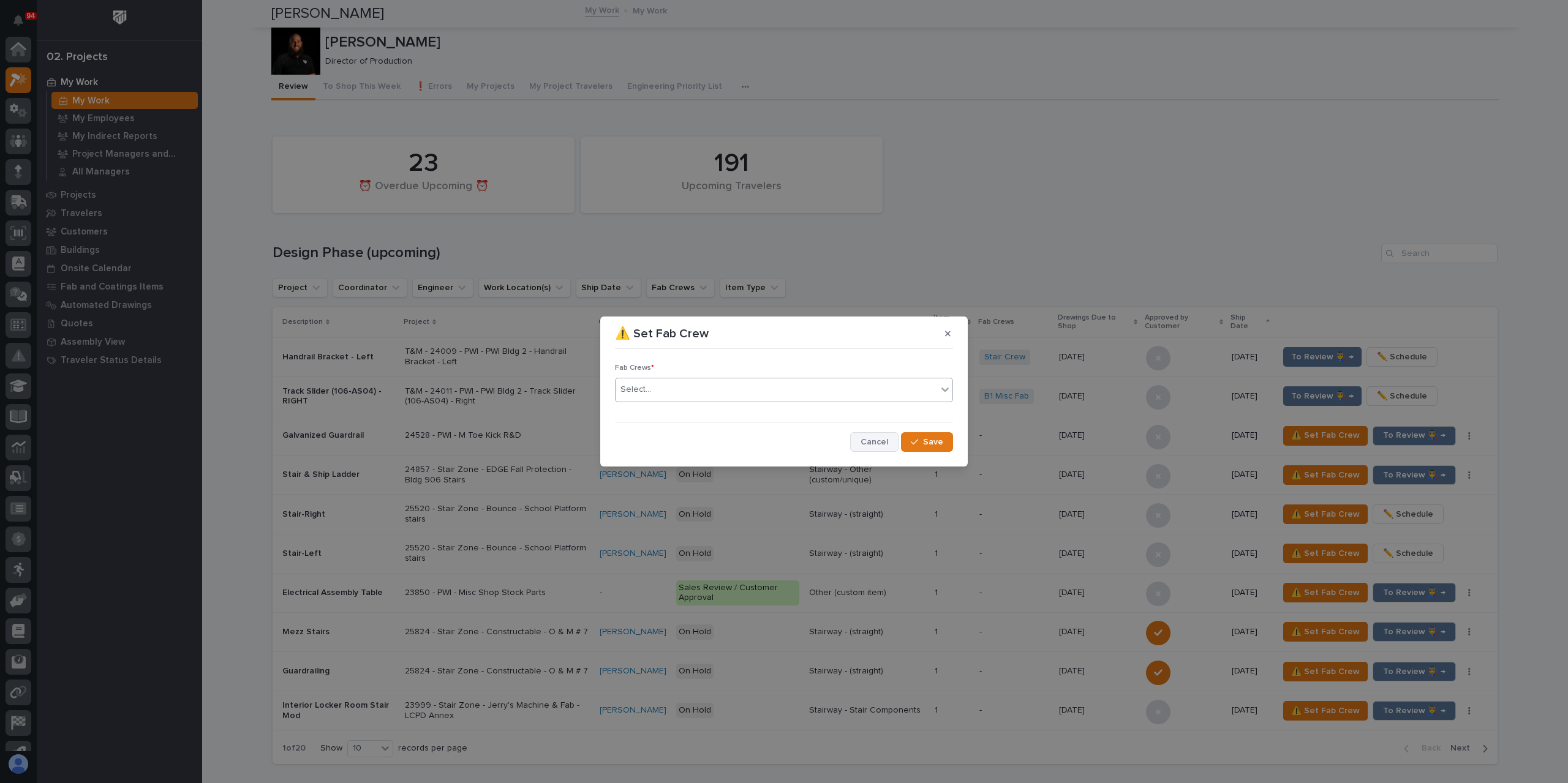
scroll to position [31, 0]
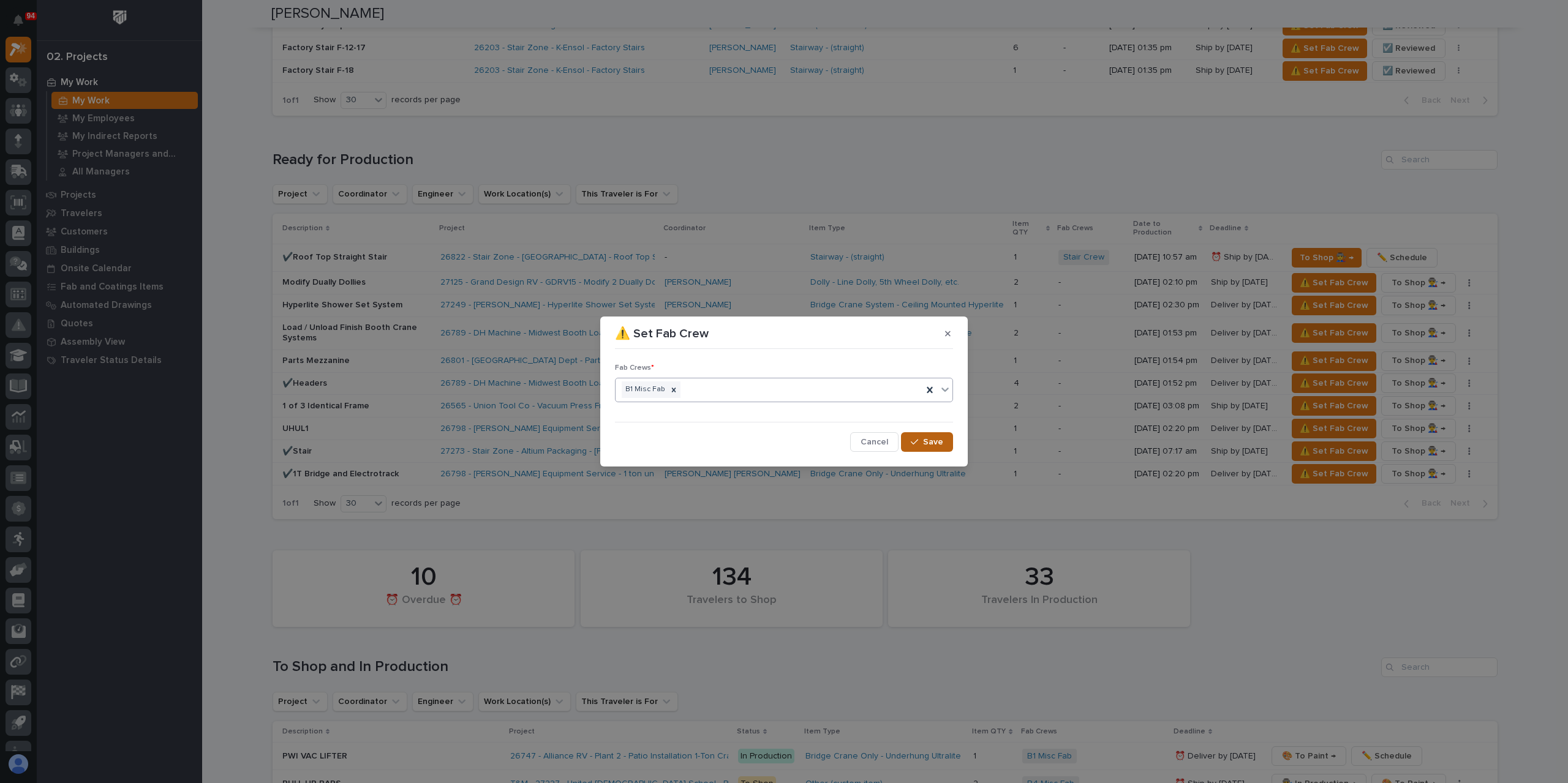
click at [923, 434] on button "Save" at bounding box center [927, 442] width 52 height 20
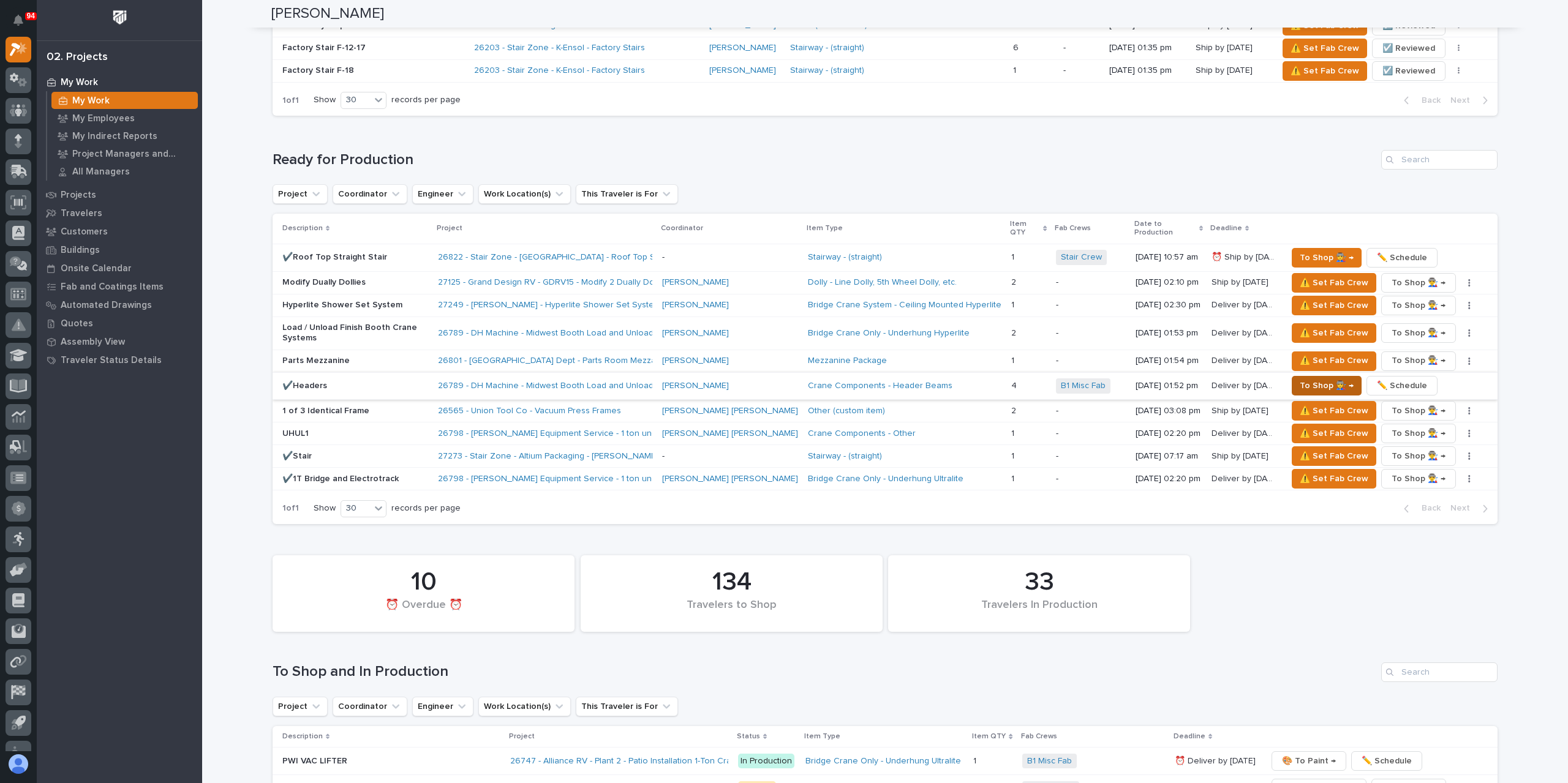
click at [1311, 378] on span "To Shop 👨‍🏭 →" at bounding box center [1327, 385] width 54 height 14
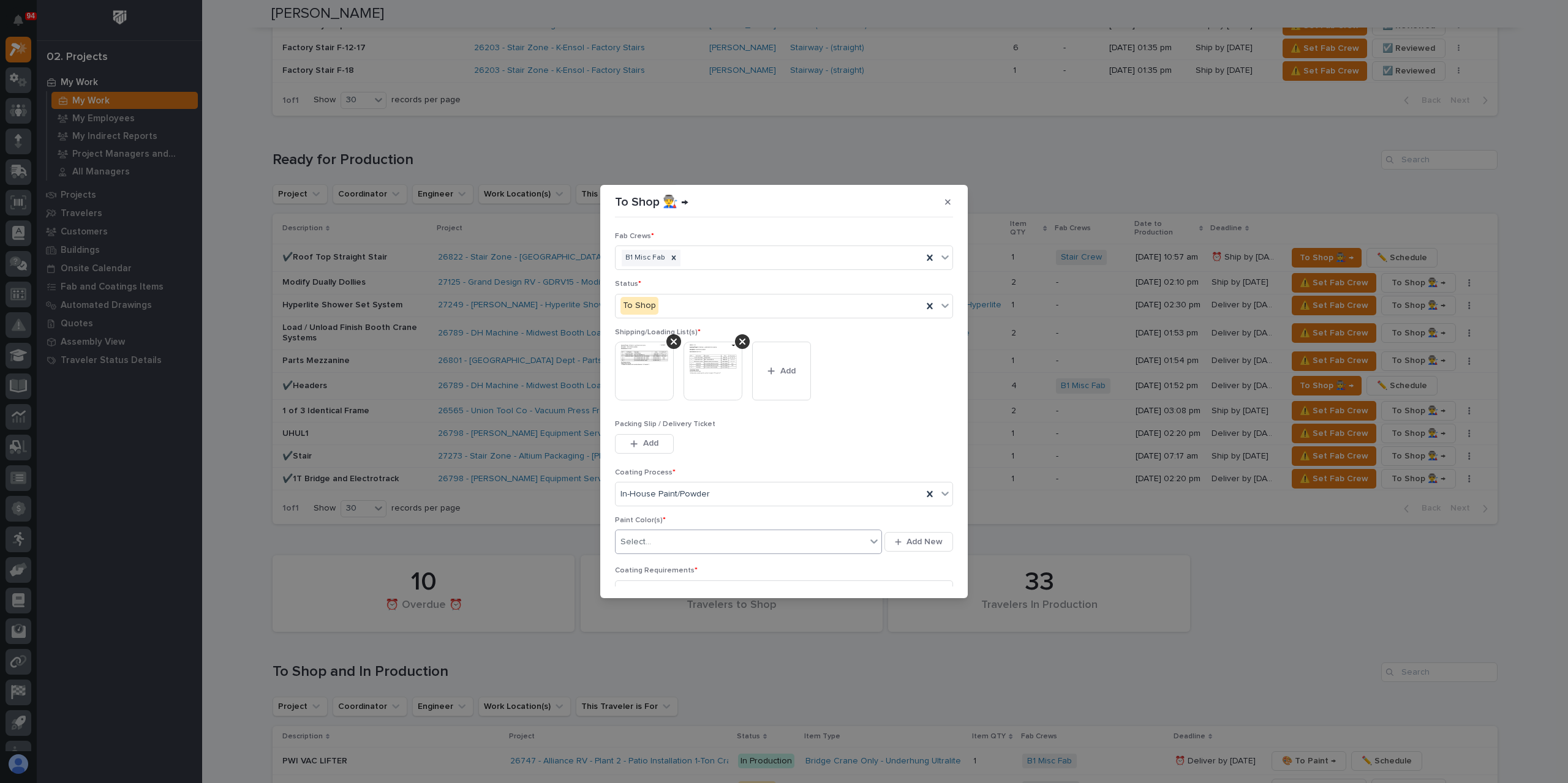
click at [676, 533] on div "Select..." at bounding box center [741, 542] width 251 height 20
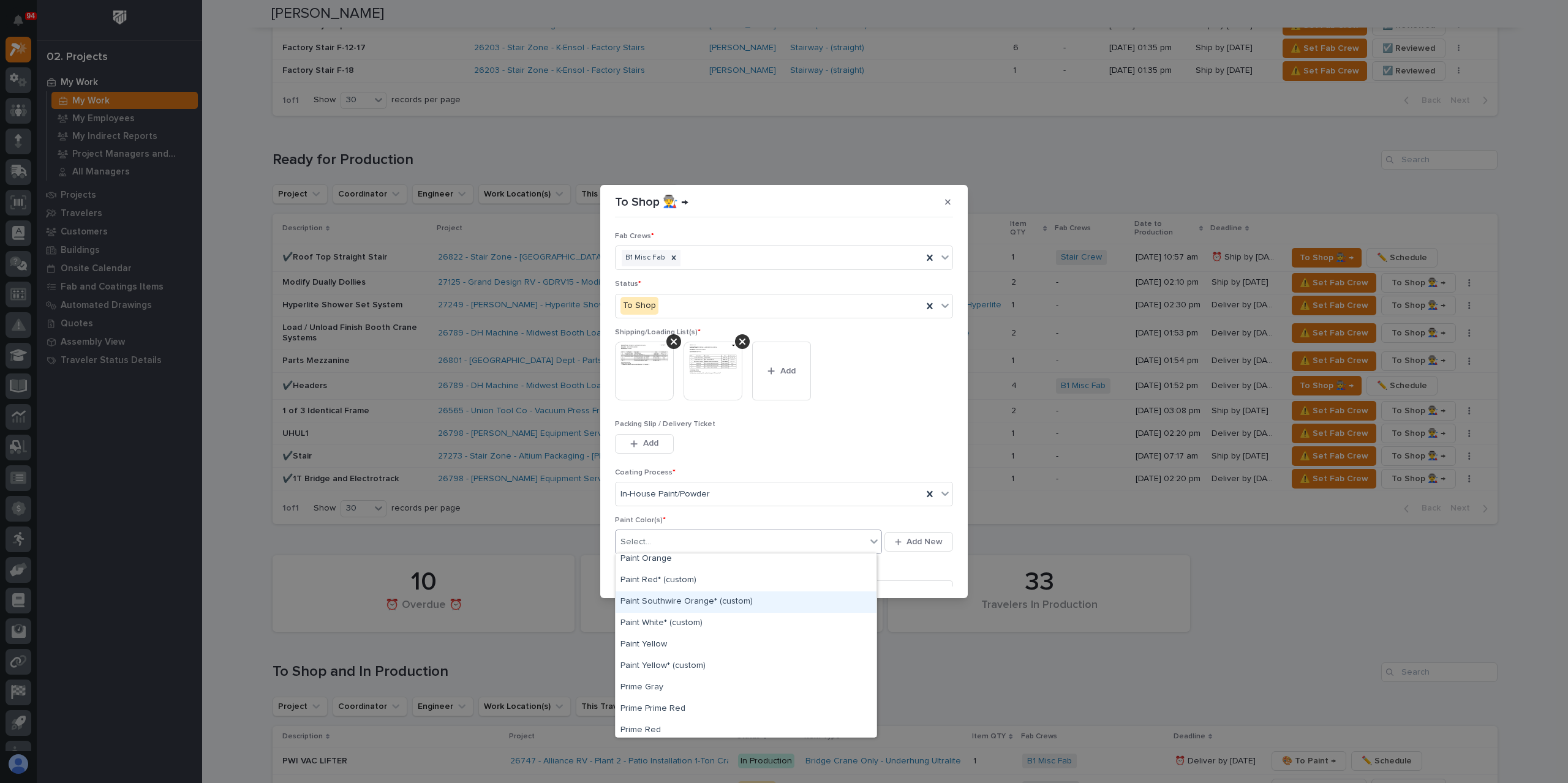
scroll to position [368, 0]
click at [666, 709] on div "Prime Red" at bounding box center [746, 711] width 261 height 21
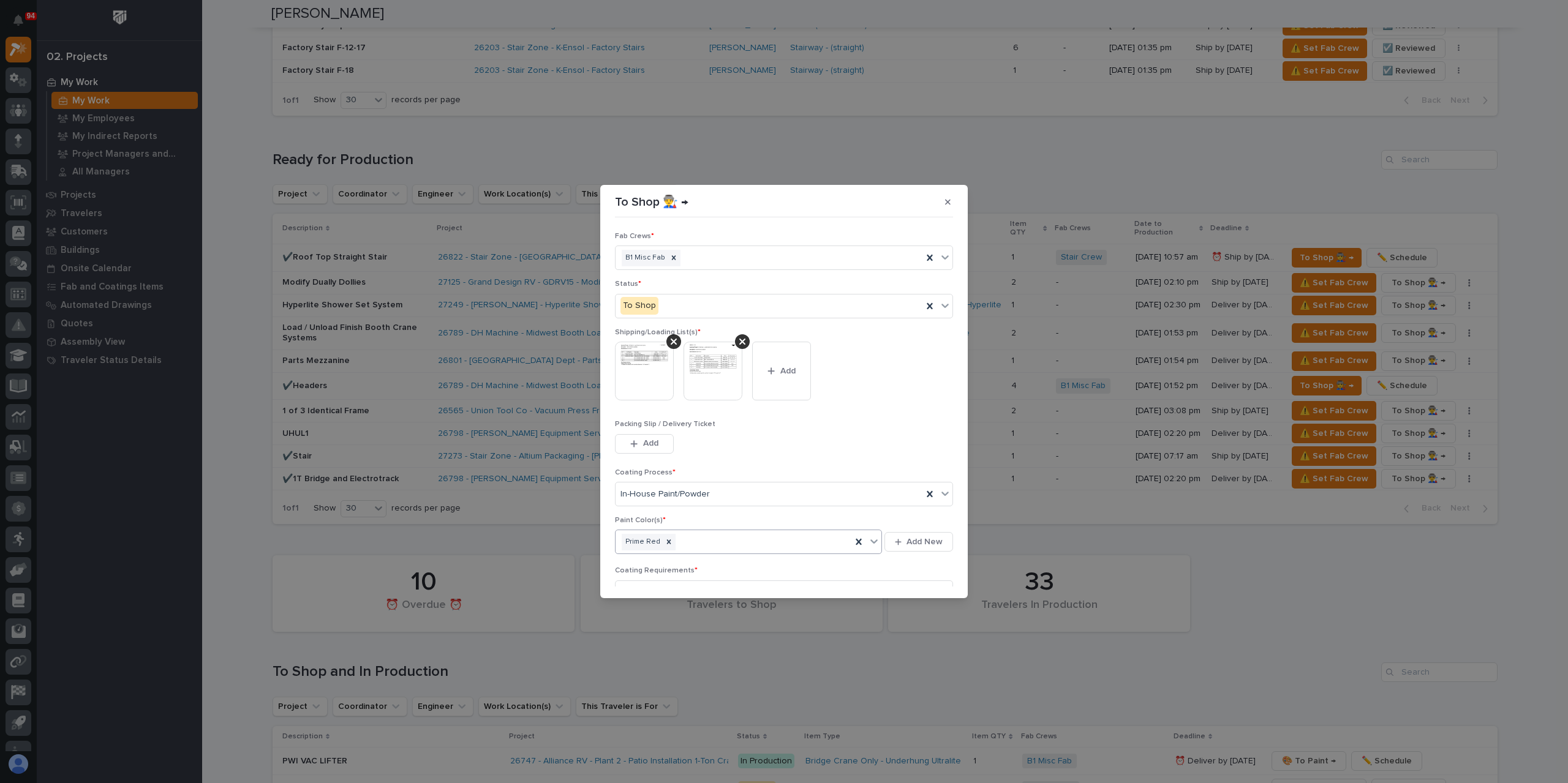
scroll to position [65, 0]
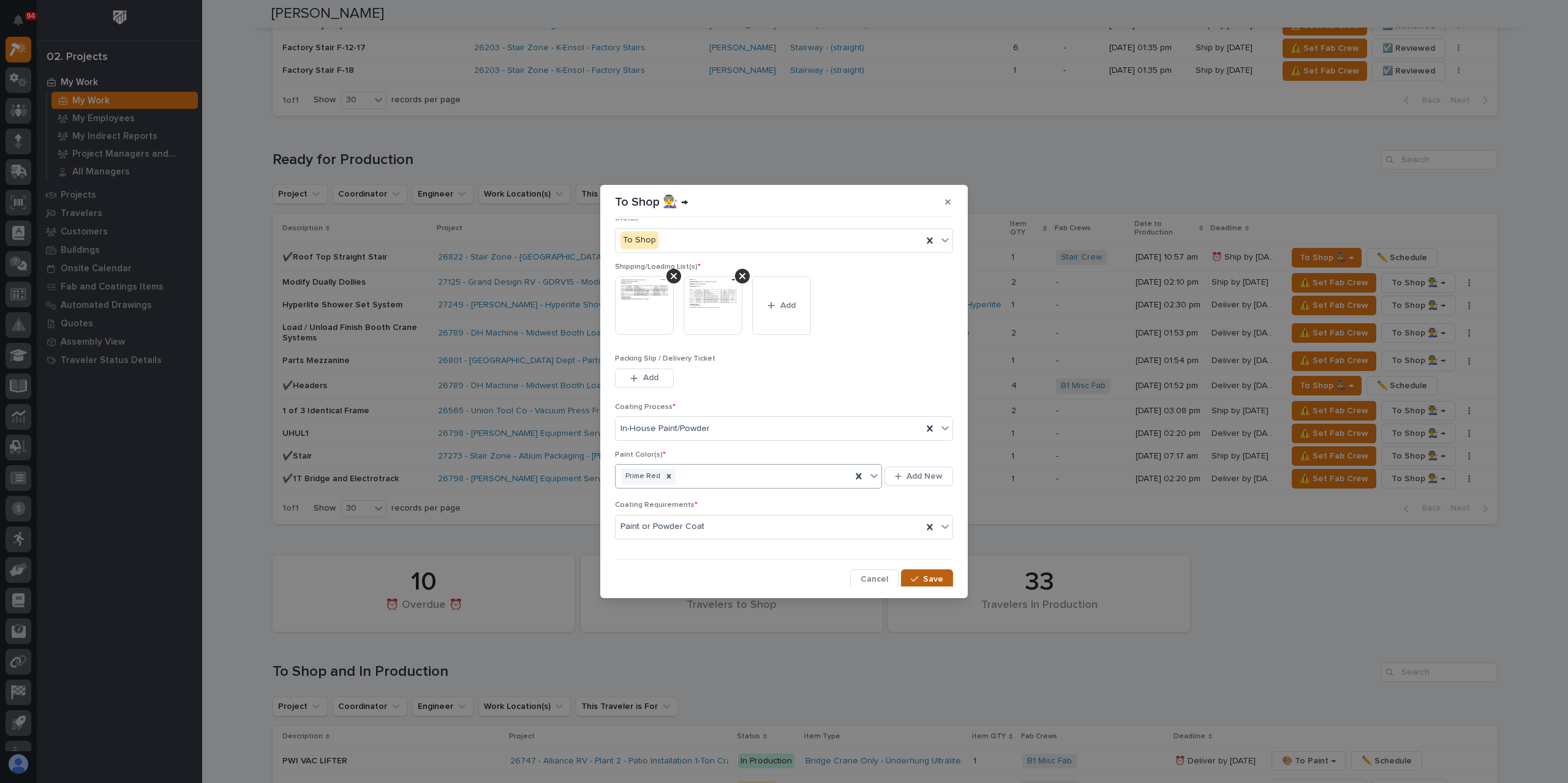
click at [906, 572] on button "Save" at bounding box center [927, 579] width 52 height 20
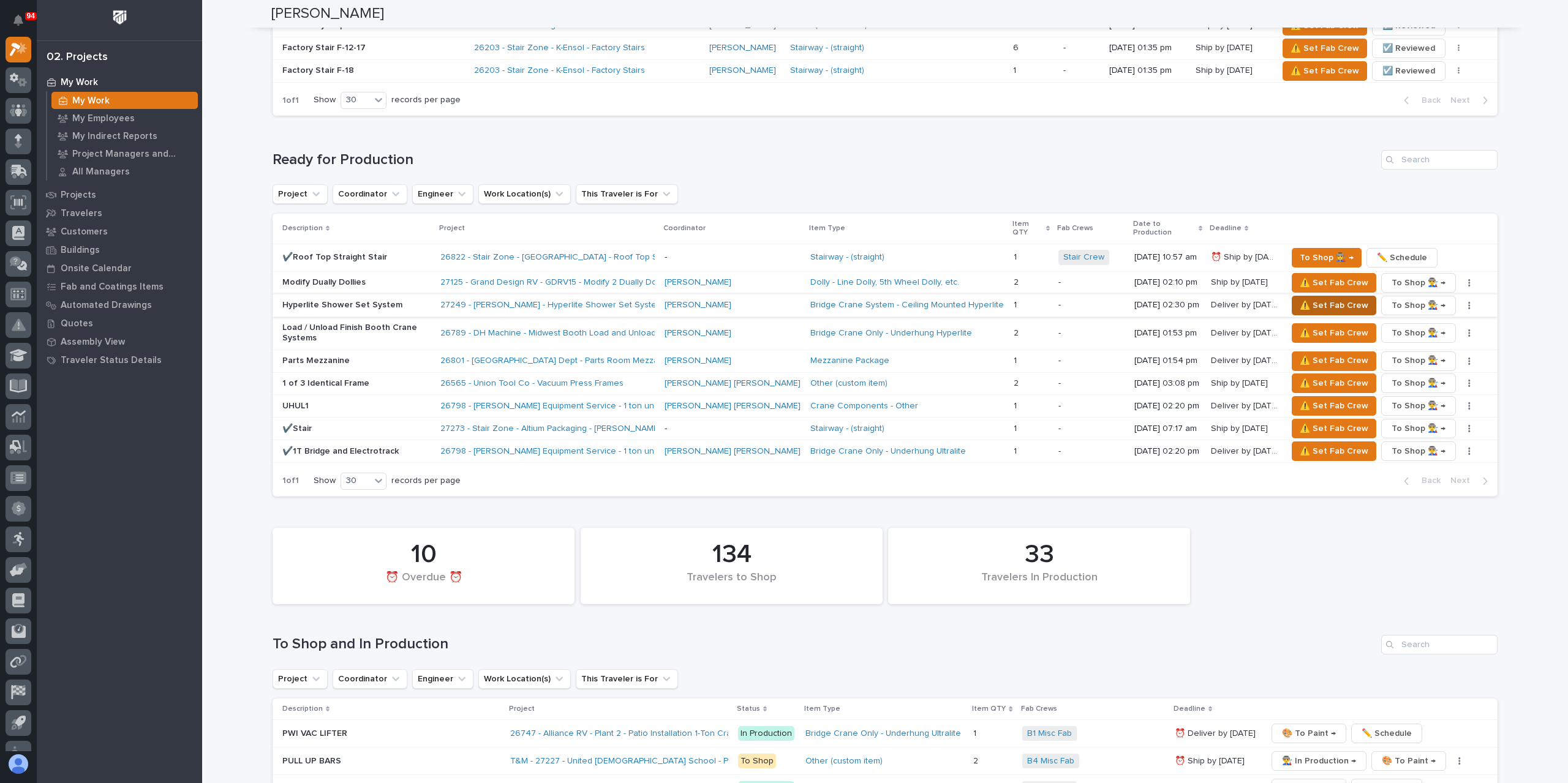
click at [1300, 298] on span "⚠️ Set Fab Crew" at bounding box center [1334, 305] width 69 height 14
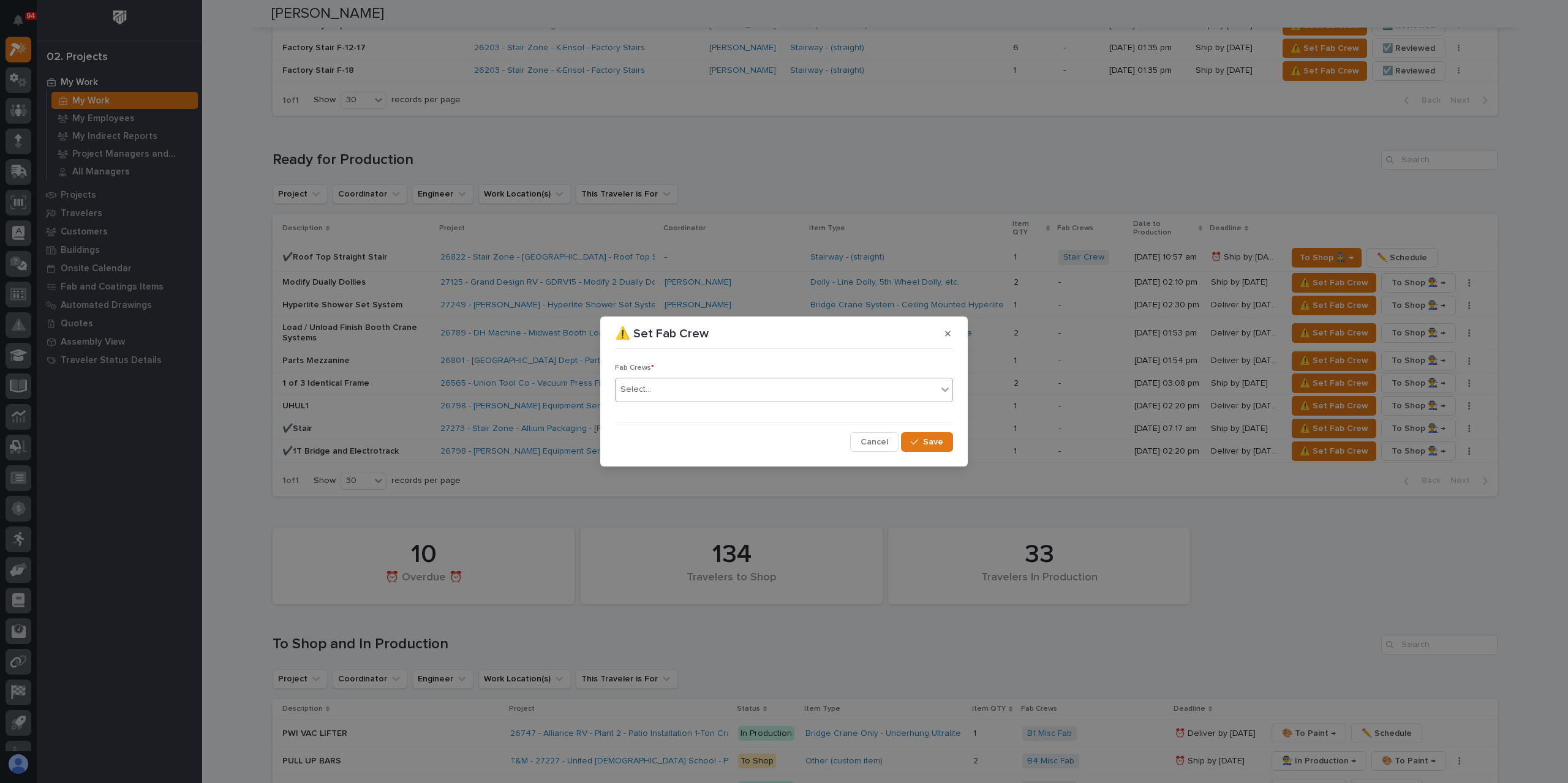
click at [659, 393] on div "Select..." at bounding box center [776, 390] width 322 height 20
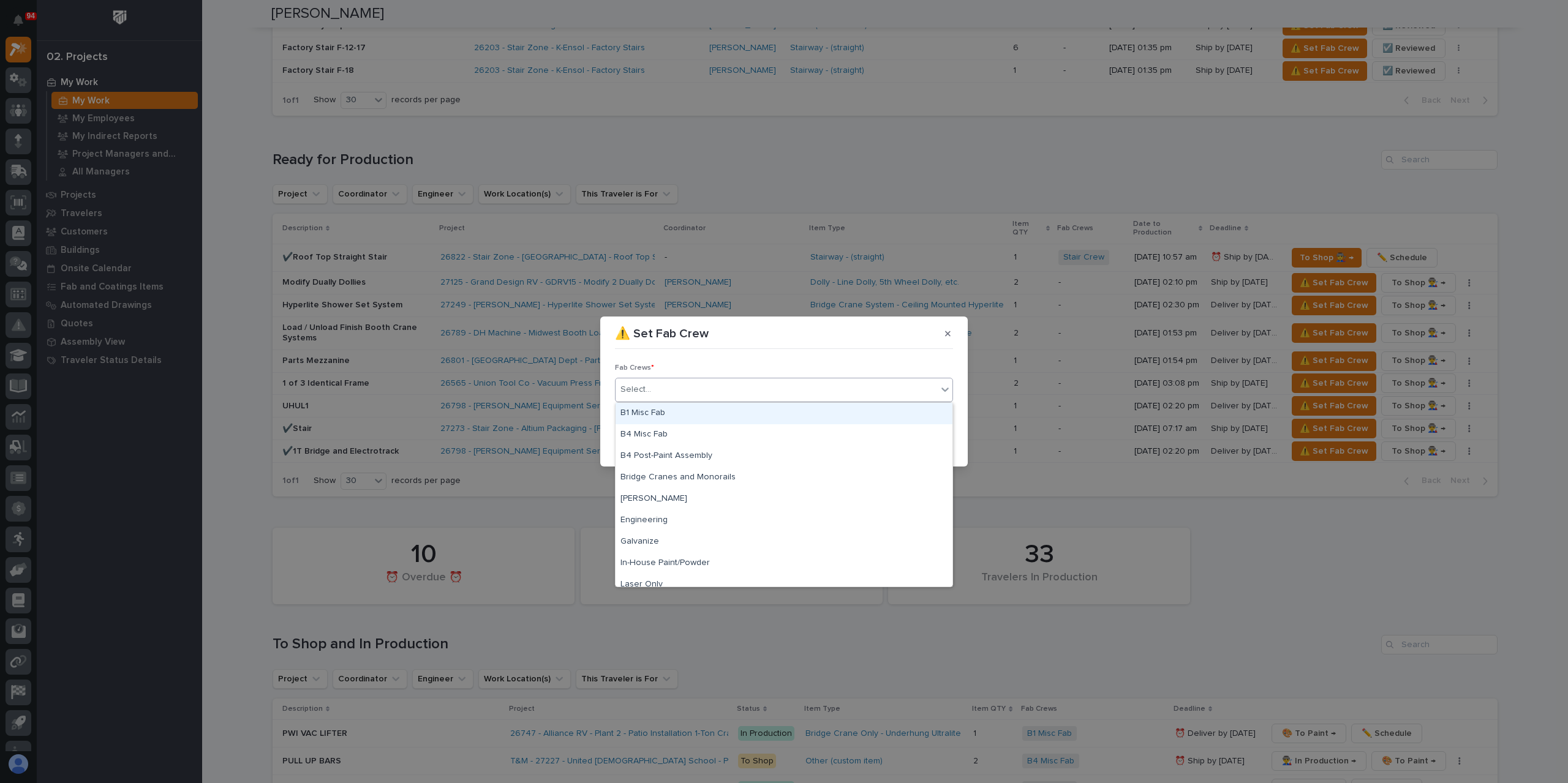
click at [669, 415] on div "B1 Misc Fab" at bounding box center [784, 414] width 337 height 21
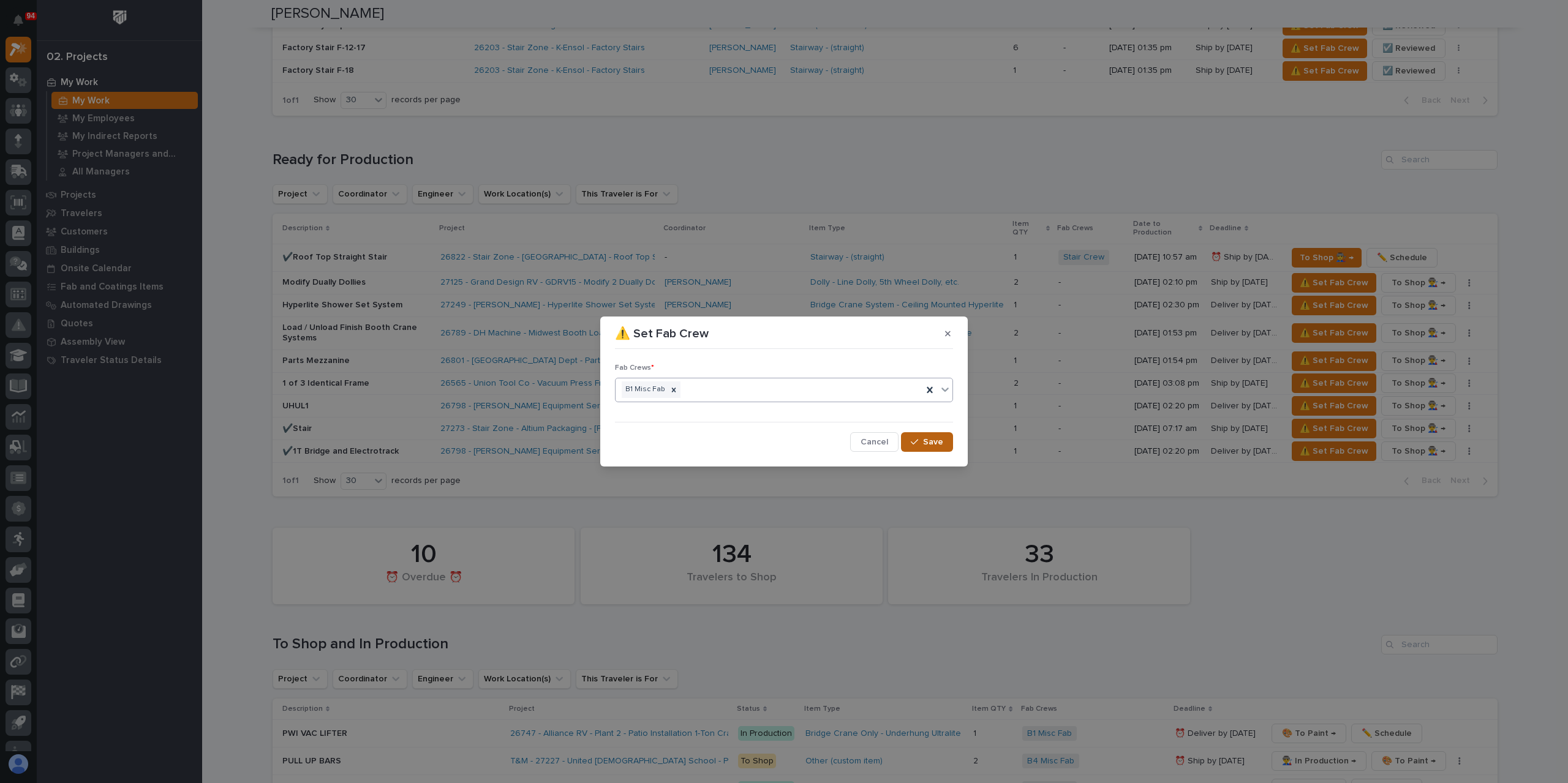
click at [908, 441] on button "Save" at bounding box center [927, 442] width 52 height 20
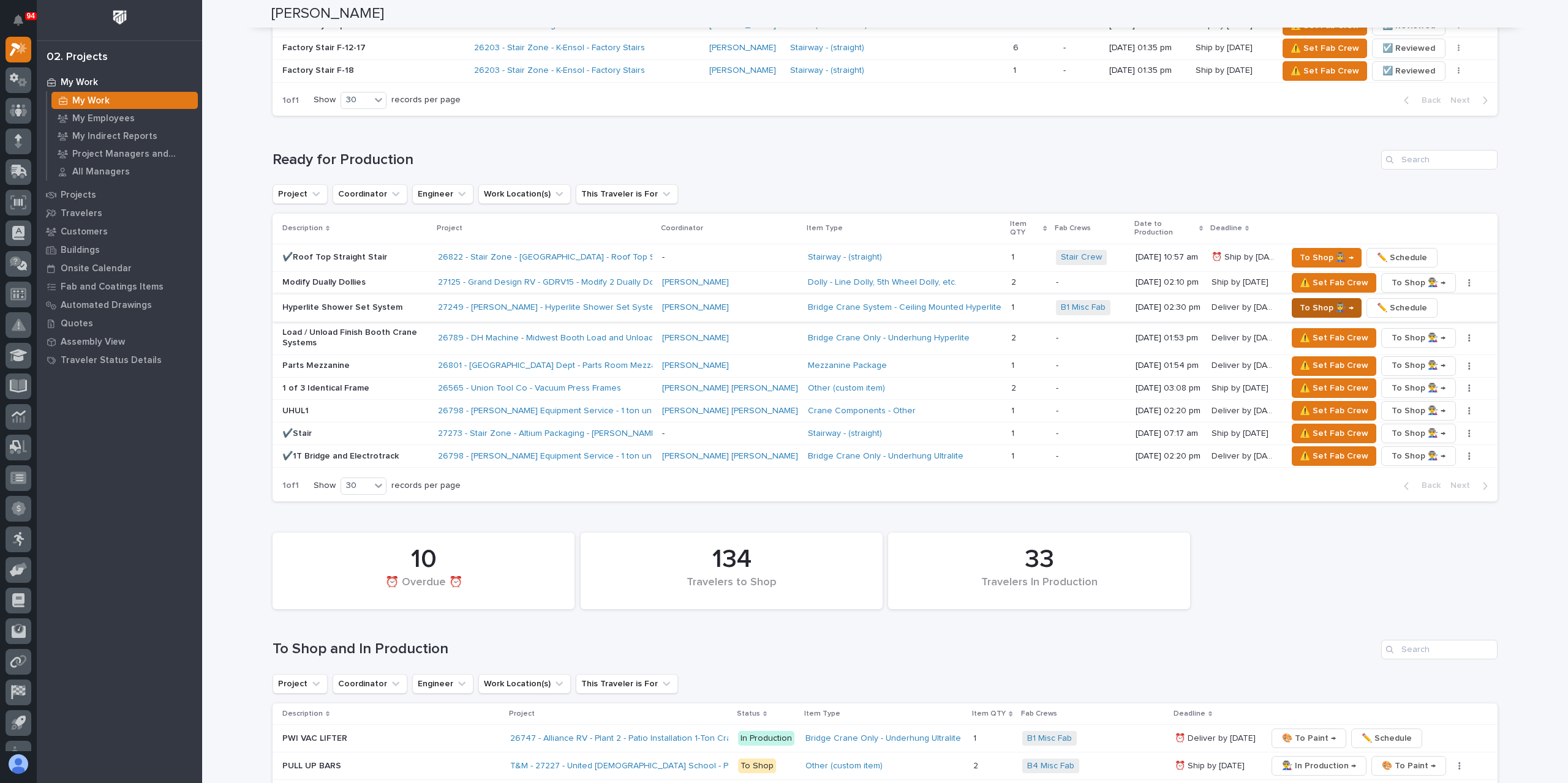
click at [1310, 301] on span "To Shop 👨‍🏭 →" at bounding box center [1327, 308] width 54 height 14
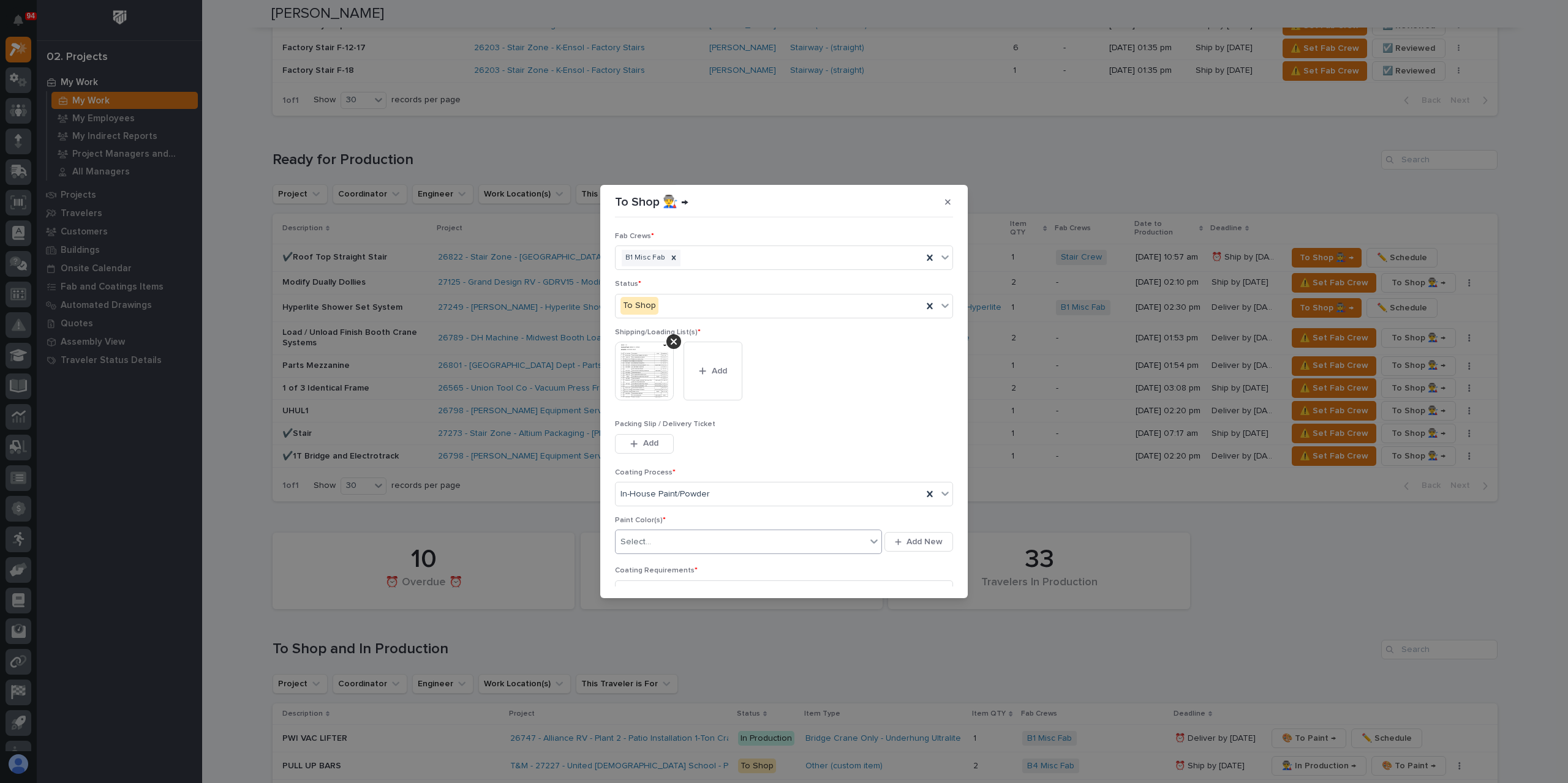
click at [653, 536] on div "Select..." at bounding box center [741, 542] width 251 height 20
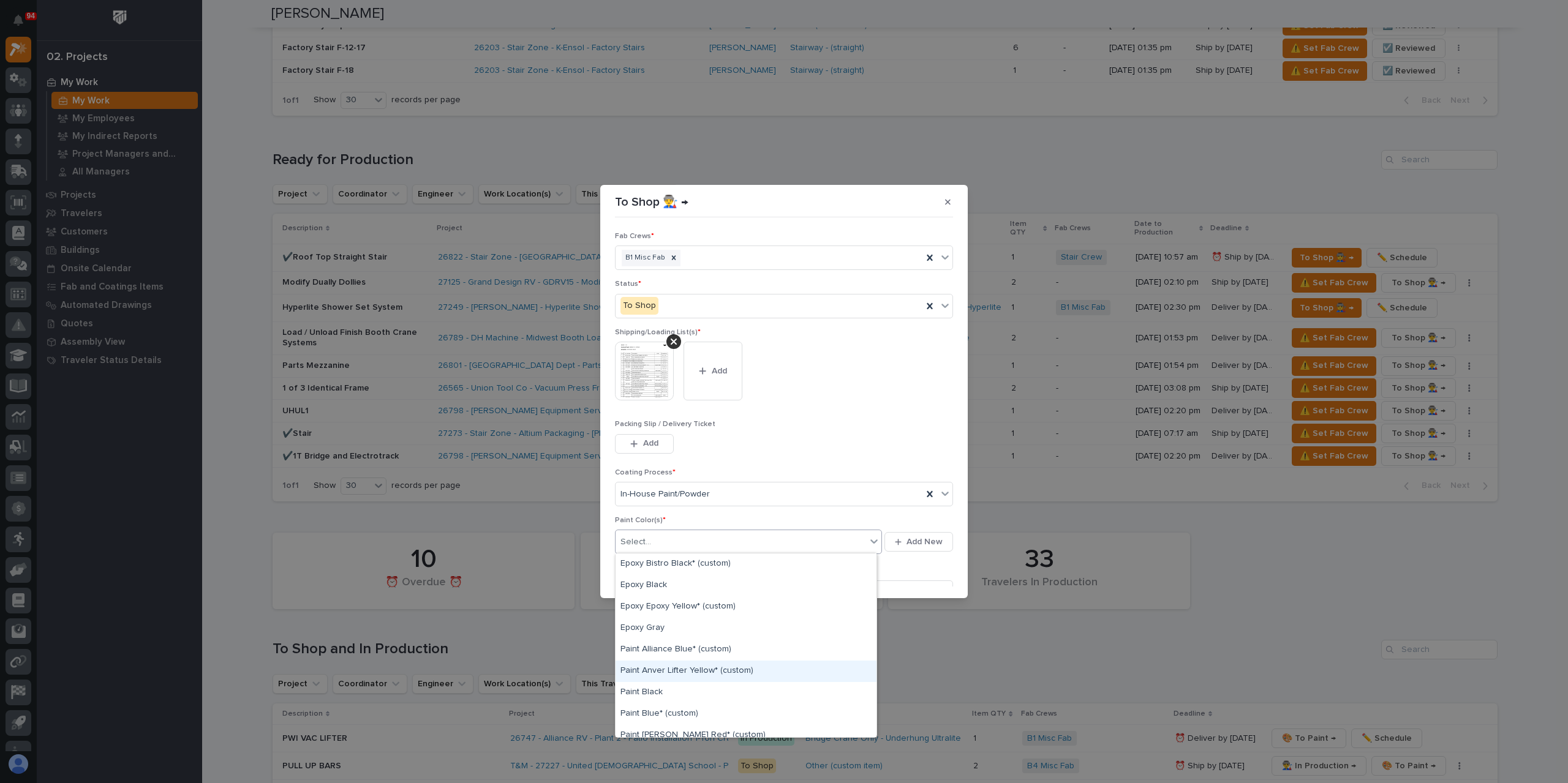
scroll to position [61, 0]
click at [688, 672] on div "Paint Brinkley Red* (custom)" at bounding box center [746, 674] width 261 height 21
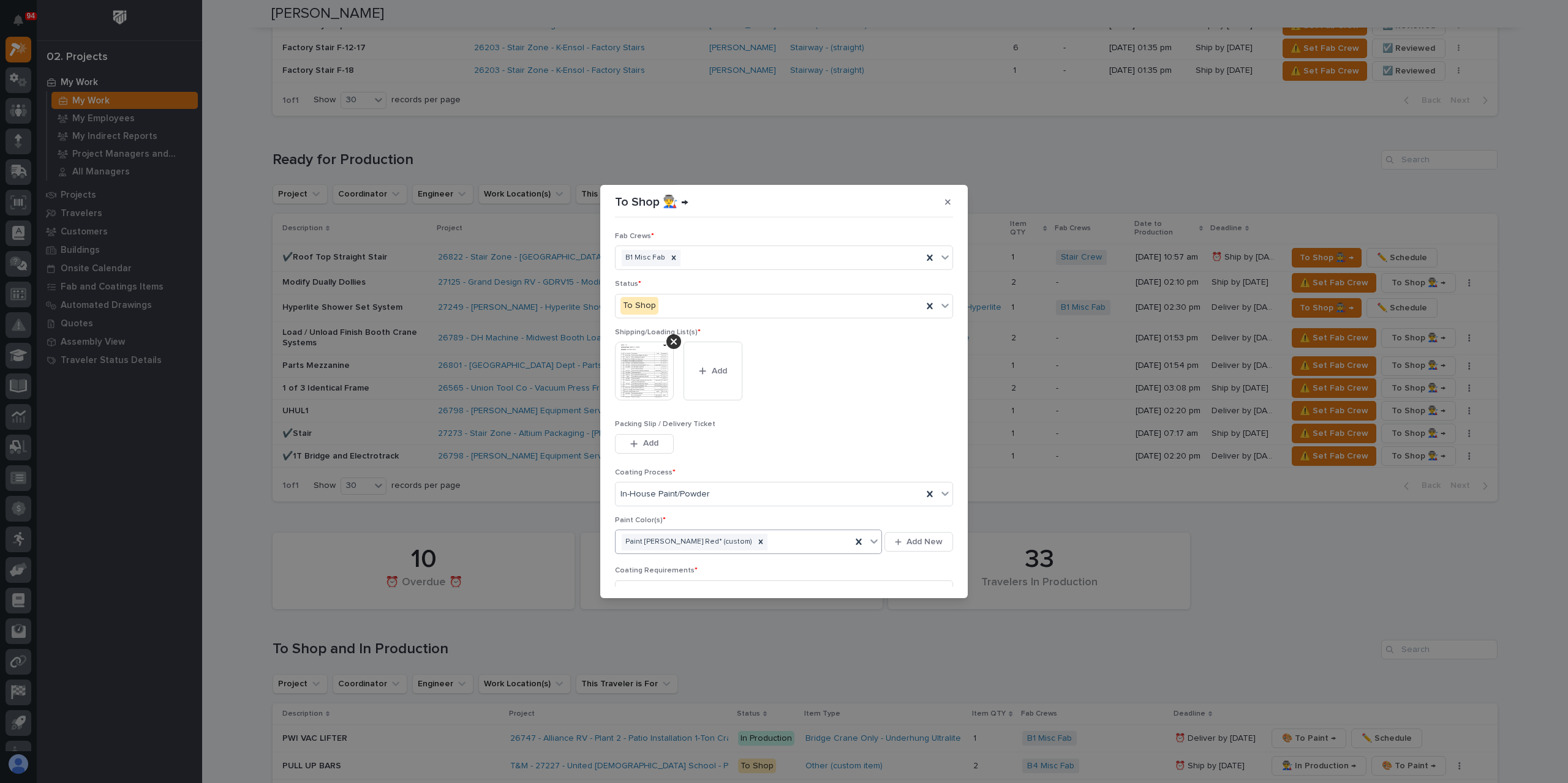
click at [758, 539] on div "Paint Brinkley Red* (custom)" at bounding box center [734, 542] width 236 height 21
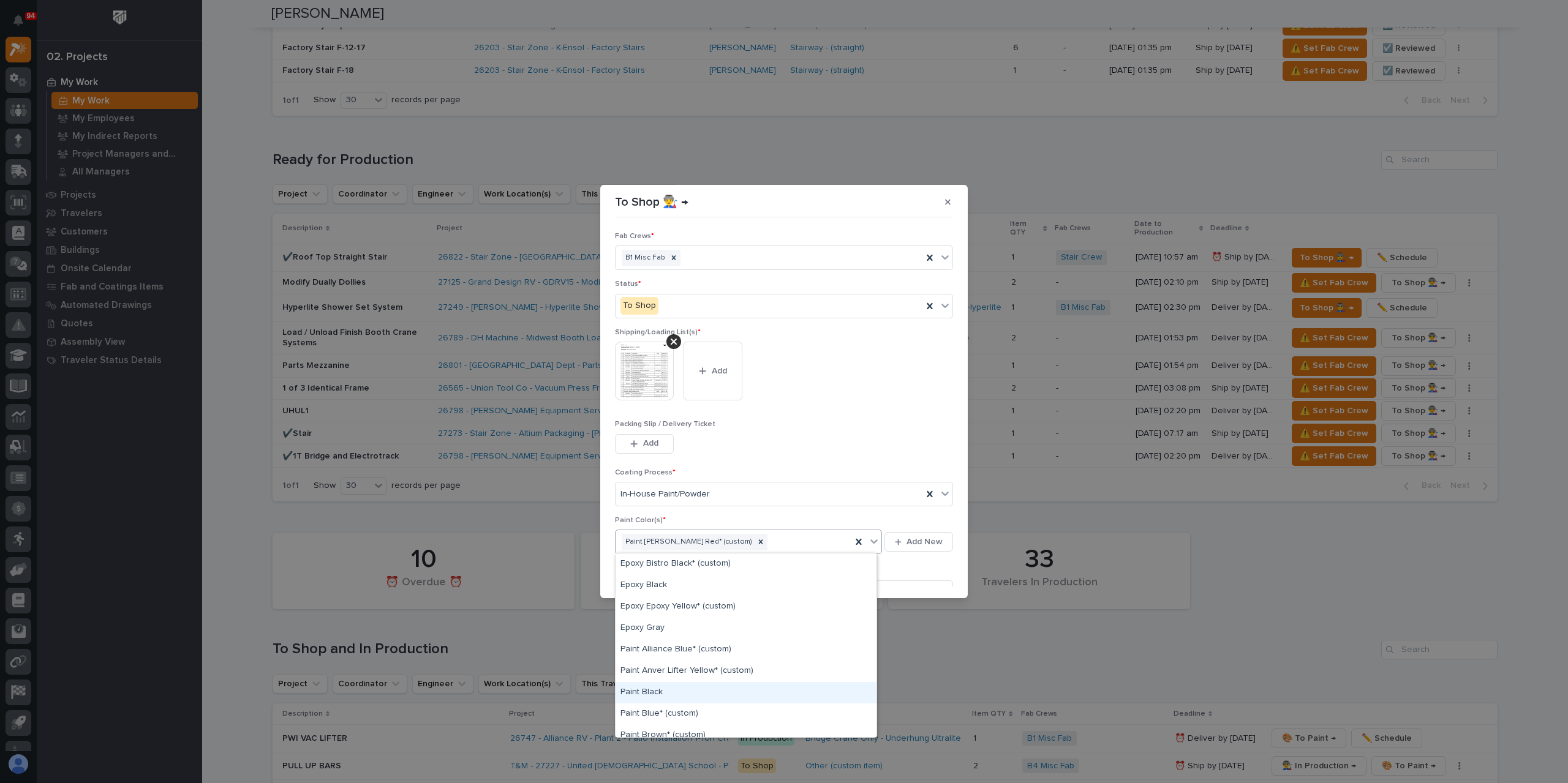
click at [670, 687] on div "Paint Black" at bounding box center [746, 693] width 261 height 21
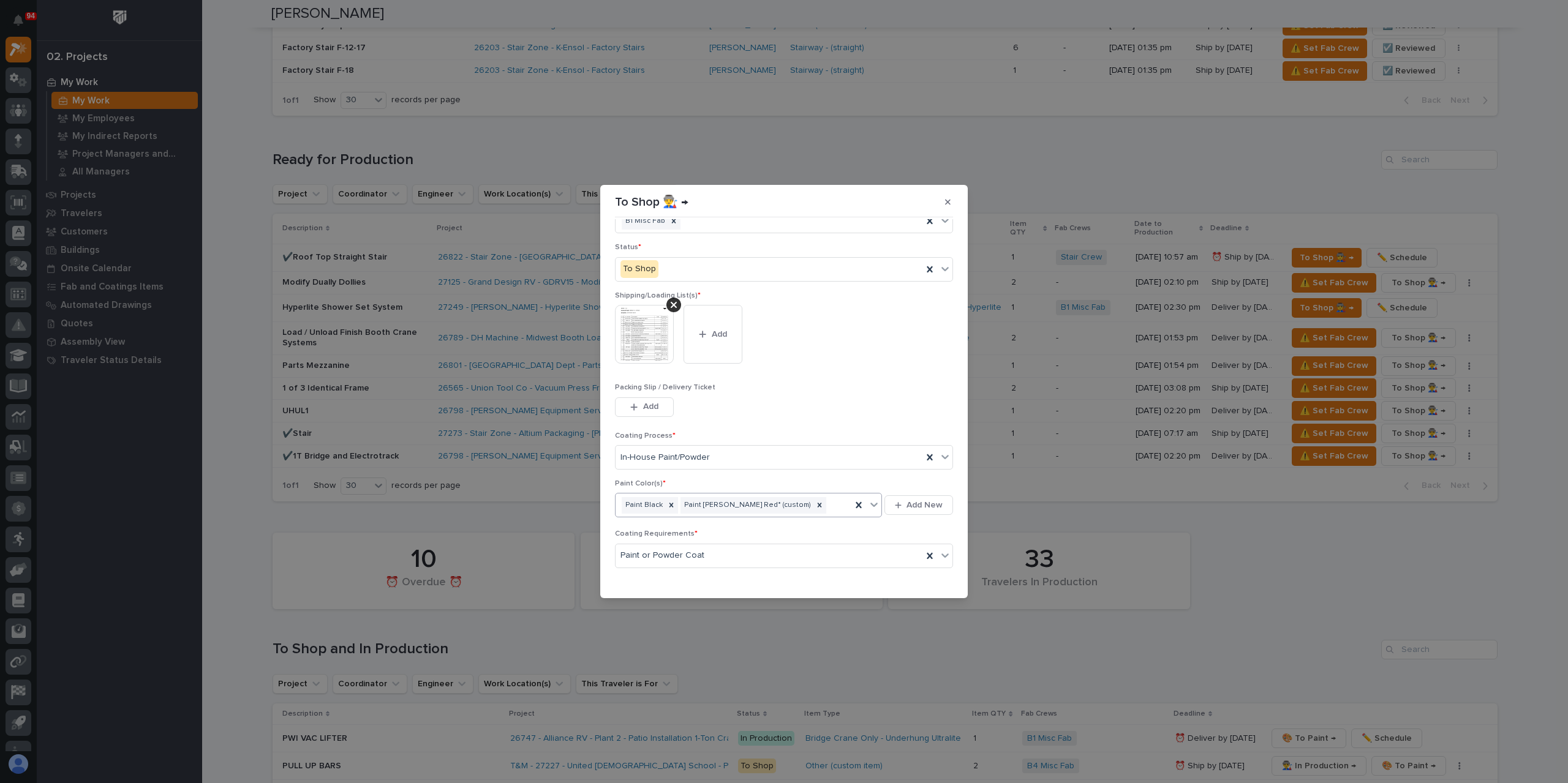
scroll to position [65, 0]
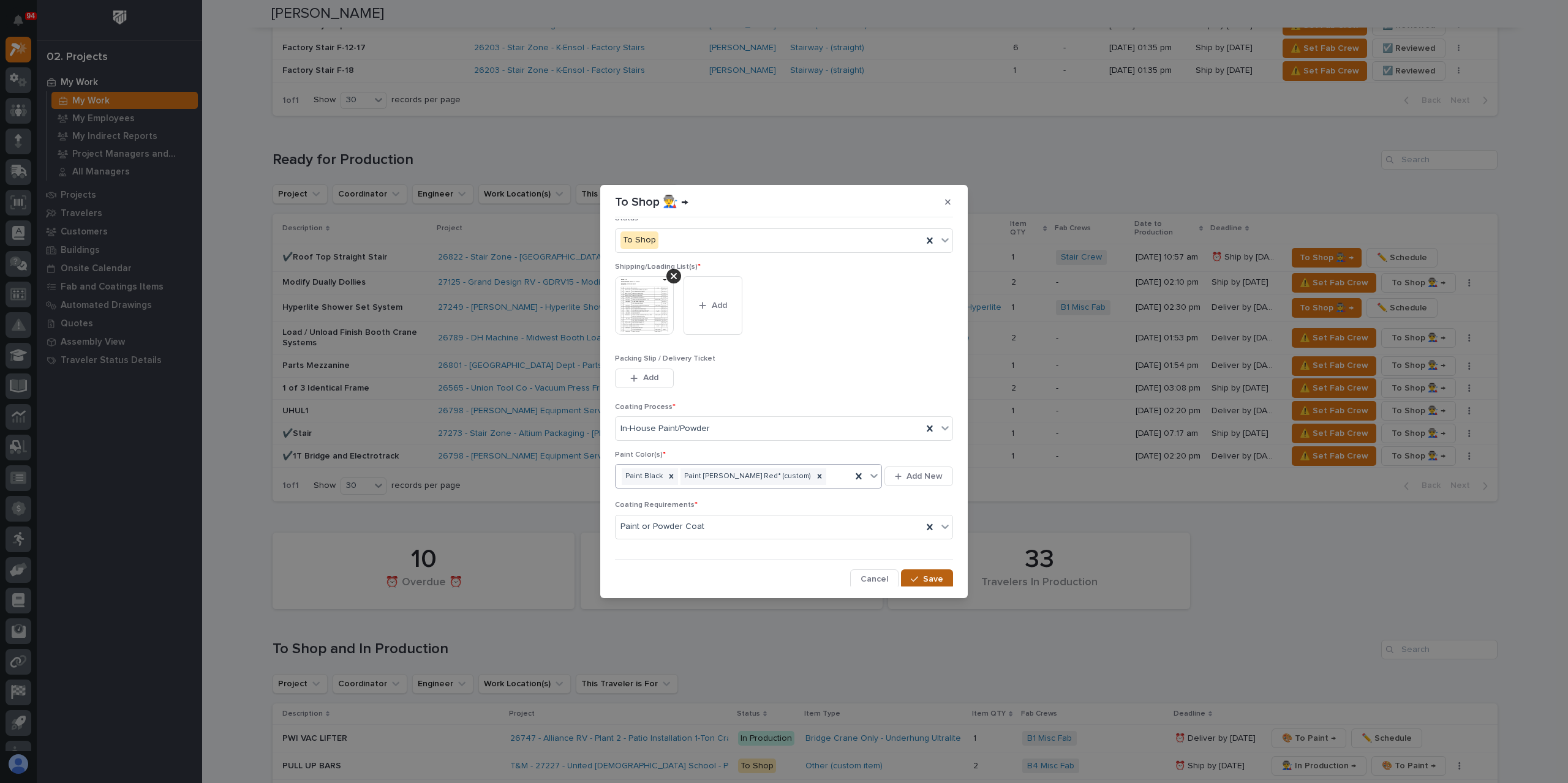
click at [923, 576] on span "Save" at bounding box center [933, 579] width 20 height 11
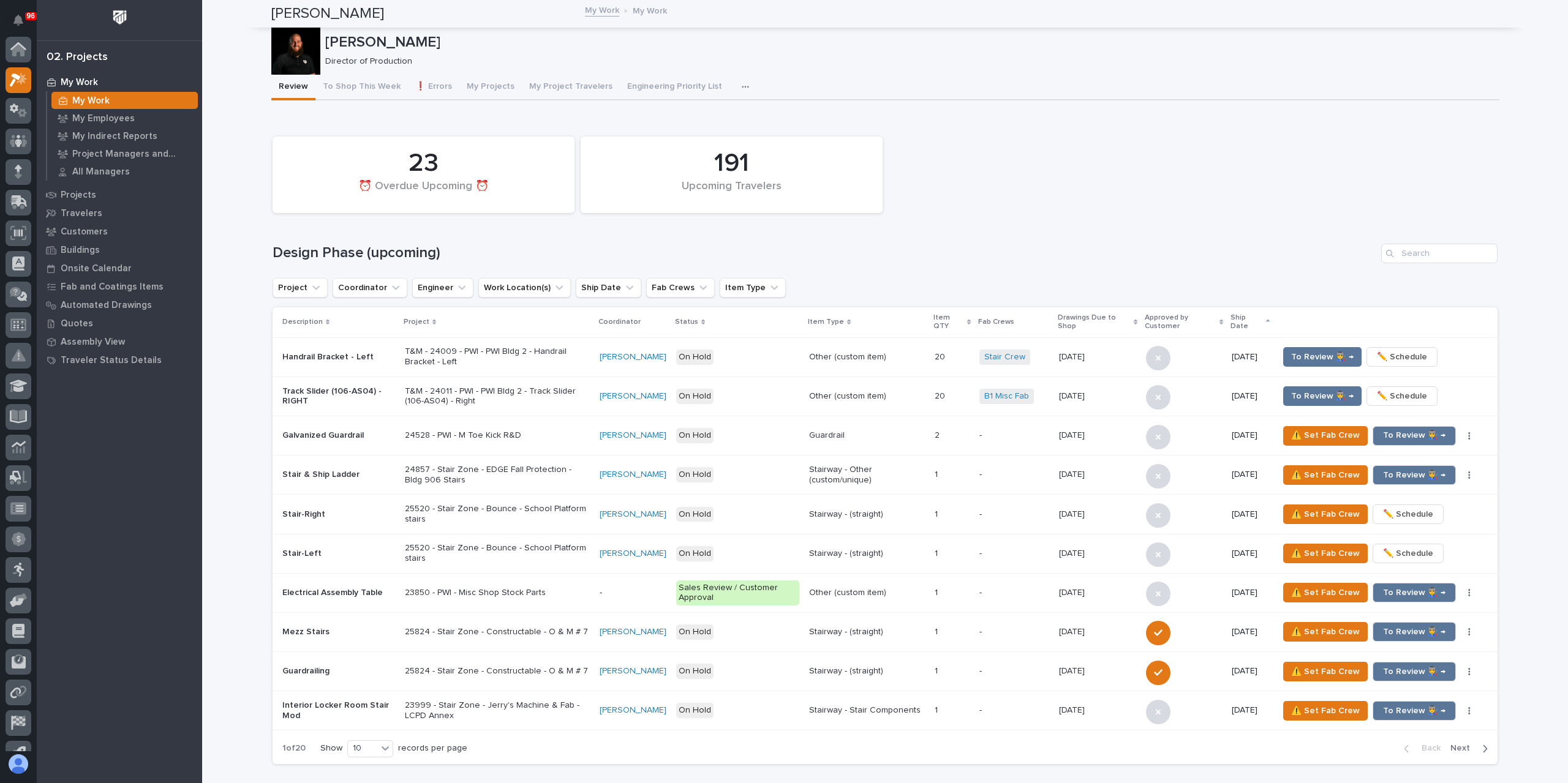
scroll to position [31, 0]
